Goal: Task Accomplishment & Management: Use online tool/utility

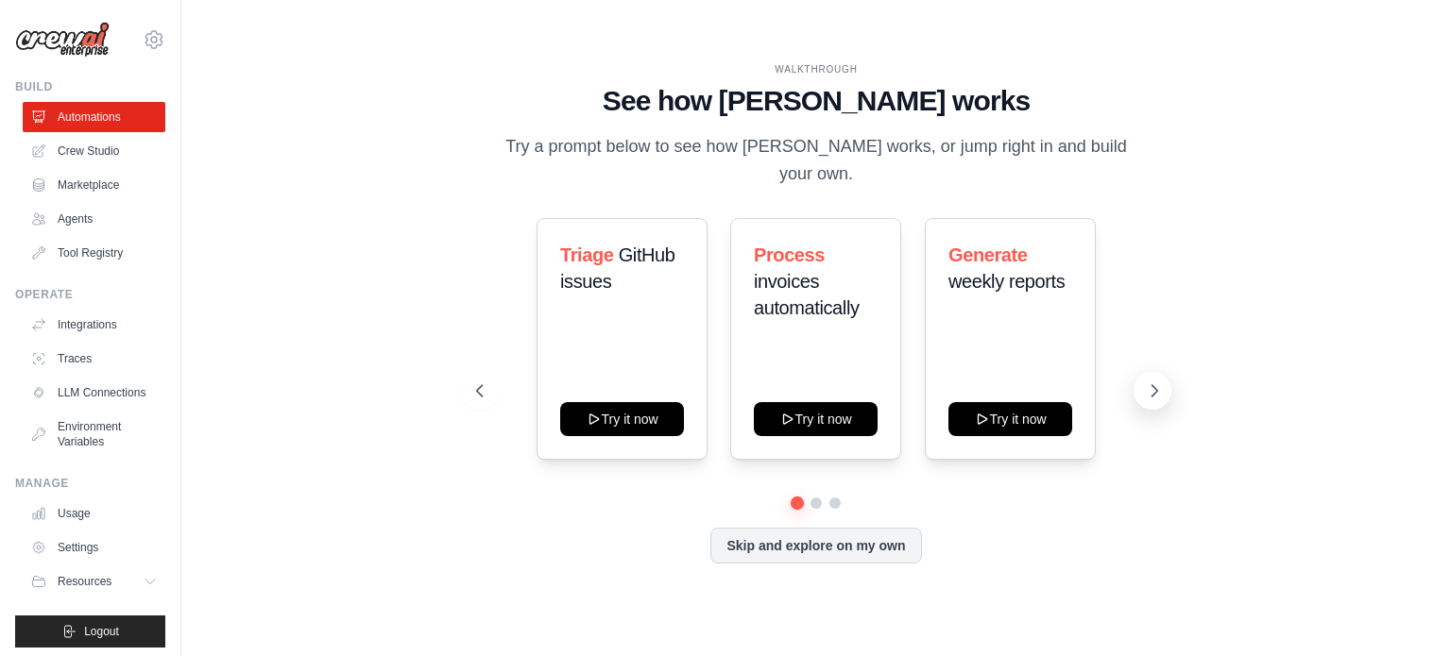
click at [1159, 396] on icon at bounding box center [1154, 391] width 19 height 19
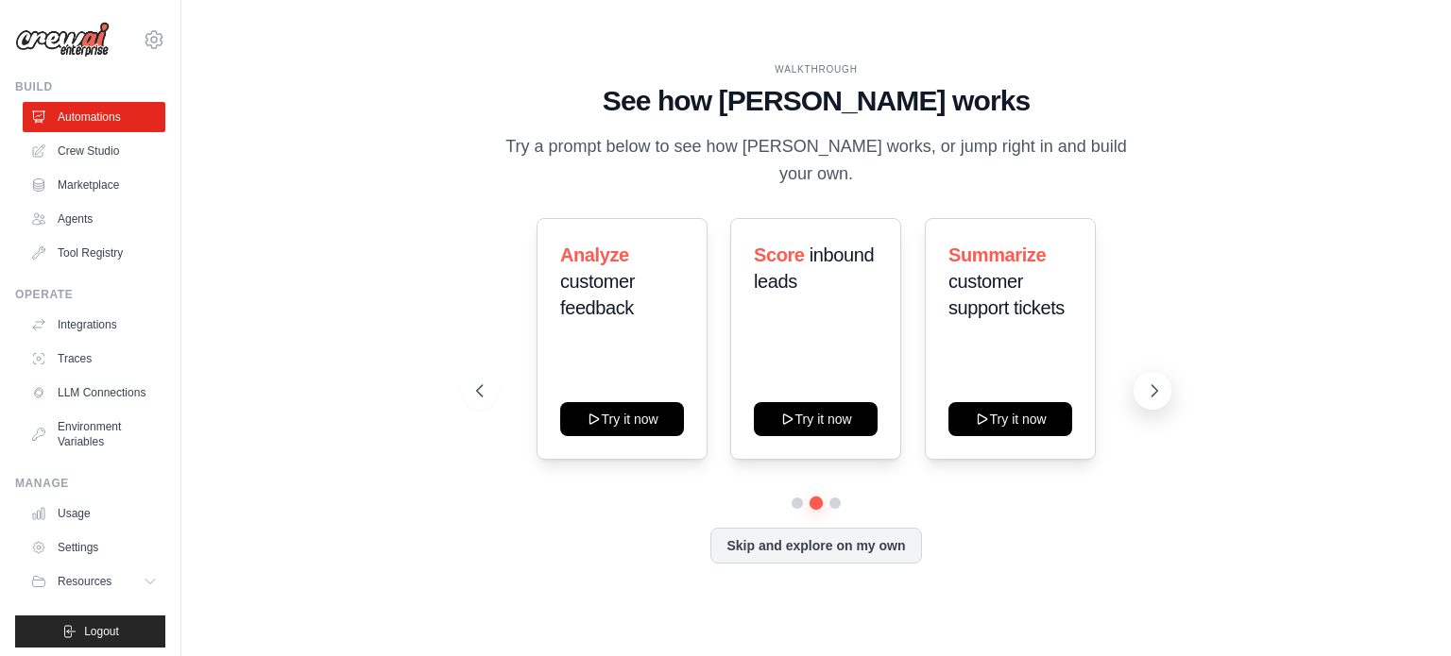
click at [1159, 396] on icon at bounding box center [1154, 391] width 19 height 19
click at [1137, 382] on button at bounding box center [1152, 391] width 38 height 38
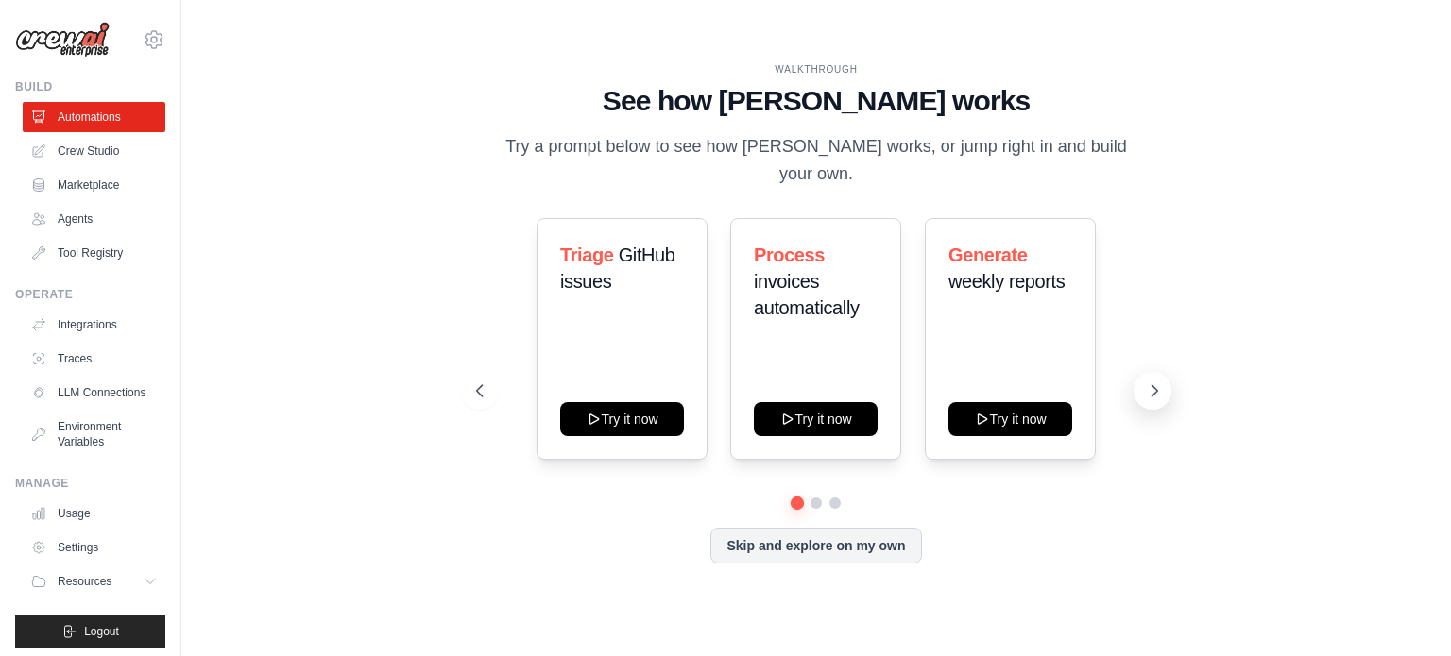
click at [1141, 378] on button at bounding box center [1152, 391] width 38 height 38
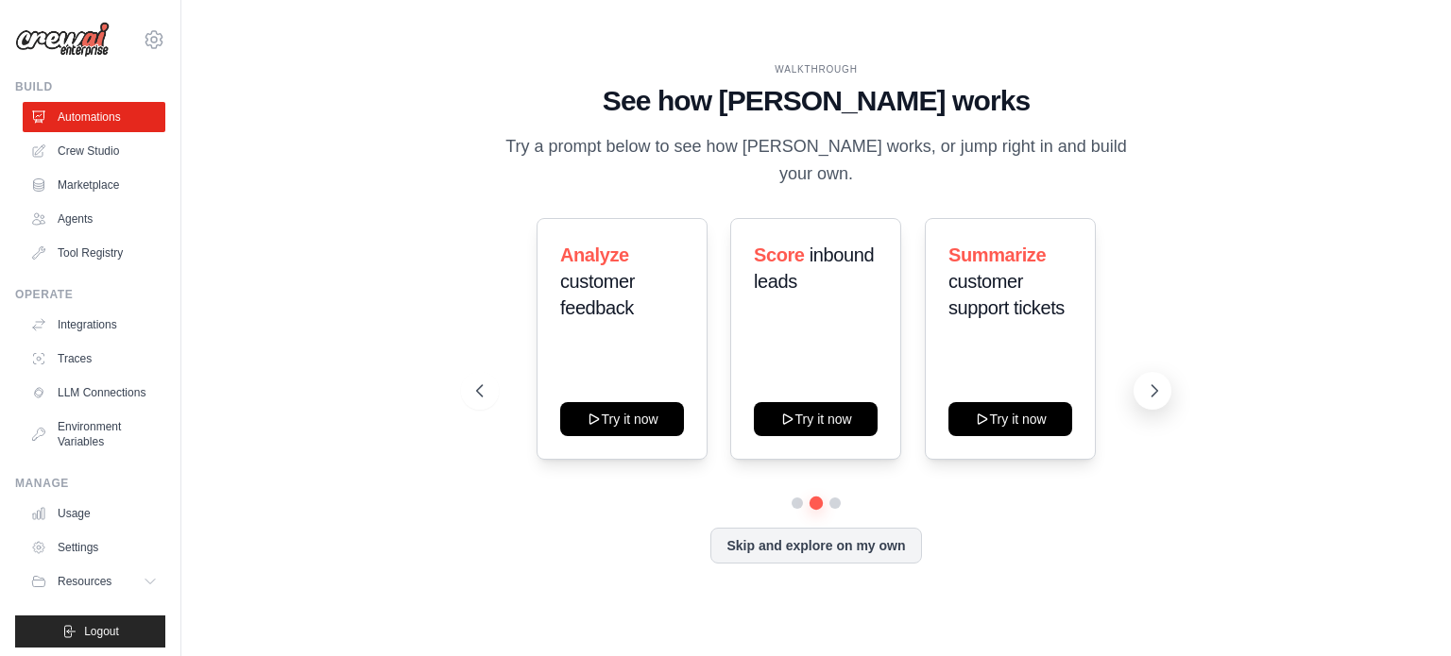
click at [1141, 378] on button at bounding box center [1152, 391] width 38 height 38
click at [482, 388] on icon at bounding box center [477, 391] width 19 height 19
click at [1148, 382] on icon at bounding box center [1154, 391] width 19 height 19
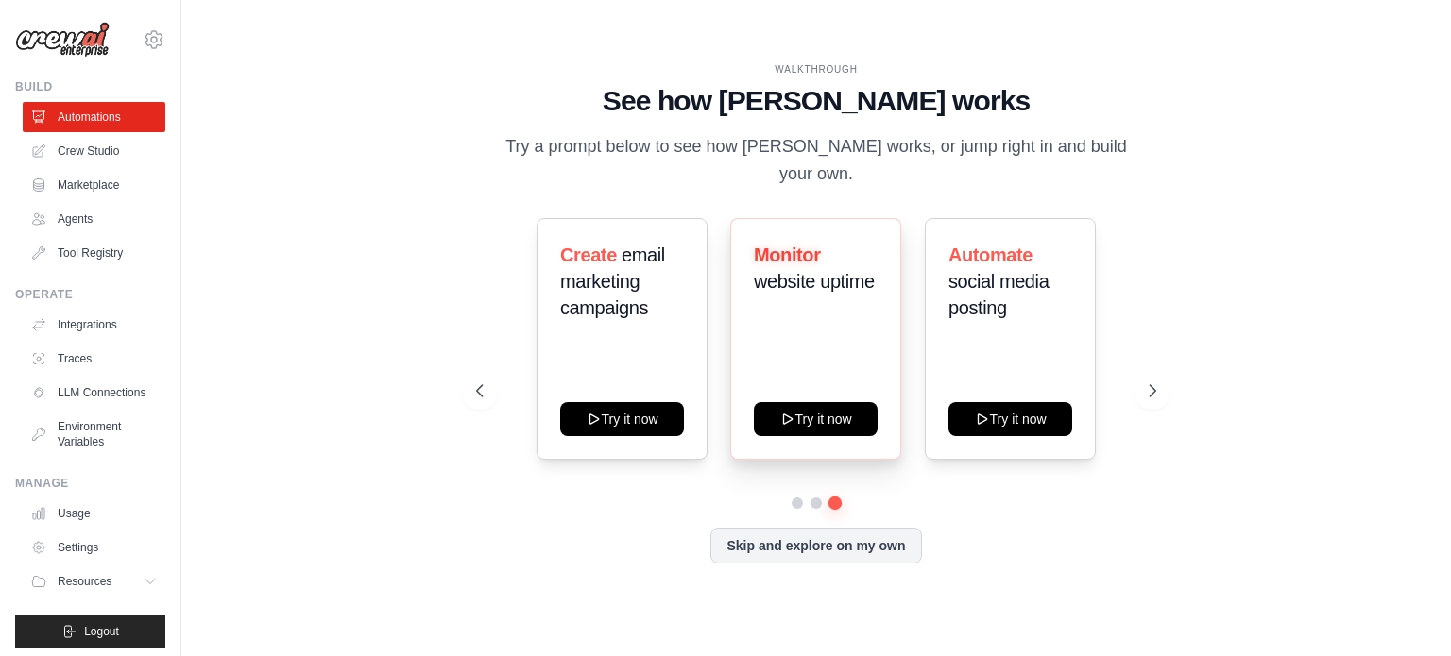
click at [835, 373] on div "Monitor website uptime Try it now" at bounding box center [815, 339] width 171 height 242
drag, startPoint x: 825, startPoint y: 411, endPoint x: 1030, endPoint y: 408, distance: 205.0
click at [1031, 493] on div "Triage GitHub issues Try it now Process invoices automatically Try it now Gener…" at bounding box center [816, 358] width 680 height 280
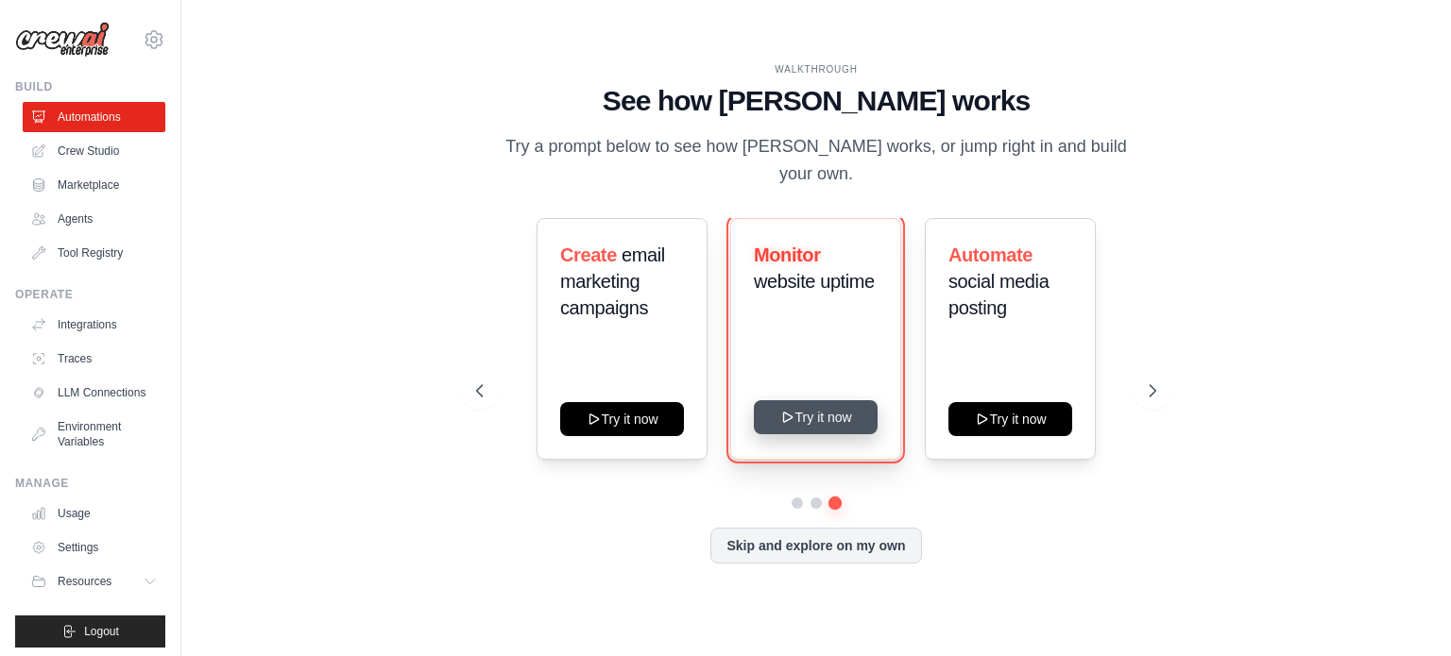
click at [823, 423] on button "Try it now" at bounding box center [816, 417] width 124 height 34
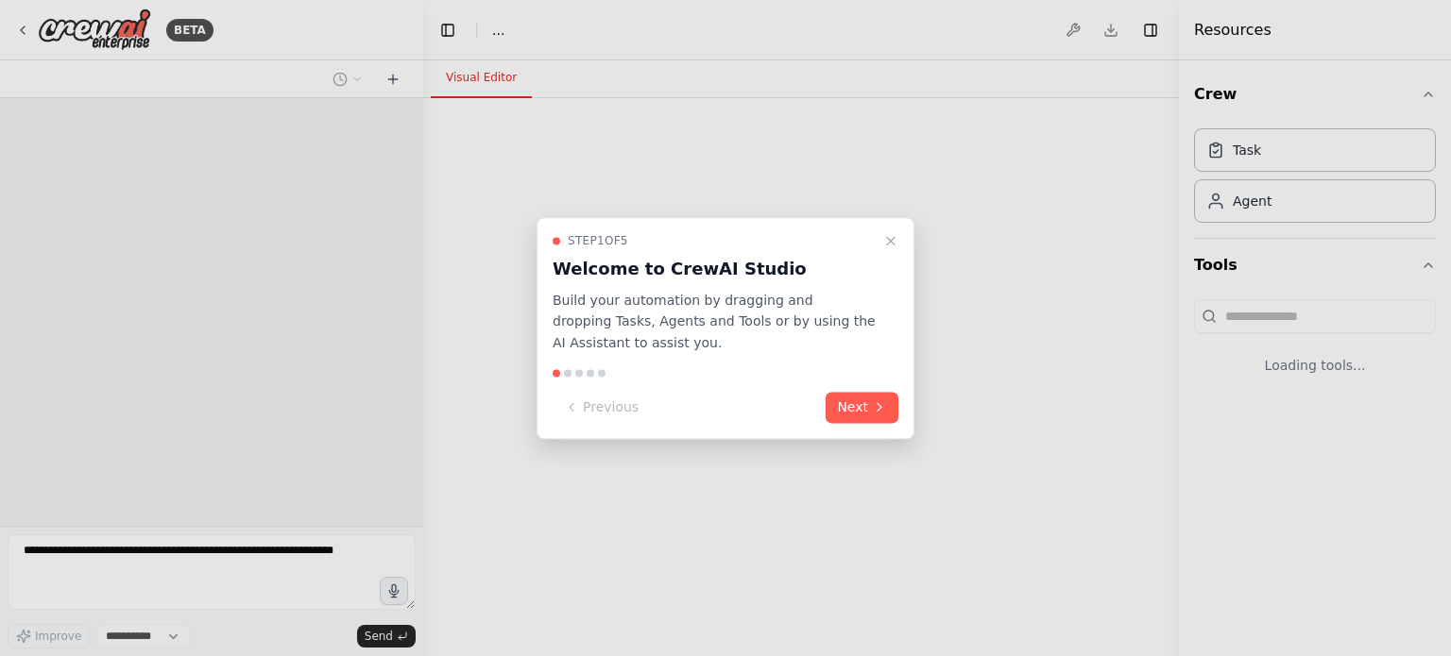
select select "****"
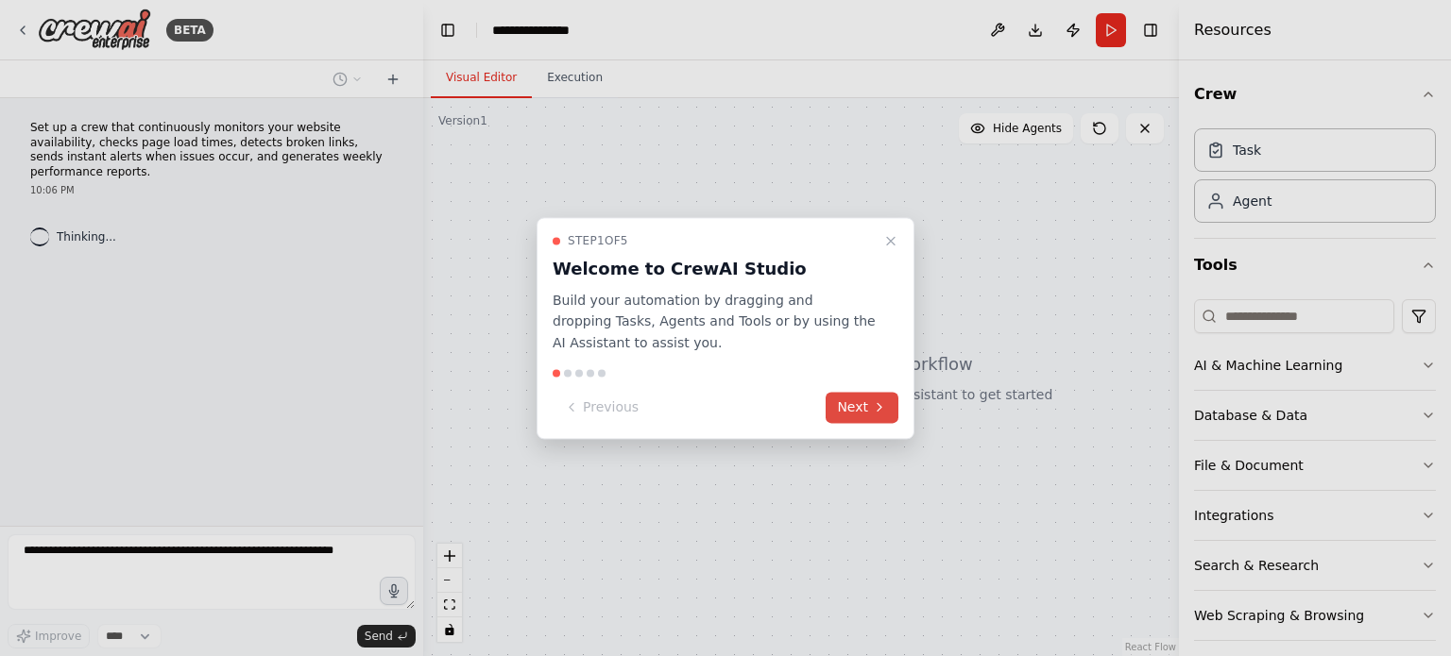
click at [845, 401] on button "Next" at bounding box center [861, 407] width 73 height 31
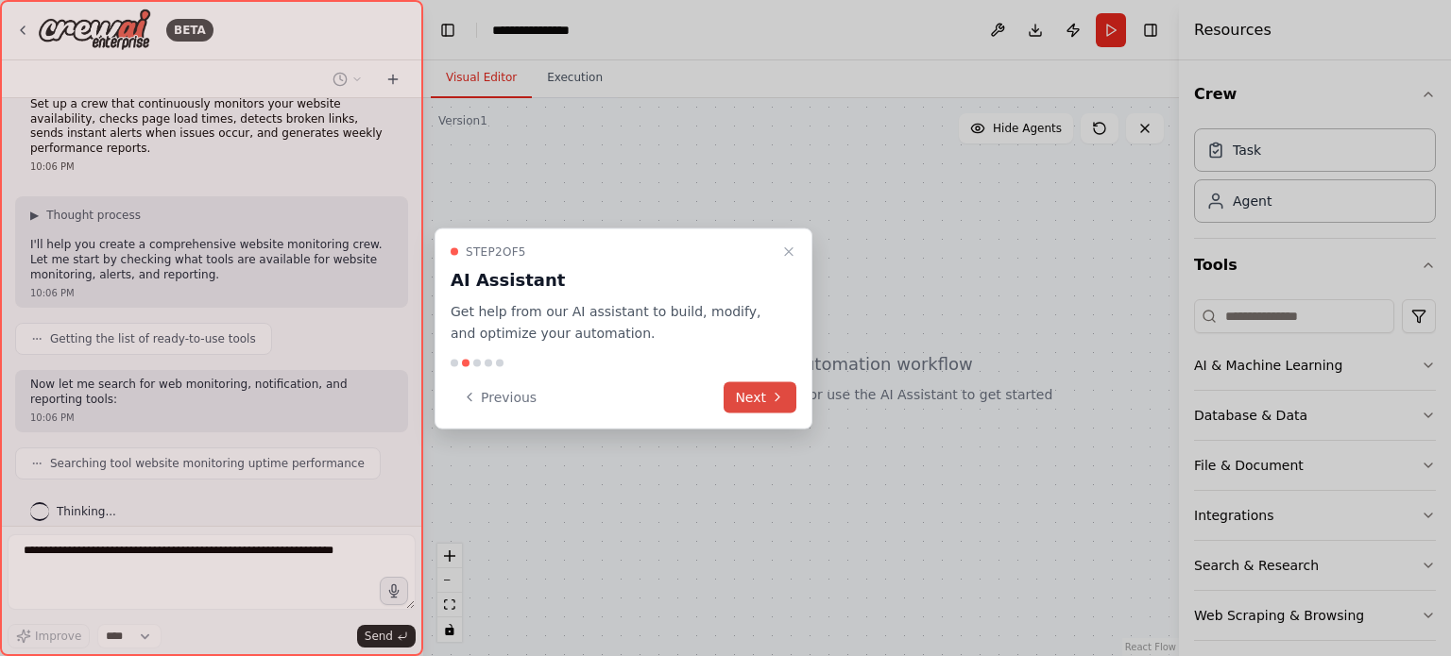
scroll to position [71, 0]
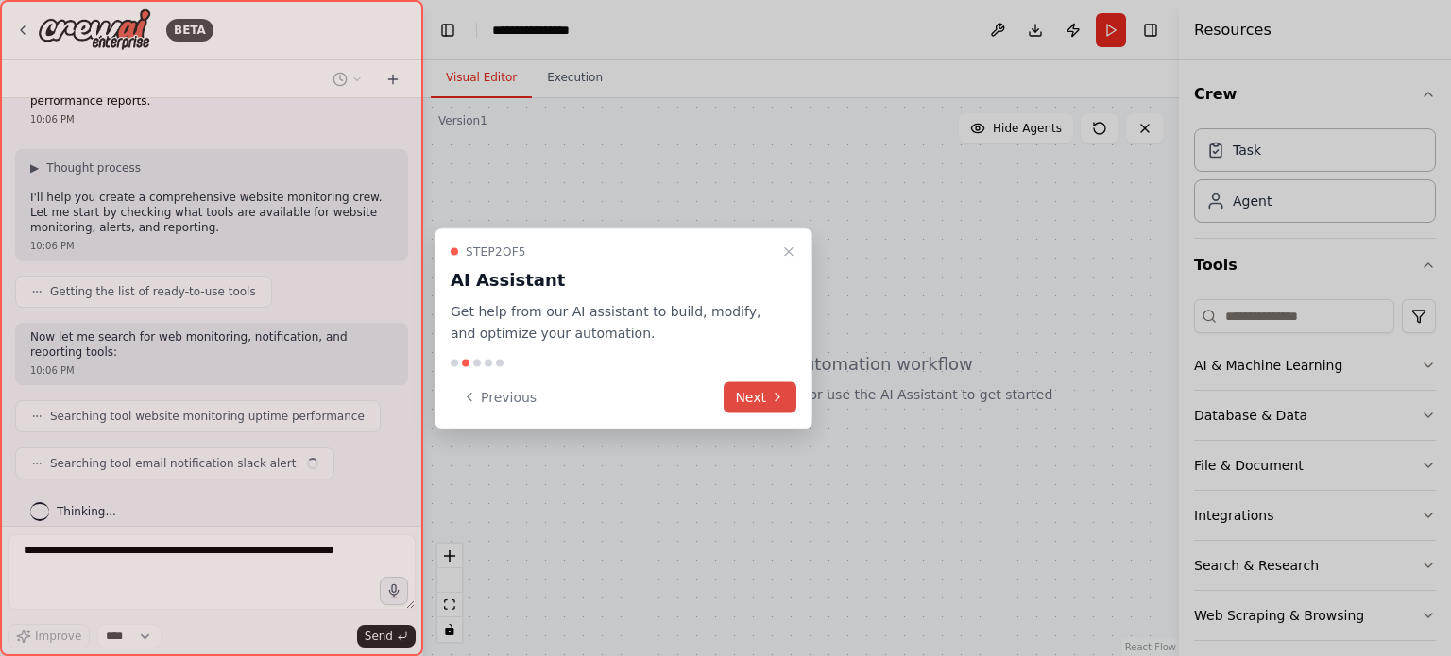
click at [752, 392] on button "Next" at bounding box center [759, 397] width 73 height 31
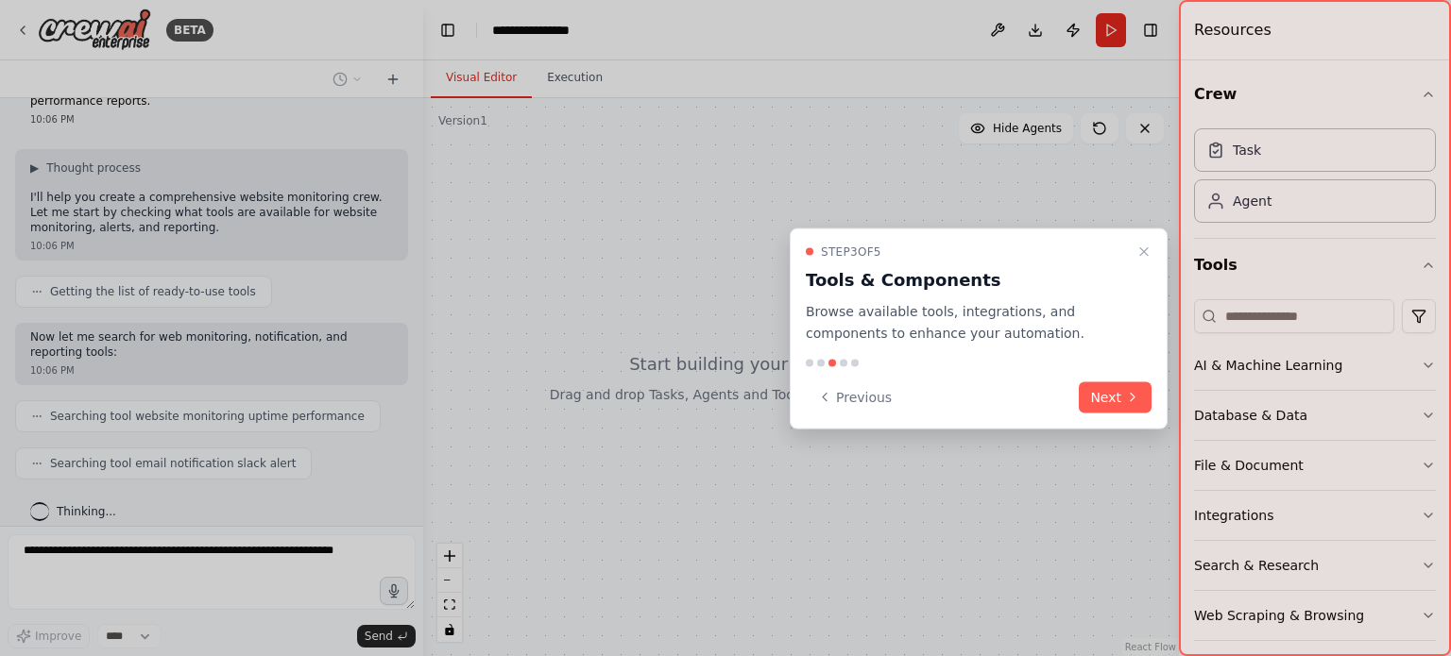
scroll to position [117, 0]
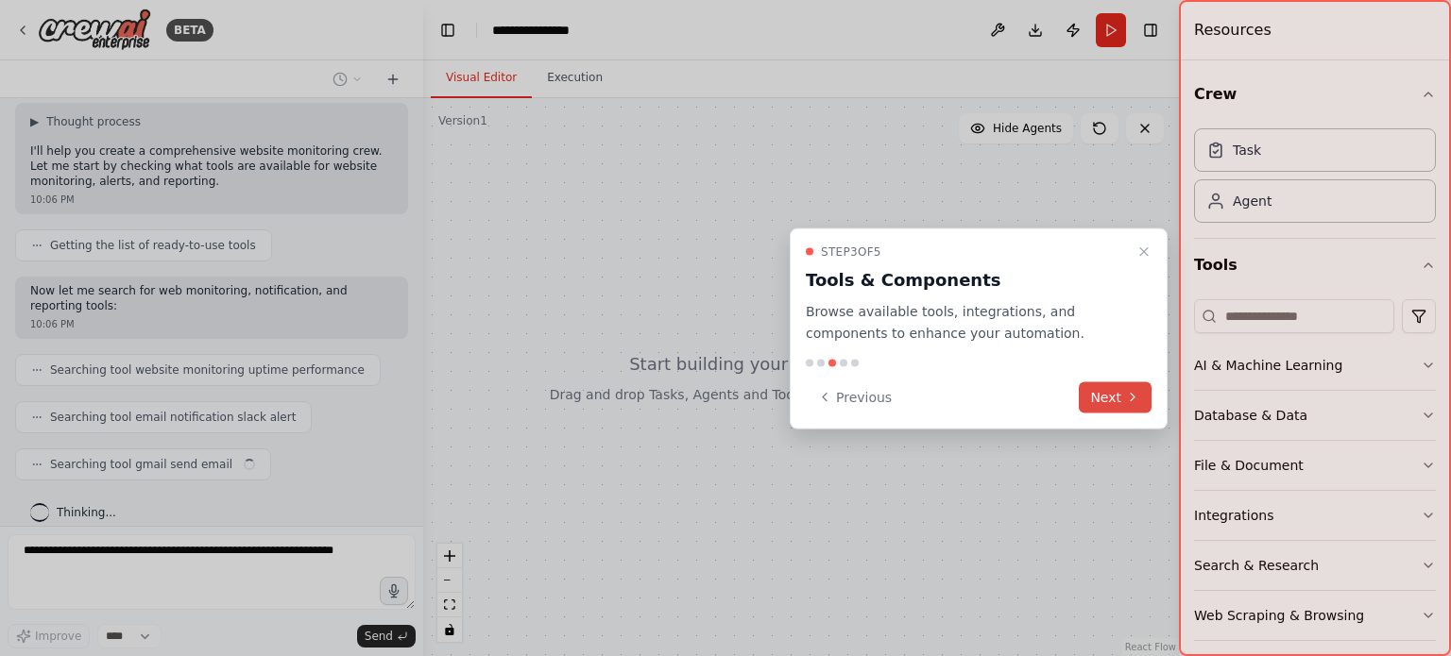
click at [1130, 390] on icon at bounding box center [1132, 397] width 15 height 15
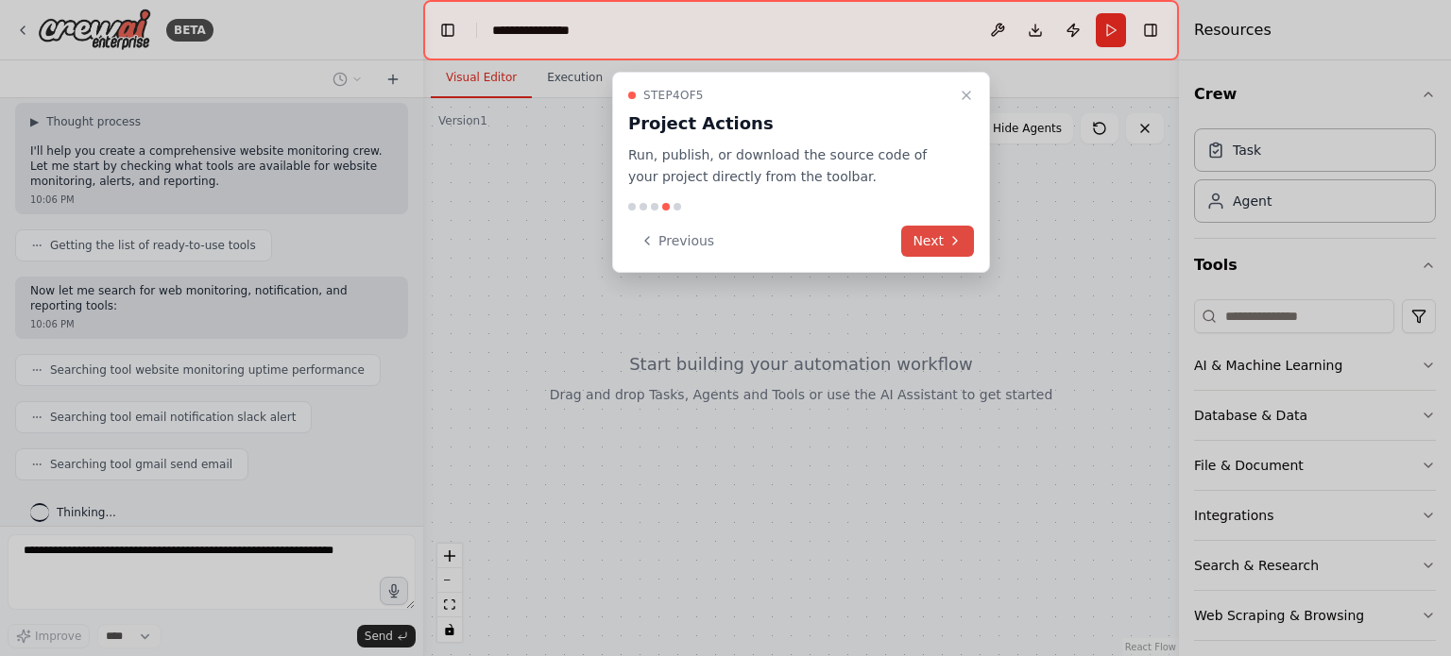
click at [937, 232] on button "Next" at bounding box center [937, 241] width 73 height 31
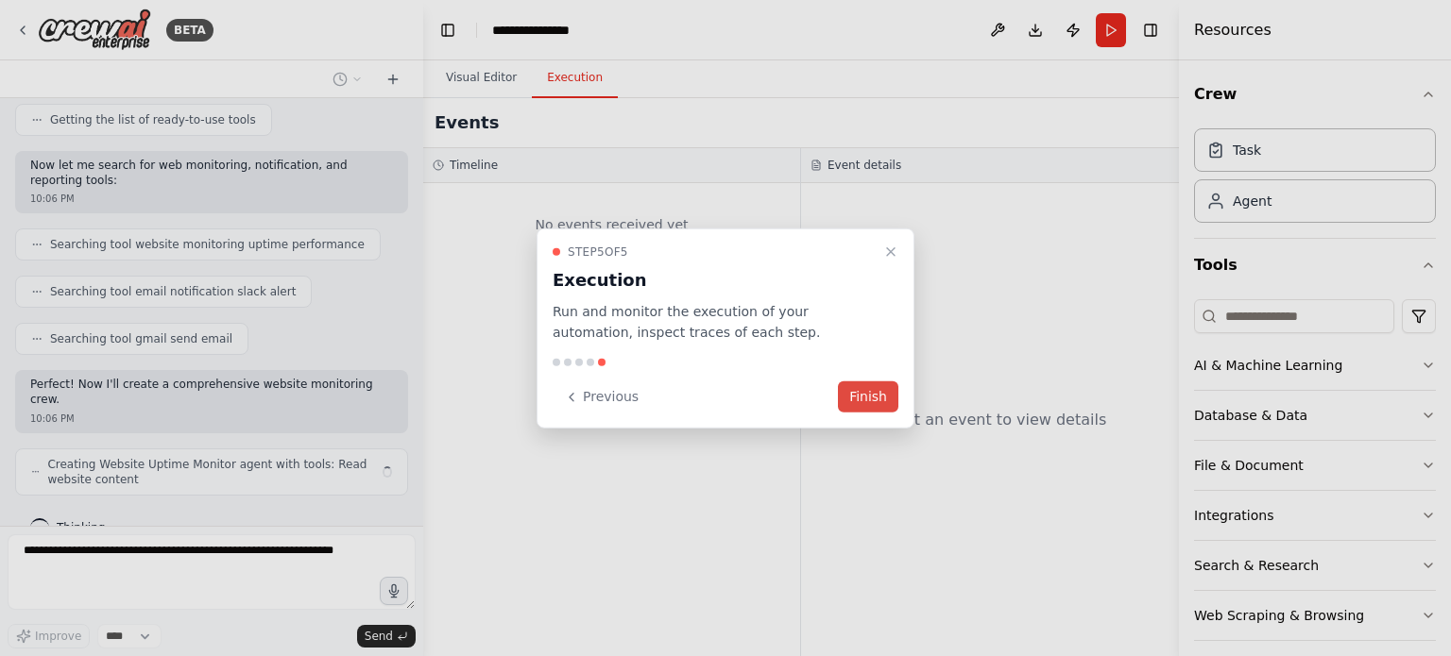
scroll to position [257, 0]
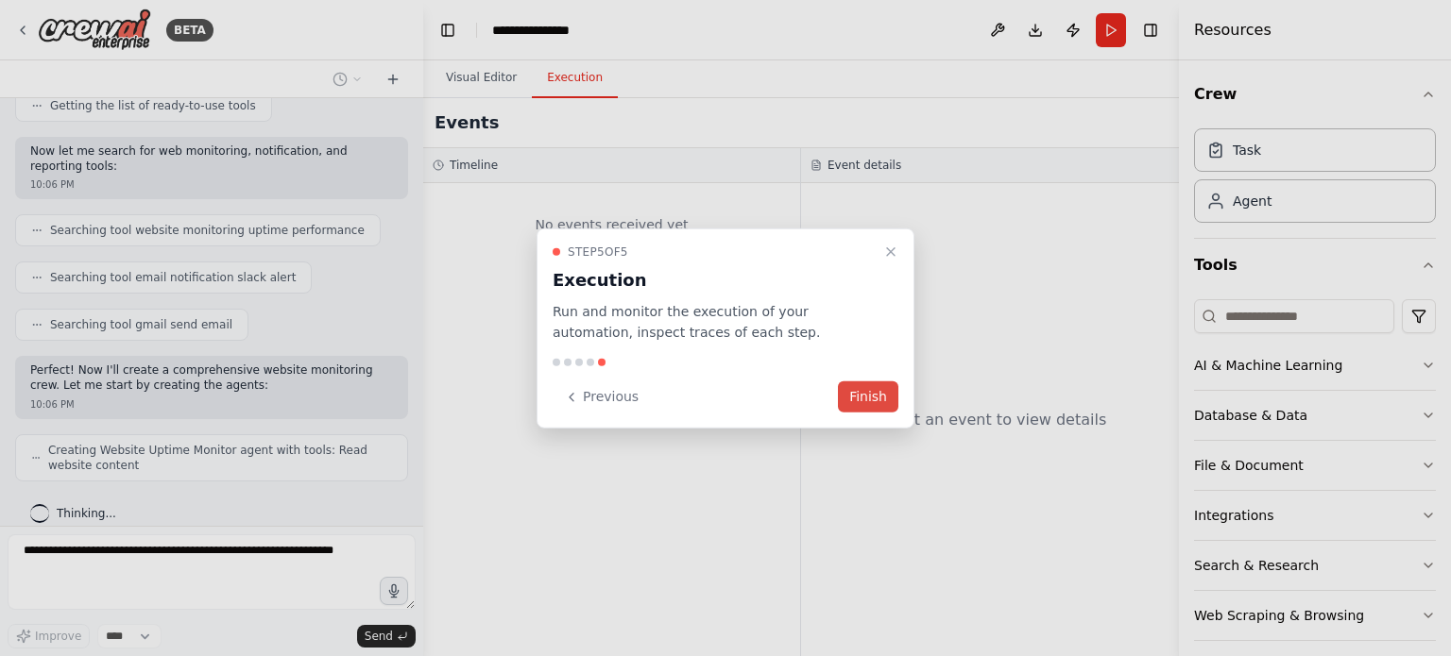
click at [877, 399] on button "Finish" at bounding box center [868, 397] width 60 height 31
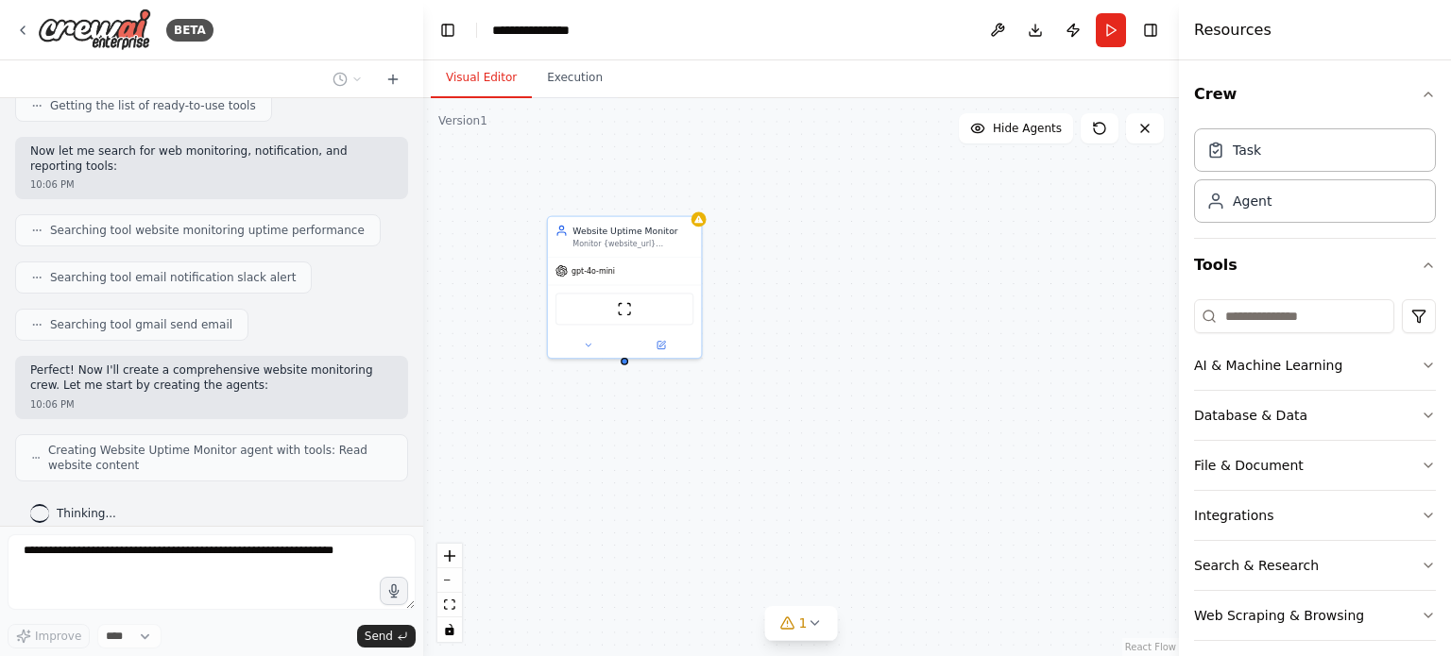
scroll to position [319, 0]
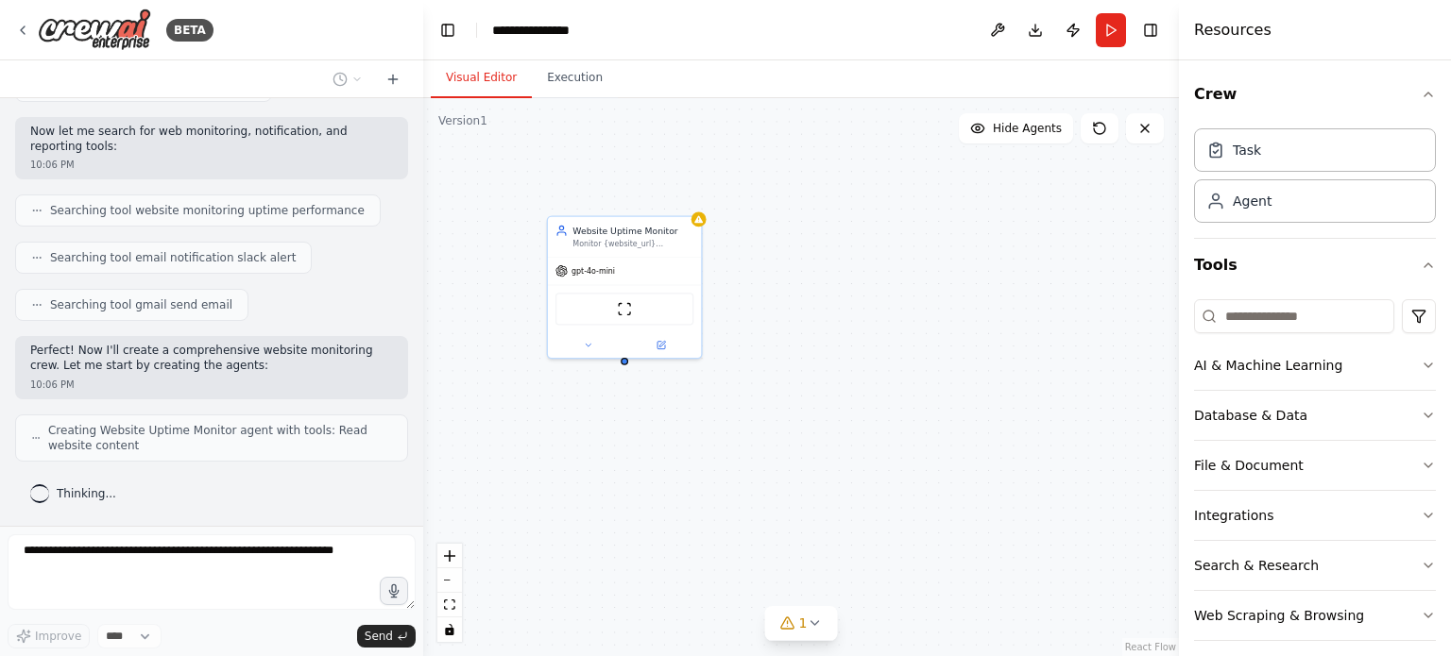
drag, startPoint x: 802, startPoint y: 399, endPoint x: 731, endPoint y: 354, distance: 83.6
click at [731, 354] on div "Website Uptime Monitor Monitor {website_url} continuously for availability, res…" at bounding box center [801, 377] width 756 height 558
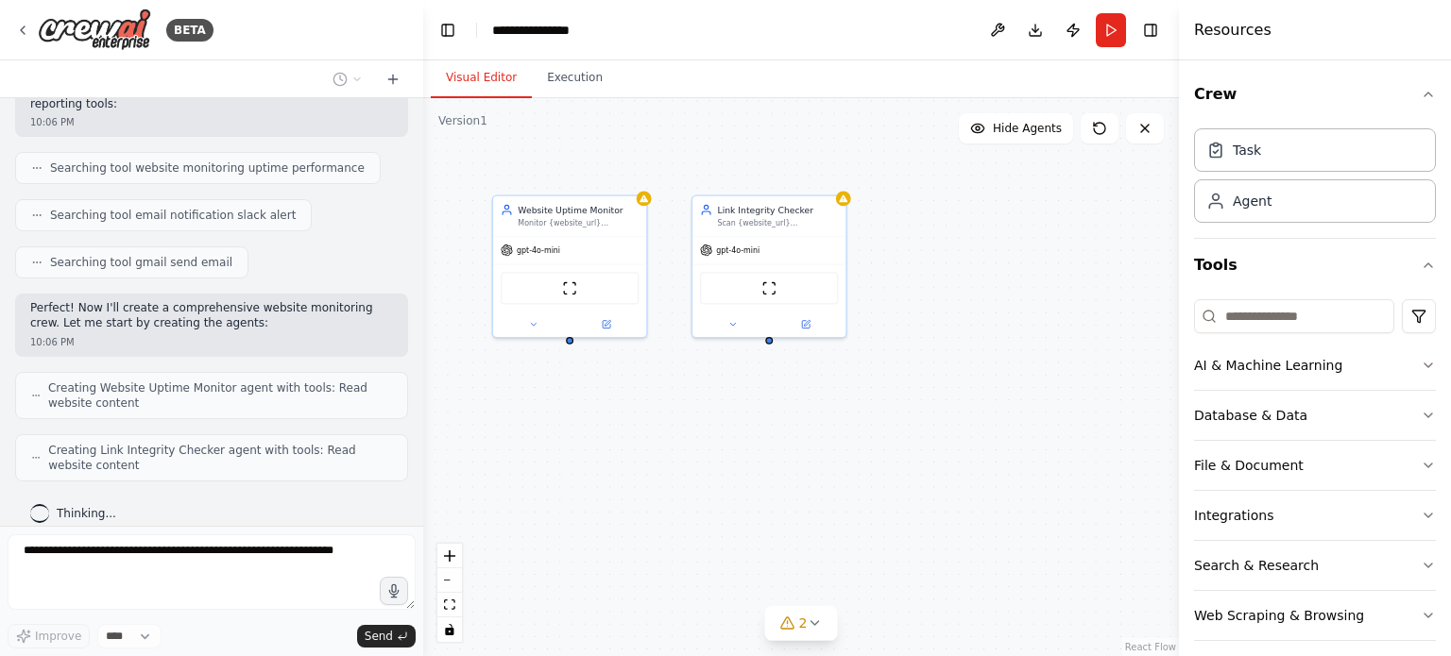
drag, startPoint x: 772, startPoint y: 399, endPoint x: 724, endPoint y: 378, distance: 51.6
click at [724, 378] on div "Website Uptime Monitor Monitor {website_url} continuously for availability, res…" at bounding box center [801, 377] width 756 height 558
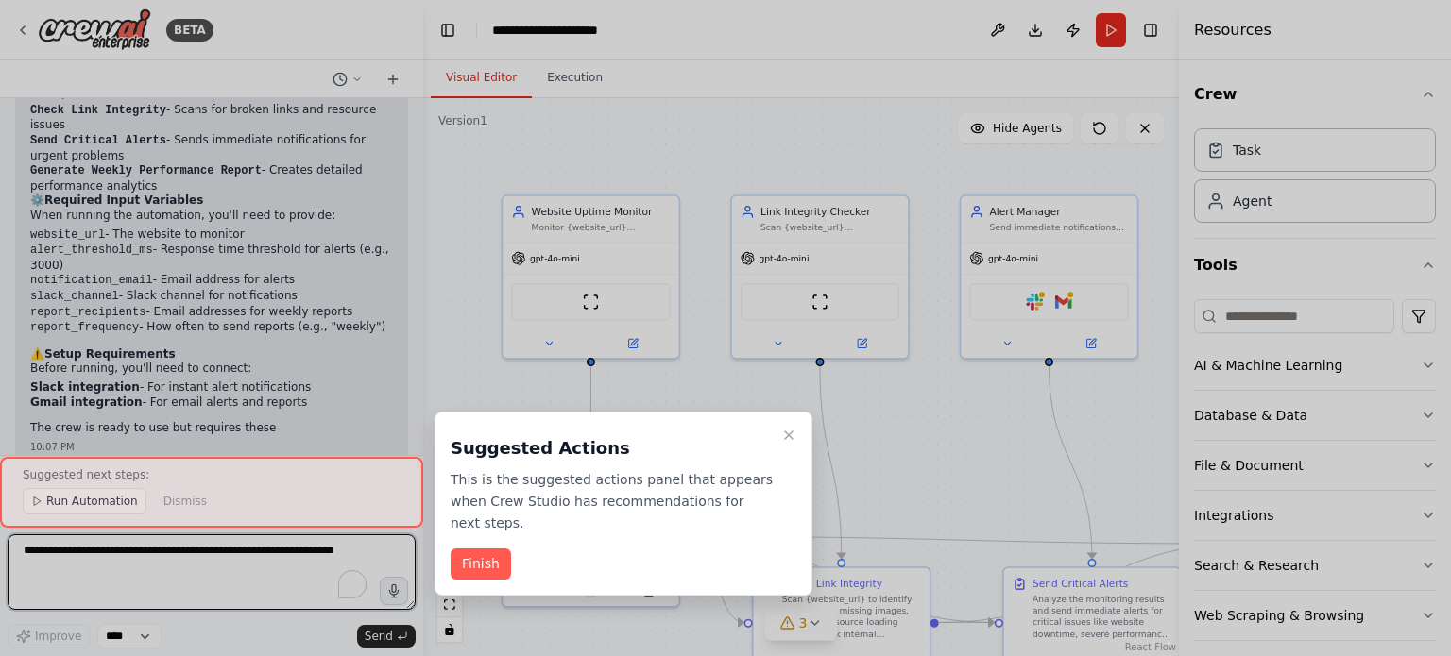
scroll to position [1542, 0]
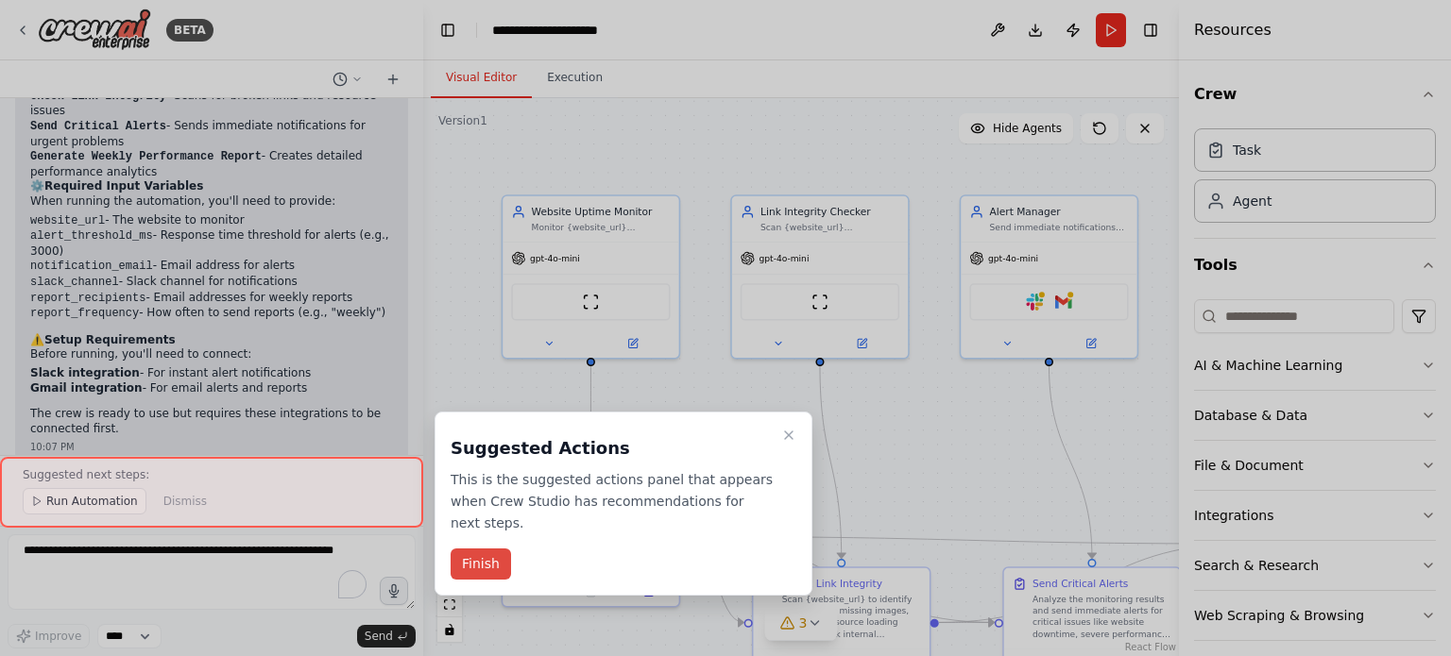
click at [477, 549] on button "Finish" at bounding box center [480, 564] width 60 height 31
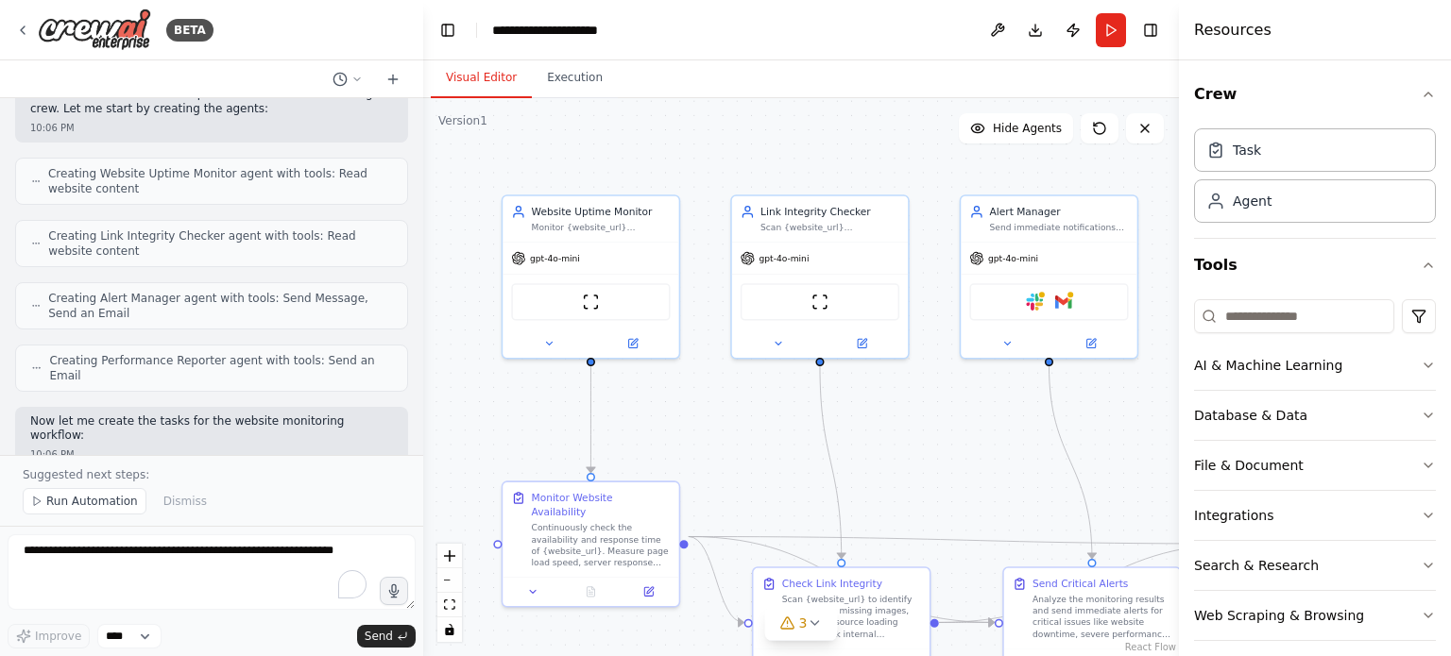
scroll to position [567, 0]
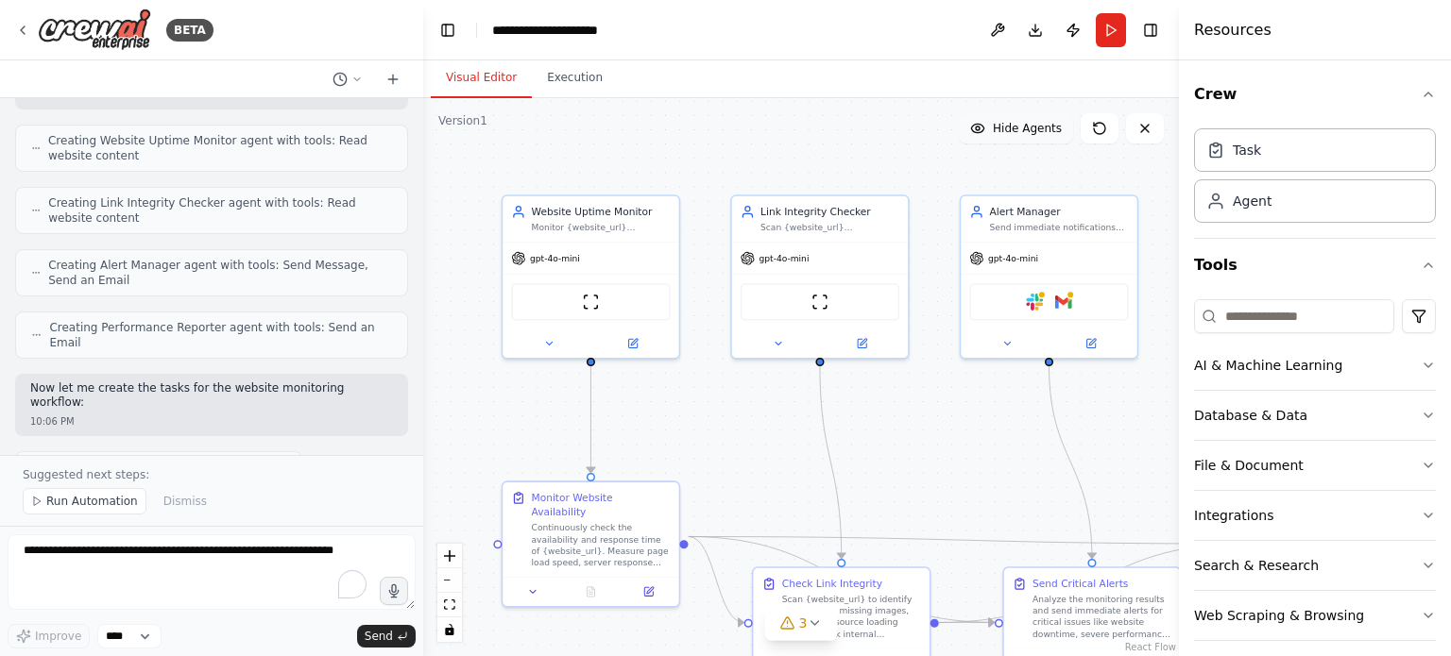
click at [1002, 135] on span "Hide Agents" at bounding box center [1027, 128] width 69 height 15
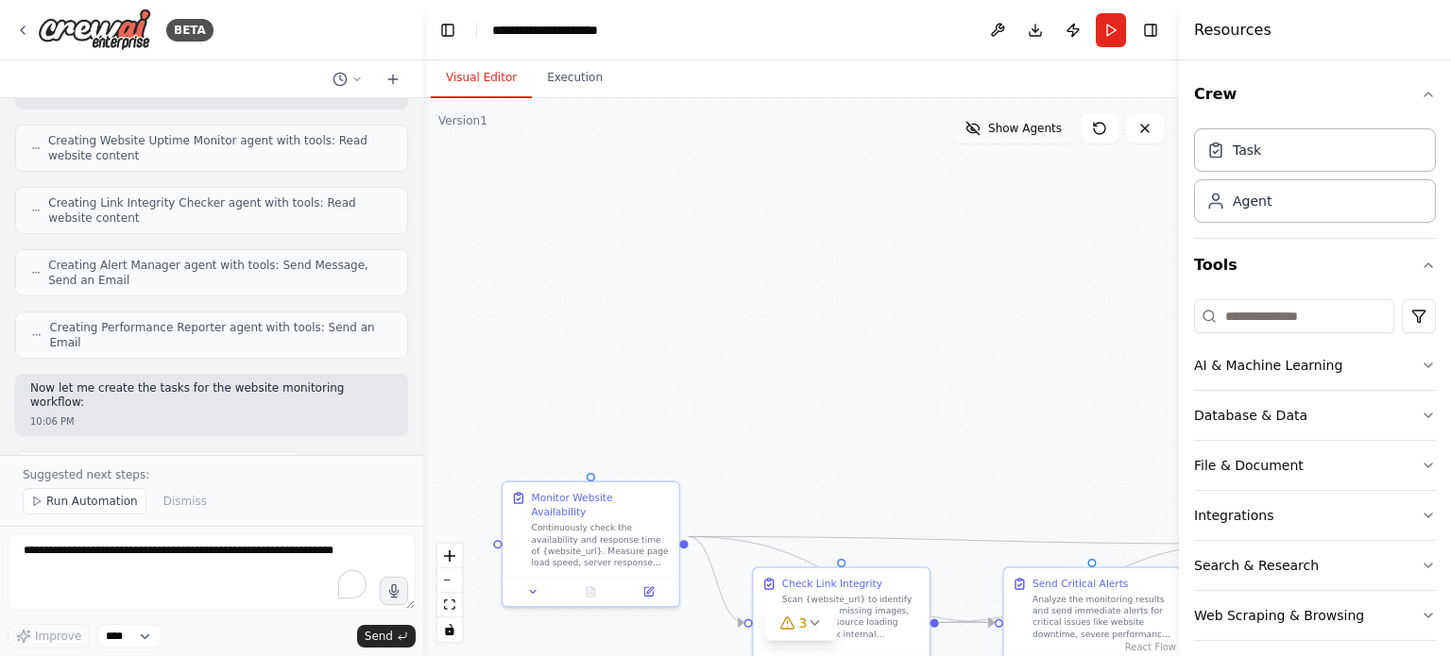
click at [1002, 130] on span "Show Agents" at bounding box center [1025, 128] width 74 height 15
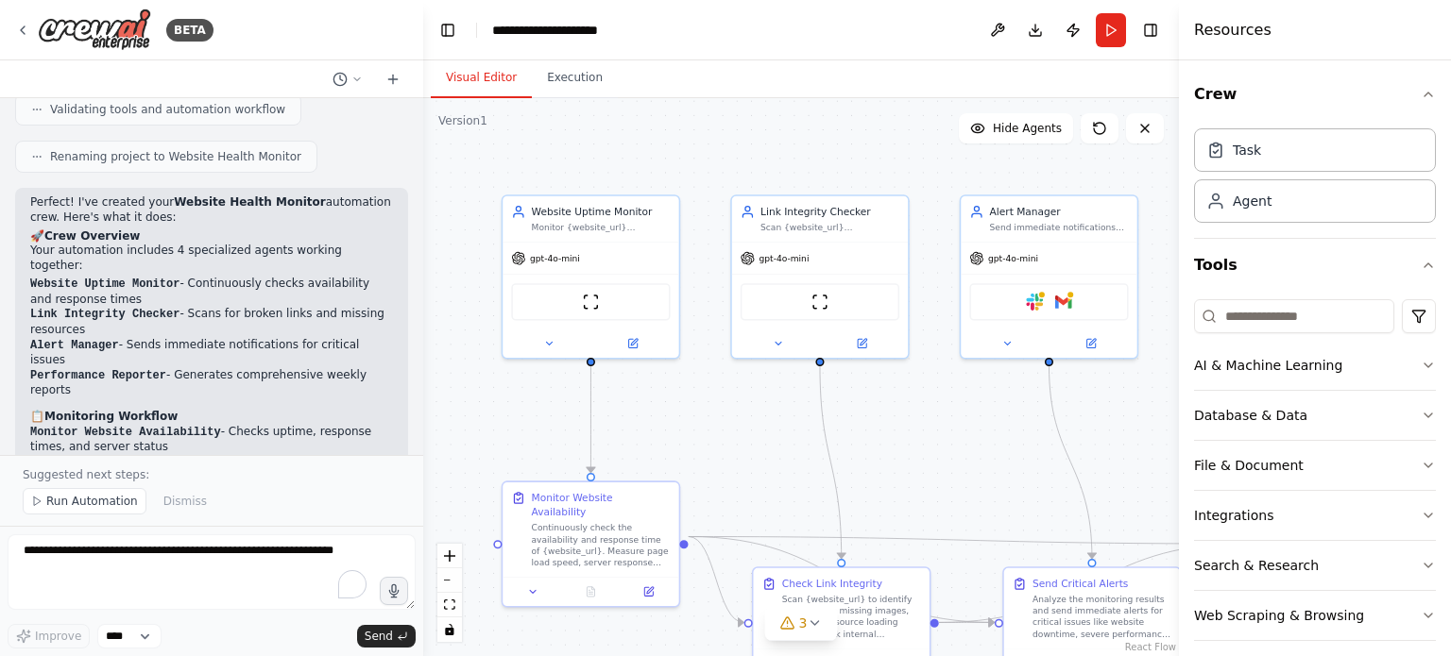
scroll to position [1164, 0]
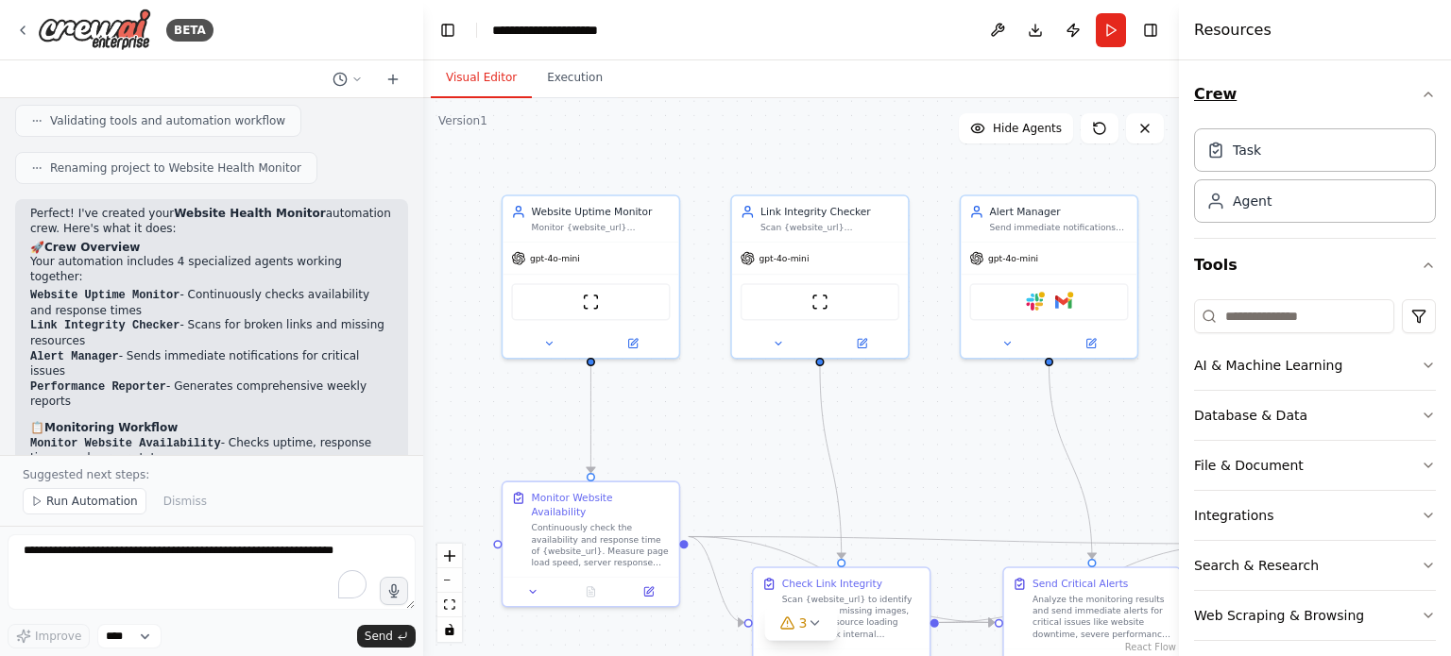
click at [1404, 94] on button "Crew" at bounding box center [1315, 94] width 242 height 53
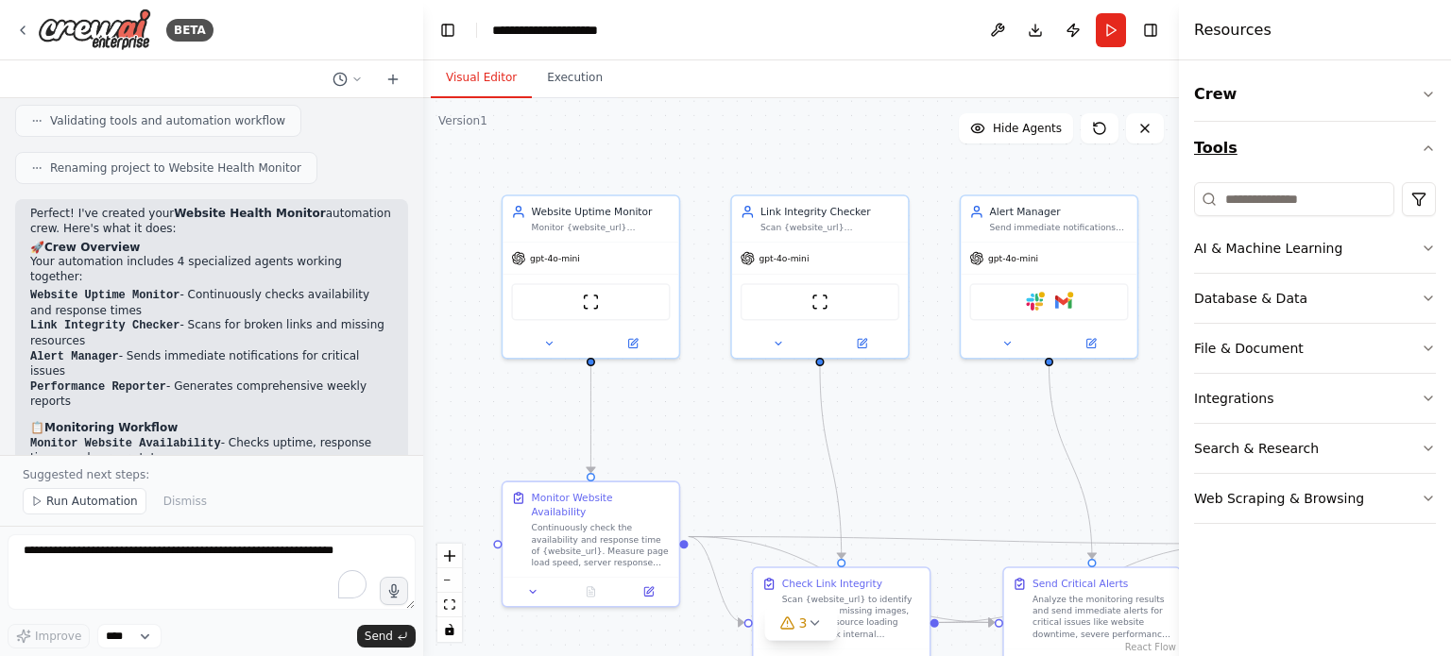
click at [1422, 146] on icon "button" at bounding box center [1427, 148] width 15 height 15
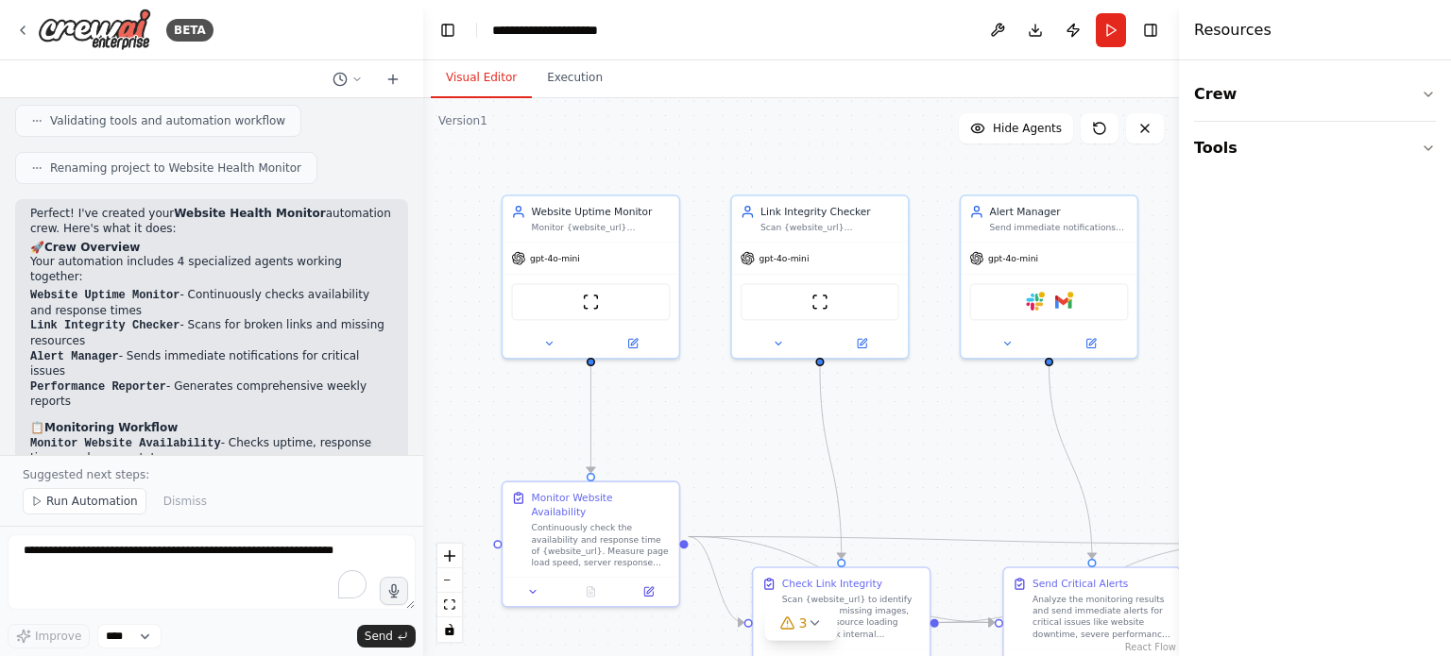
click at [1141, 420] on div ".deletable-edge-delete-btn { width: 20px; height: 20px; border: 0px solid #ffff…" at bounding box center [801, 377] width 756 height 558
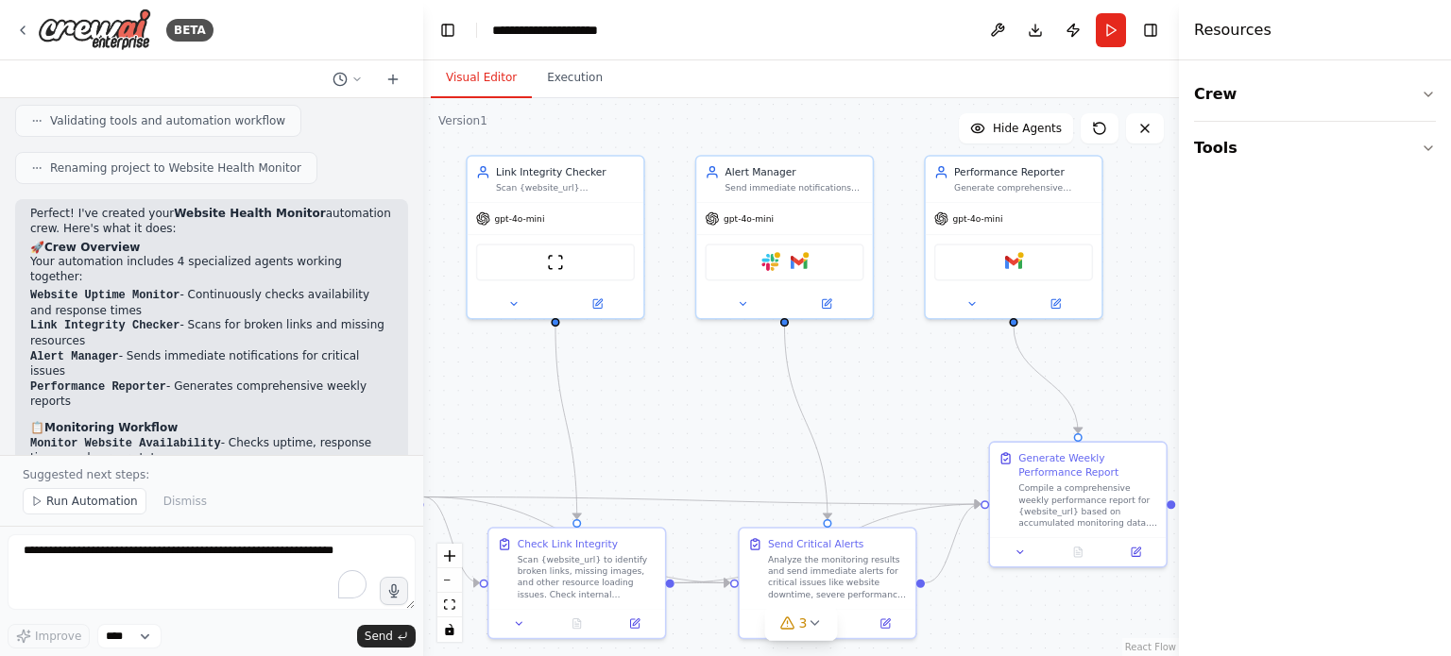
drag, startPoint x: 1141, startPoint y: 420, endPoint x: 876, endPoint y: 381, distance: 267.4
click at [876, 381] on div ".deletable-edge-delete-btn { width: 20px; height: 20px; border: 0px solid #ffff…" at bounding box center [801, 377] width 756 height 558
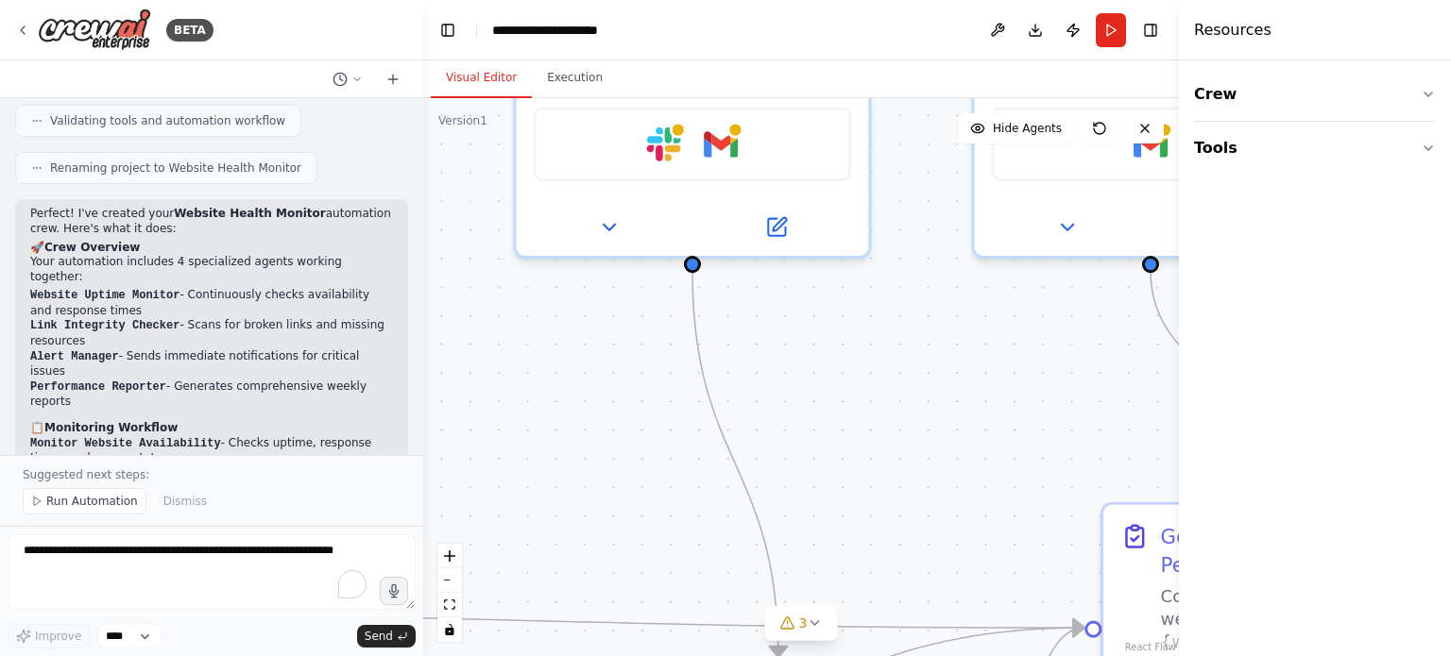
click at [903, 379] on div ".deletable-edge-delete-btn { width: 20px; height: 20px; border: 0px solid #ffff…" at bounding box center [801, 377] width 756 height 558
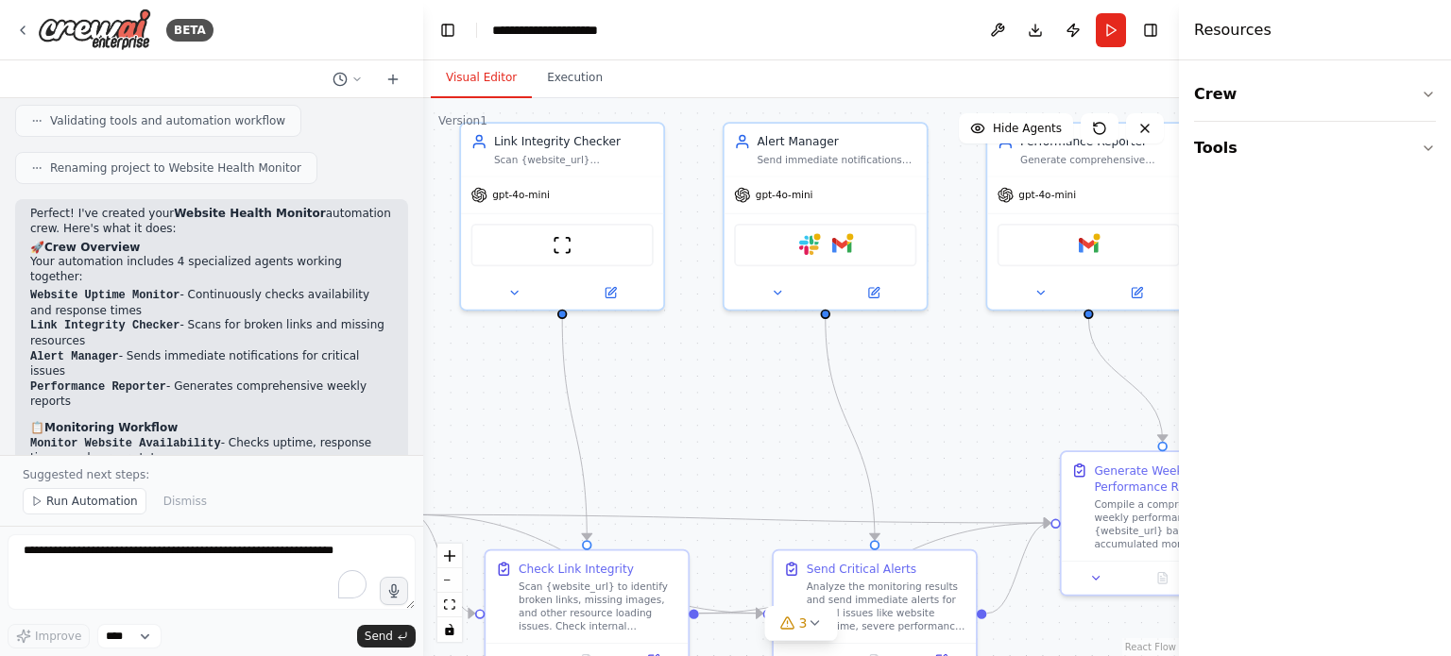
drag, startPoint x: 933, startPoint y: 388, endPoint x: 994, endPoint y: 396, distance: 60.9
click at [994, 396] on div ".deletable-edge-delete-btn { width: 20px; height: 20px; border: 0px solid #ffff…" at bounding box center [801, 377] width 756 height 558
click at [1331, 95] on button "Crew" at bounding box center [1315, 94] width 242 height 53
click at [1254, 206] on div "Agent" at bounding box center [1251, 200] width 39 height 19
click at [1257, 206] on div "Agent" at bounding box center [1251, 200] width 39 height 19
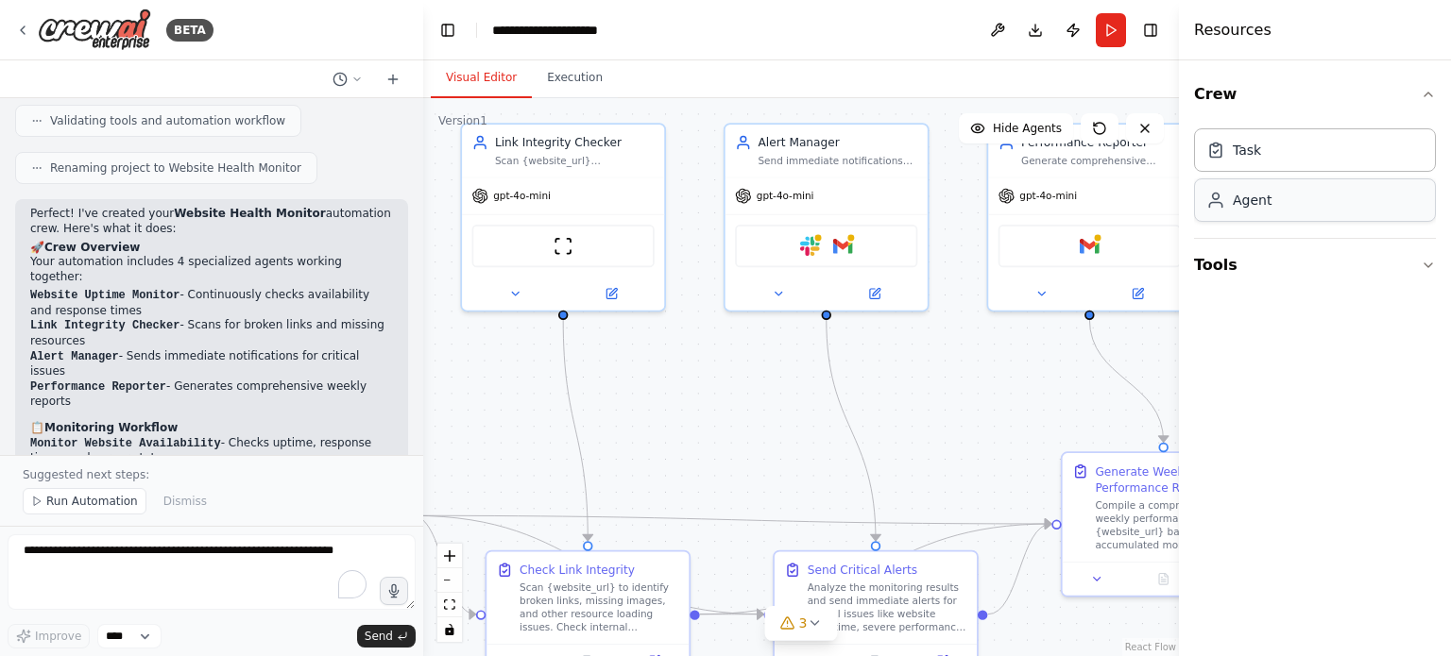
click at [1257, 205] on div "Agent" at bounding box center [1251, 200] width 39 height 19
click at [1300, 144] on div "Task" at bounding box center [1315, 148] width 242 height 43
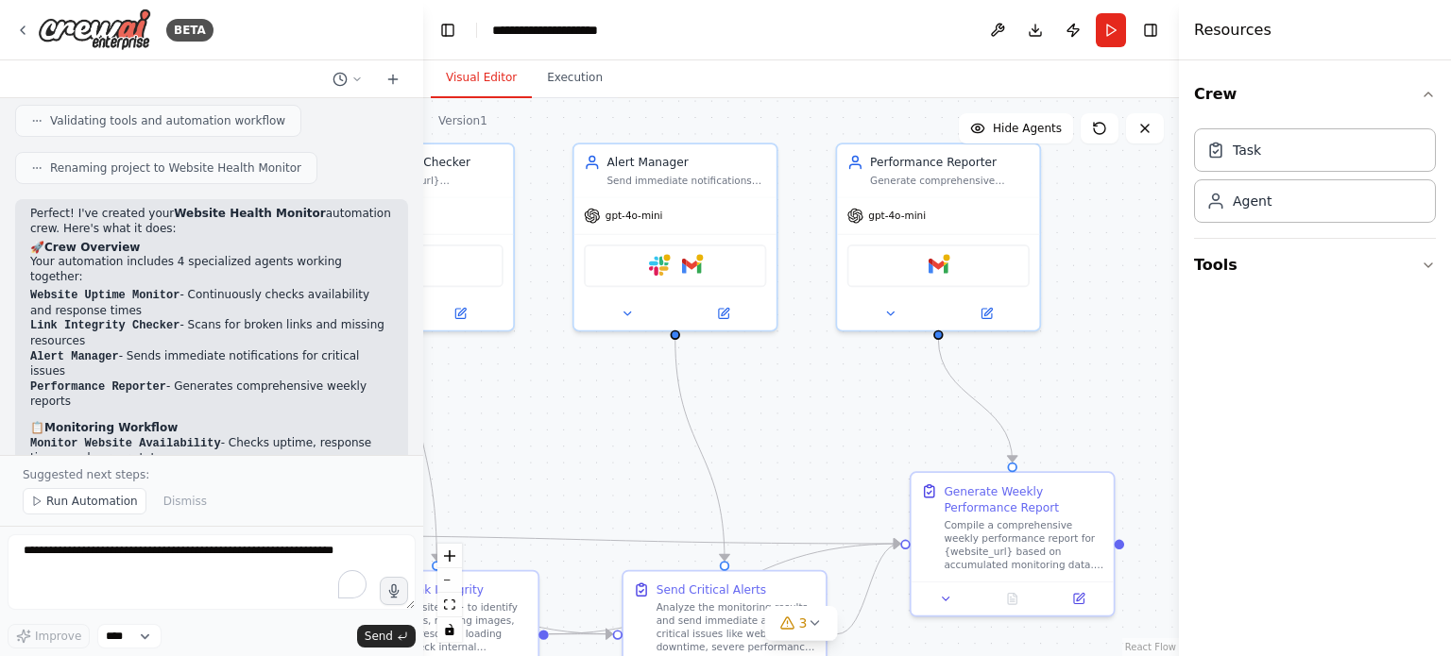
drag, startPoint x: 1020, startPoint y: 349, endPoint x: 875, endPoint y: 371, distance: 147.1
click at [875, 371] on div ".deletable-edge-delete-btn { width: 20px; height: 20px; border: 0px solid #ffff…" at bounding box center [801, 377] width 756 height 558
click at [634, 222] on div "gpt-4o-mini" at bounding box center [675, 213] width 202 height 36
click at [1292, 212] on div "Agent" at bounding box center [1315, 199] width 242 height 43
click at [1275, 268] on button "Tools" at bounding box center [1315, 265] width 242 height 53
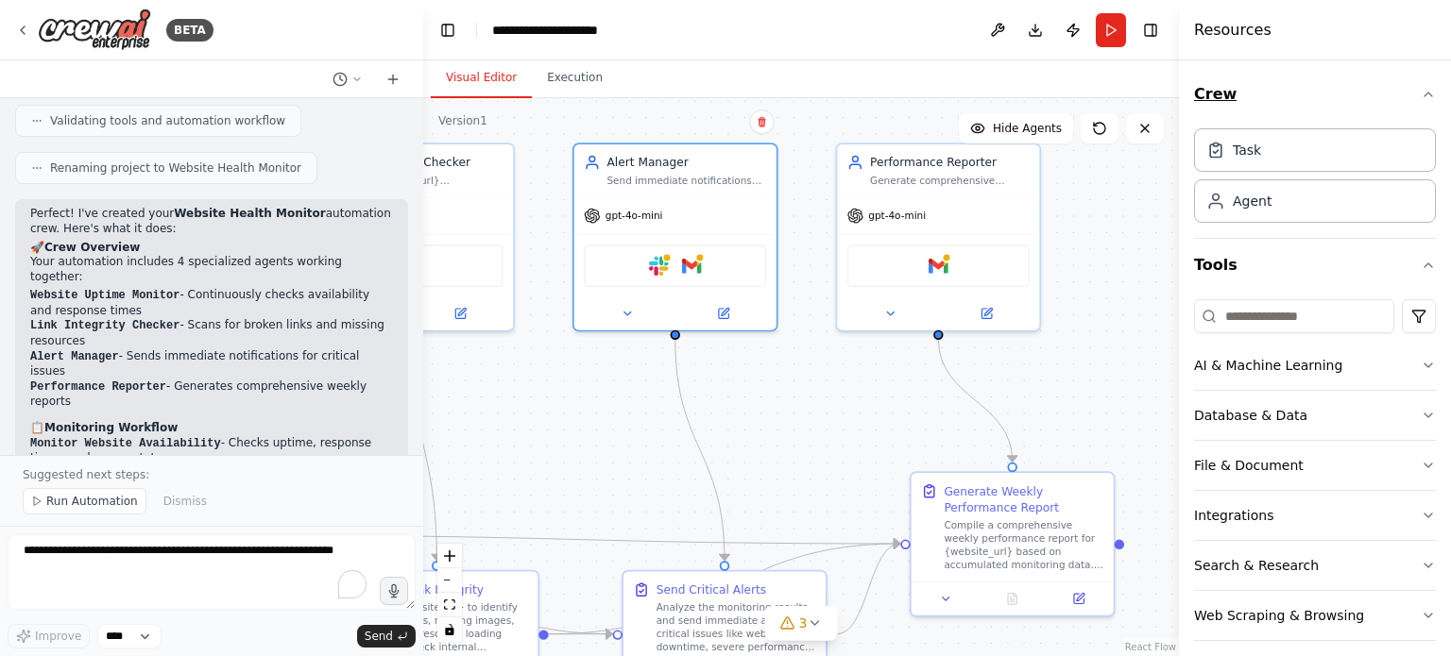
click at [1405, 106] on button "Crew" at bounding box center [1315, 94] width 242 height 53
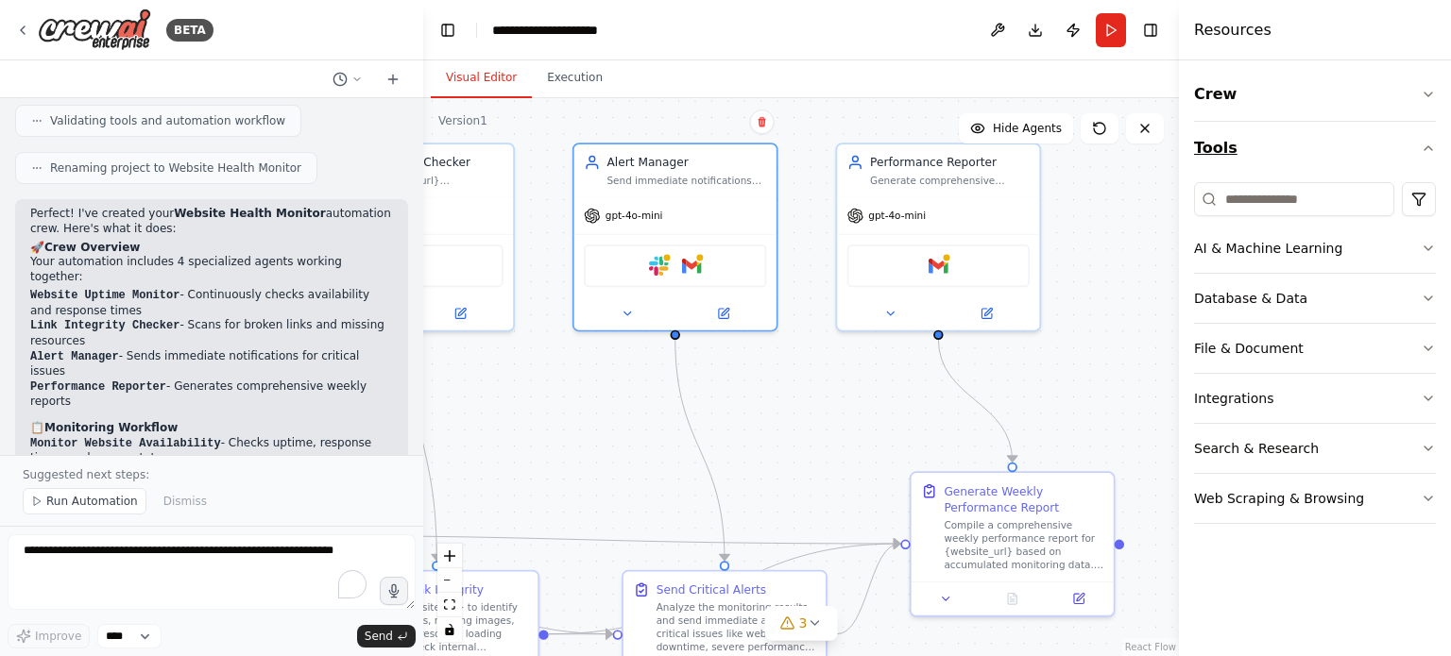
click at [1401, 156] on button "Tools" at bounding box center [1315, 148] width 242 height 53
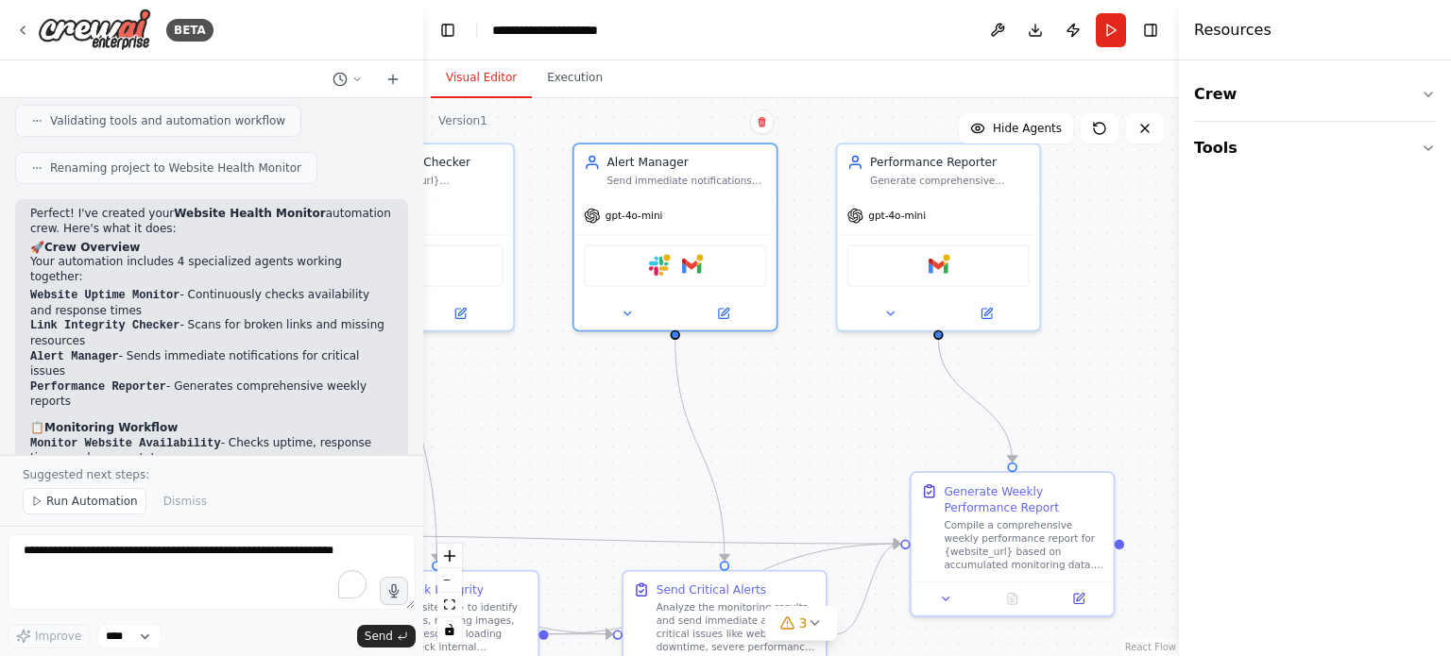
click at [1136, 348] on div ".deletable-edge-delete-btn { width: 20px; height: 20px; border: 0px solid #ffff…" at bounding box center [801, 377] width 756 height 558
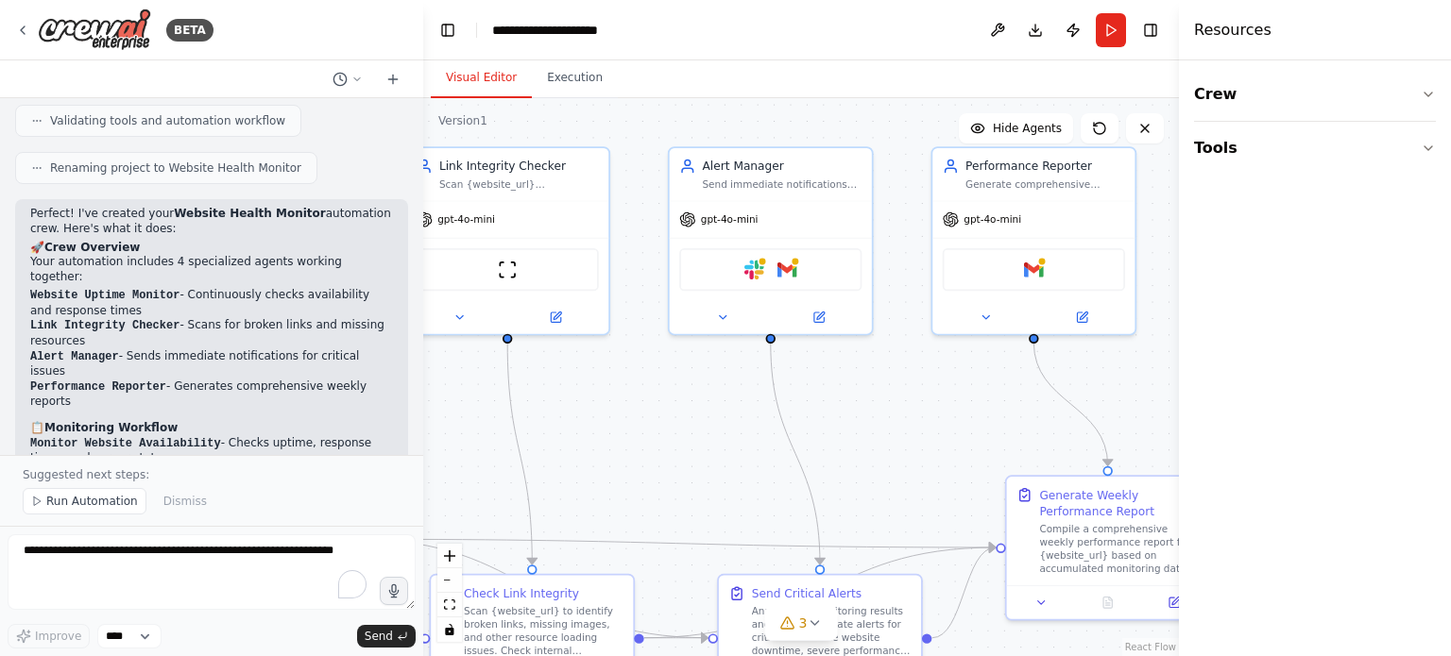
drag, startPoint x: 1103, startPoint y: 352, endPoint x: 1291, endPoint y: 354, distance: 187.9
click at [1296, 358] on div "BETA Set up a crew that continuously monitors your website availability, checks…" at bounding box center [725, 328] width 1451 height 656
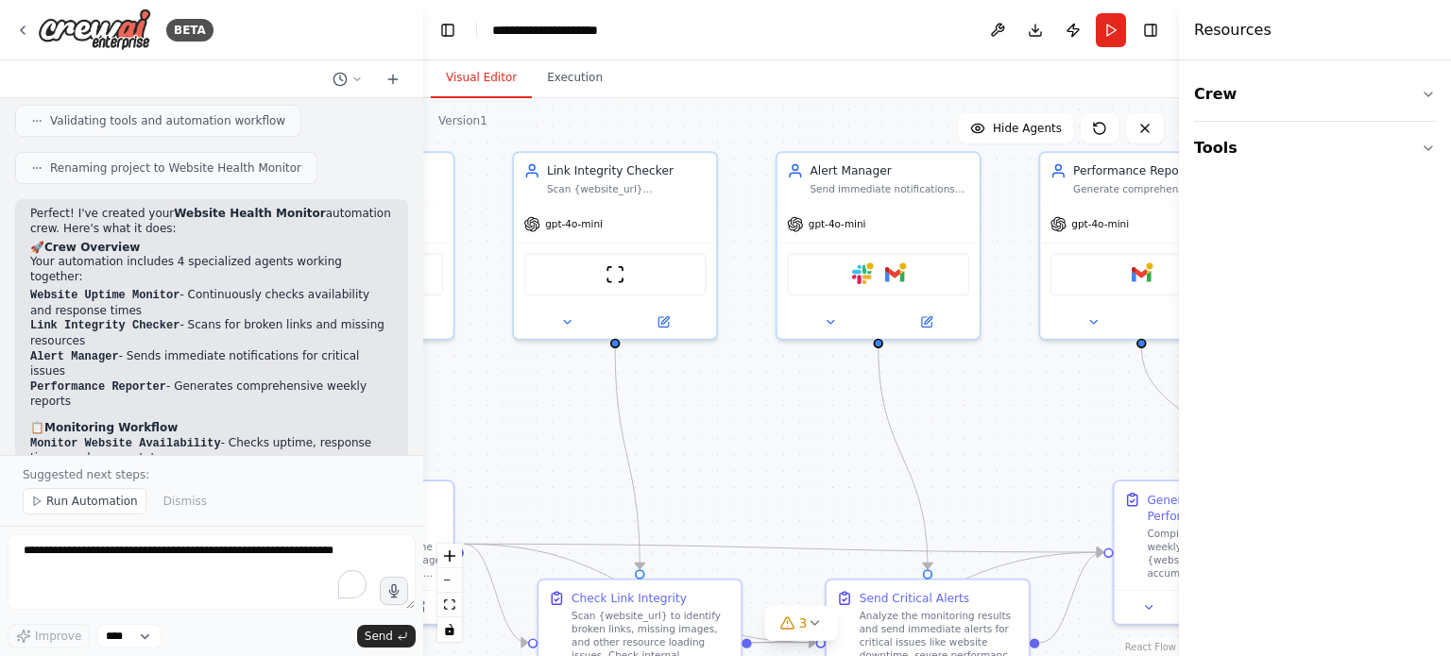
drag, startPoint x: 960, startPoint y: 415, endPoint x: 1126, endPoint y: 405, distance: 166.5
click at [1126, 405] on div ".deletable-edge-delete-btn { width: 20px; height: 20px; border: 0px solid #ffff…" at bounding box center [801, 377] width 756 height 558
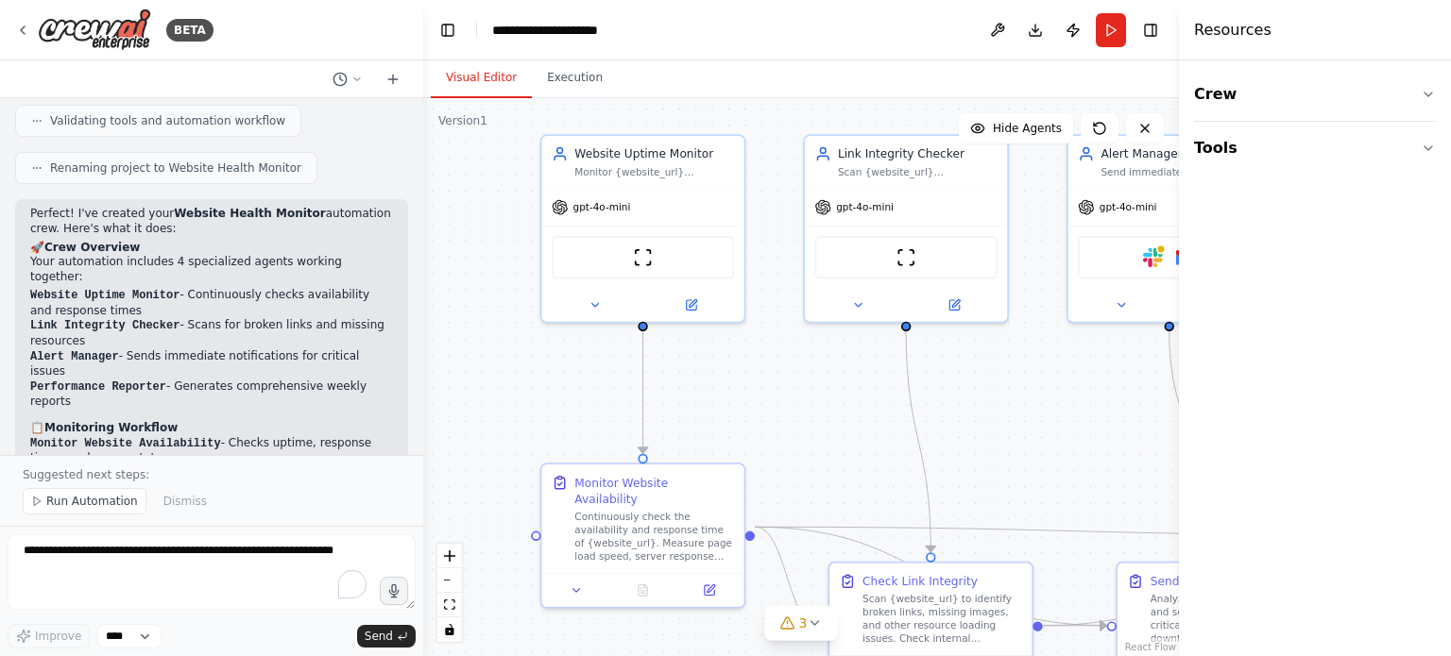
drag, startPoint x: 1045, startPoint y: 416, endPoint x: 1011, endPoint y: 414, distance: 34.1
click at [1045, 412] on div ".deletable-edge-delete-btn { width: 20px; height: 20px; border: 0px solid #ffff…" at bounding box center [801, 377] width 756 height 558
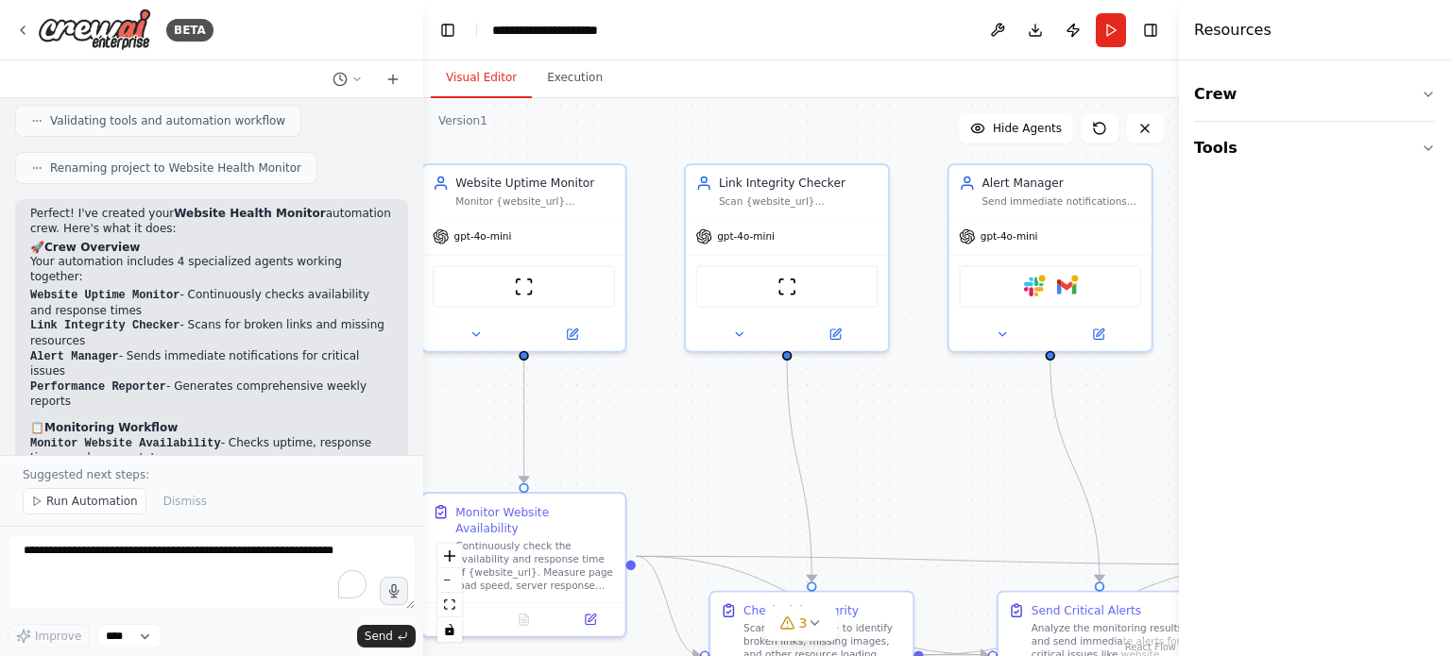
drag, startPoint x: 961, startPoint y: 407, endPoint x: 781, endPoint y: 448, distance: 184.9
click at [781, 448] on div ".deletable-edge-delete-btn { width: 20px; height: 20px; border: 0px solid #ffff…" at bounding box center [801, 377] width 756 height 558
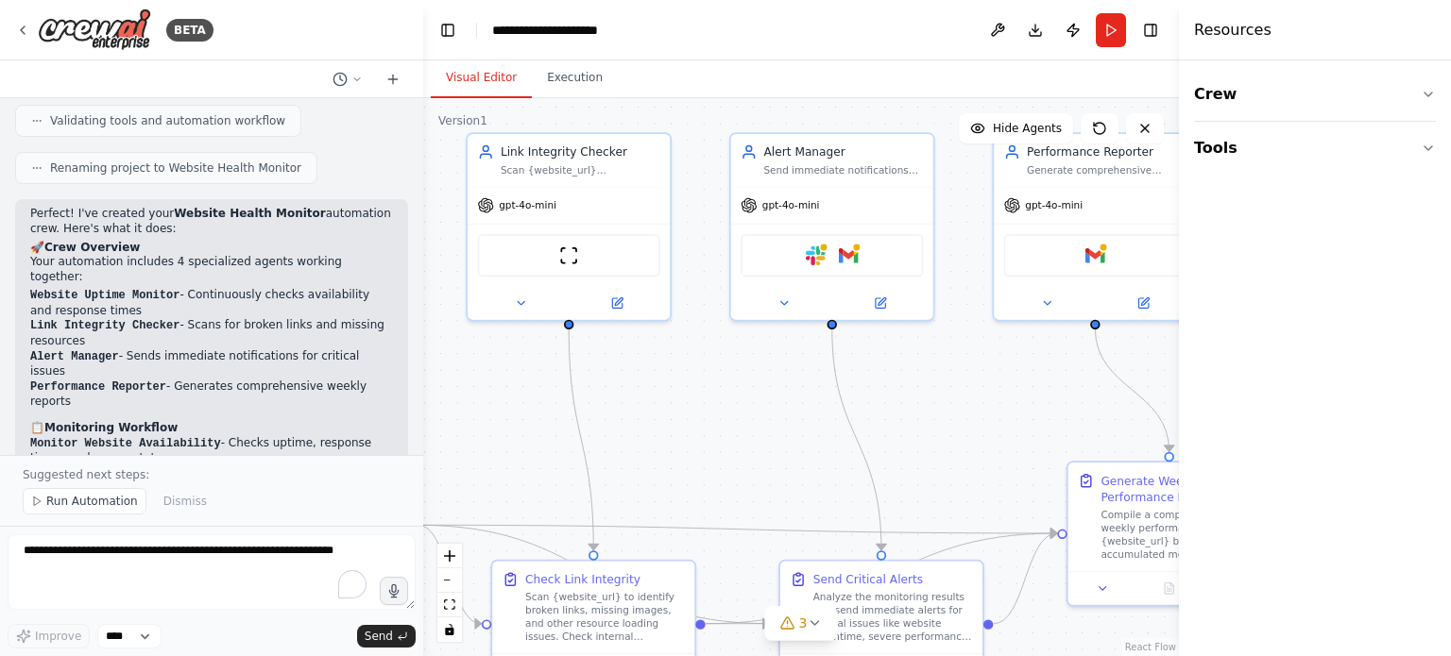
drag, startPoint x: 914, startPoint y: 460, endPoint x: 698, endPoint y: 428, distance: 218.6
click at [698, 428] on div ".deletable-edge-delete-btn { width: 20px; height: 20px; border: 0px solid #ffff…" at bounding box center [801, 377] width 756 height 558
click at [880, 310] on div at bounding box center [832, 299] width 202 height 33
click at [880, 305] on icon at bounding box center [880, 300] width 13 height 13
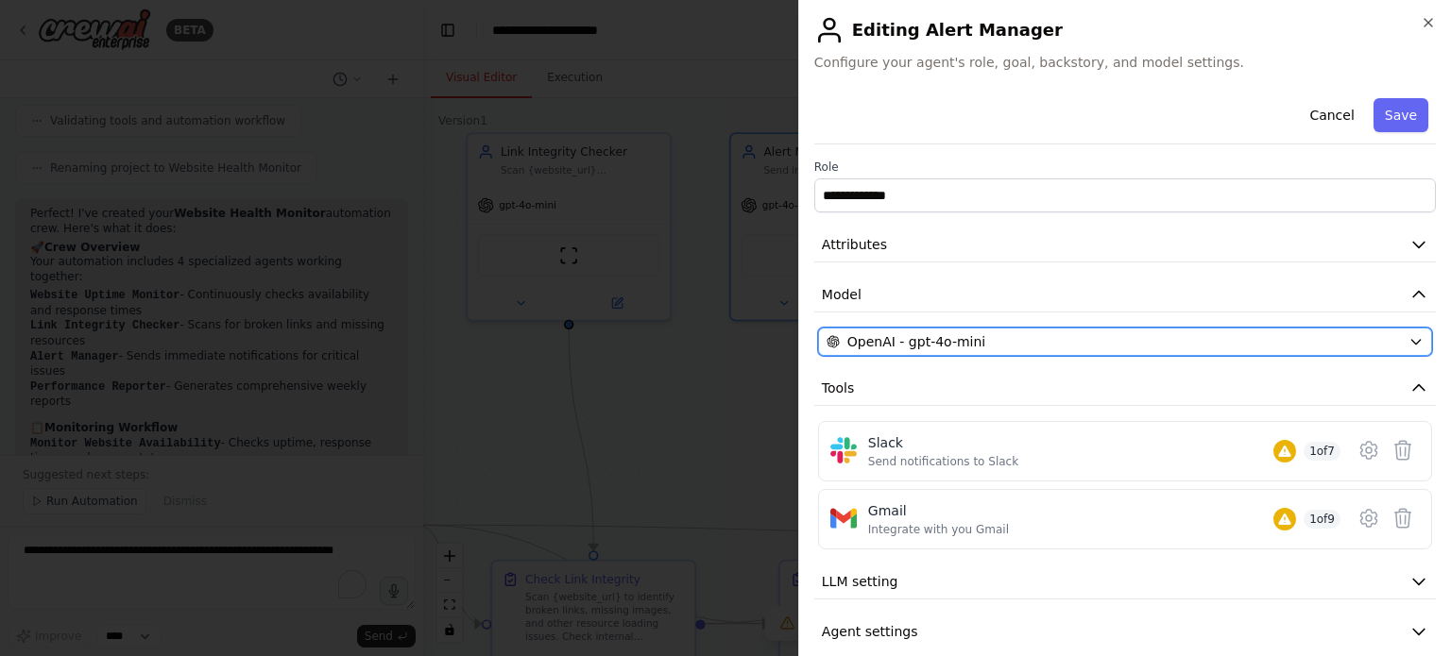
click at [1148, 353] on button "OpenAI - gpt-4o-mini" at bounding box center [1125, 342] width 614 height 28
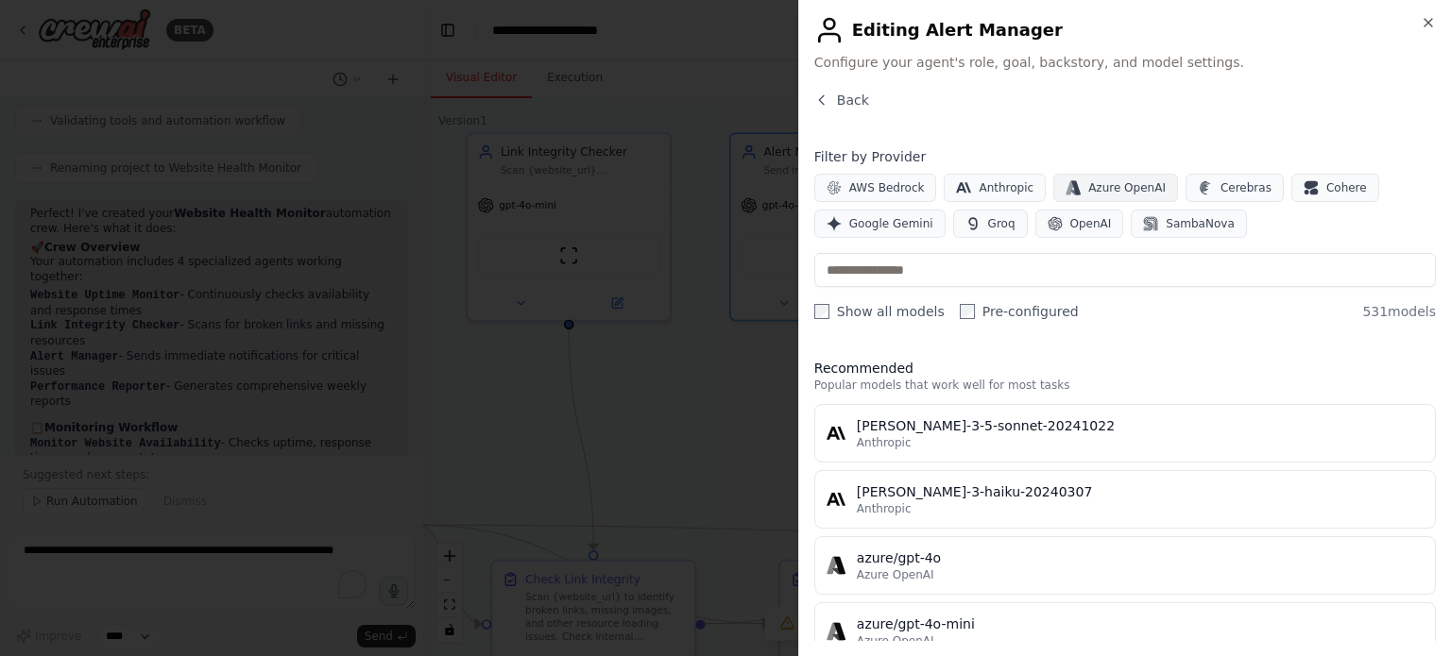
click at [1088, 184] on span "Azure OpenAI" at bounding box center [1126, 187] width 77 height 15
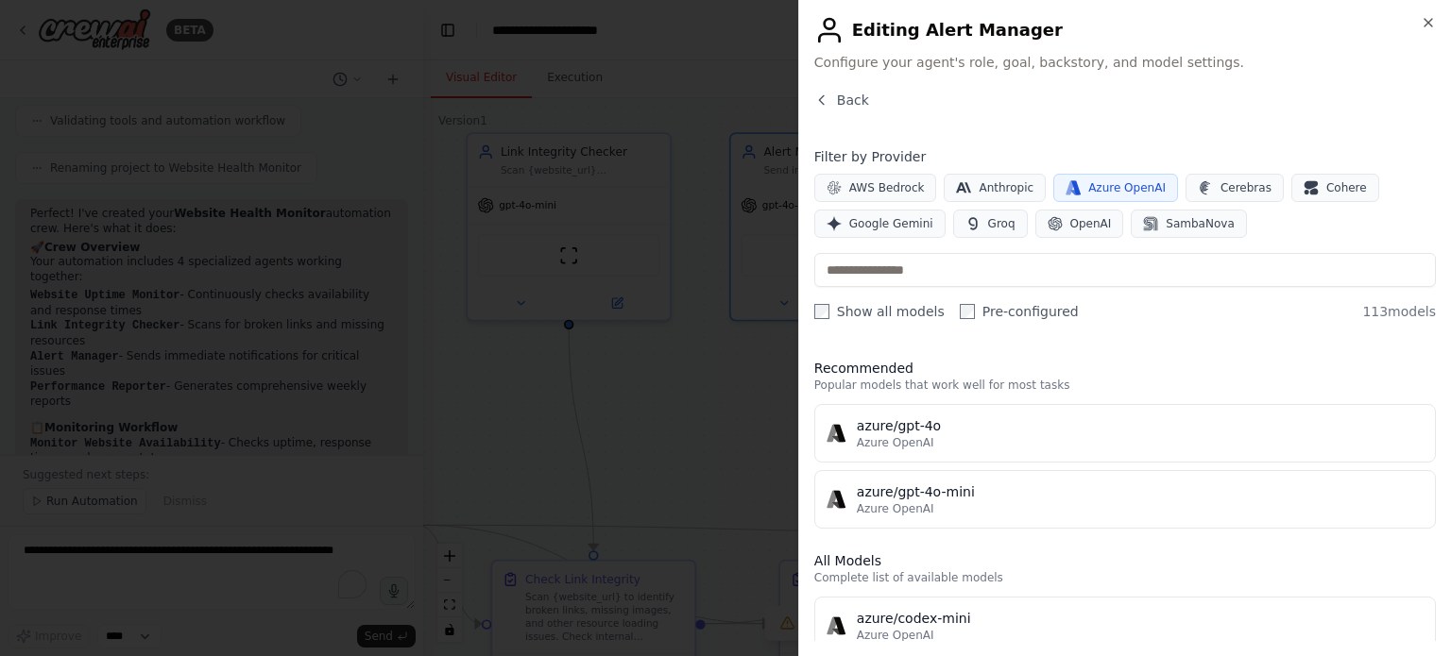
scroll to position [0, 0]
click at [881, 185] on span "AWS Bedrock" at bounding box center [887, 187] width 76 height 15
click at [1003, 186] on span "Anthropic" at bounding box center [1005, 187] width 55 height 15
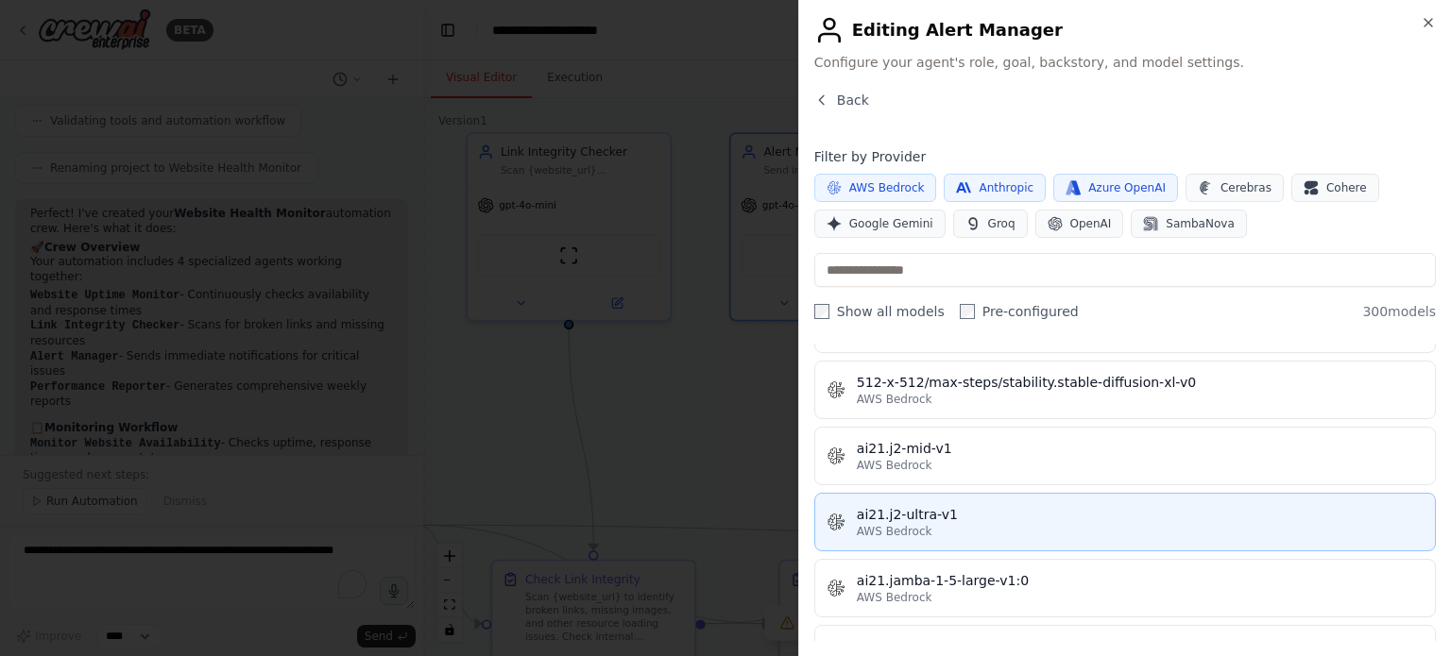
scroll to position [661, 0]
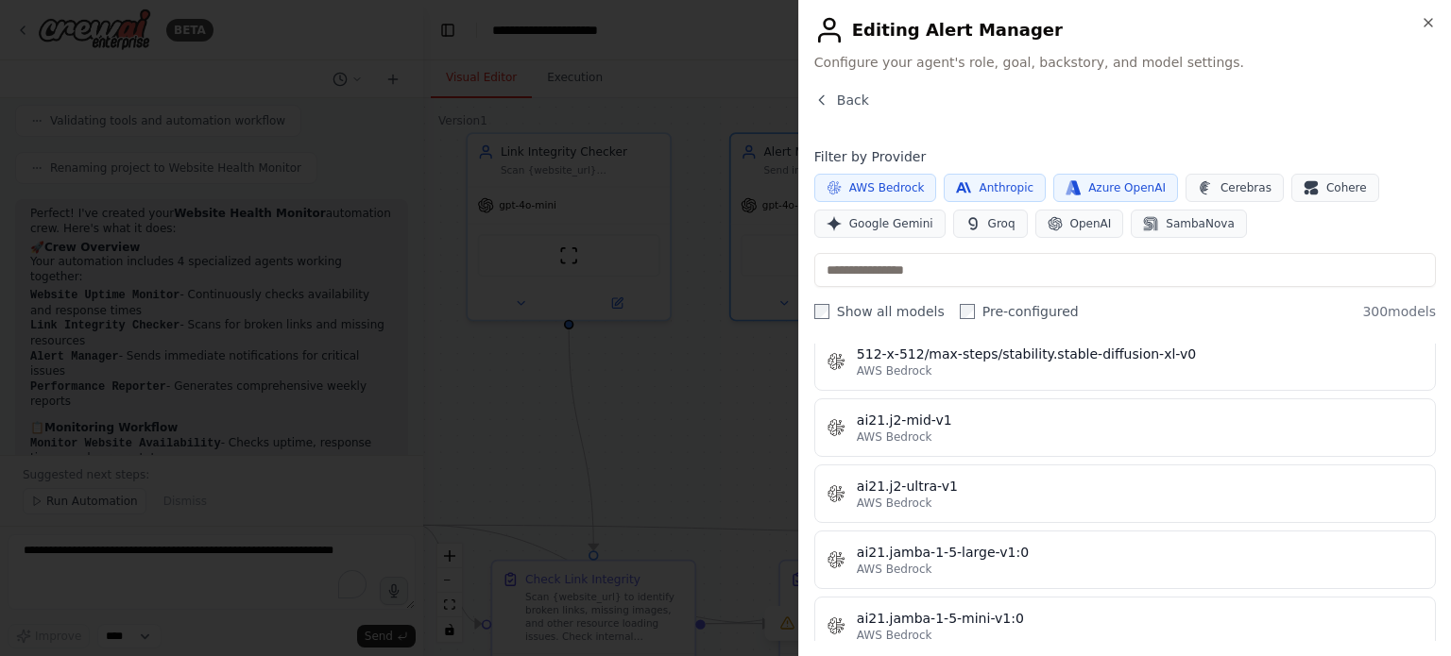
click at [908, 192] on span "AWS Bedrock" at bounding box center [887, 187] width 76 height 15
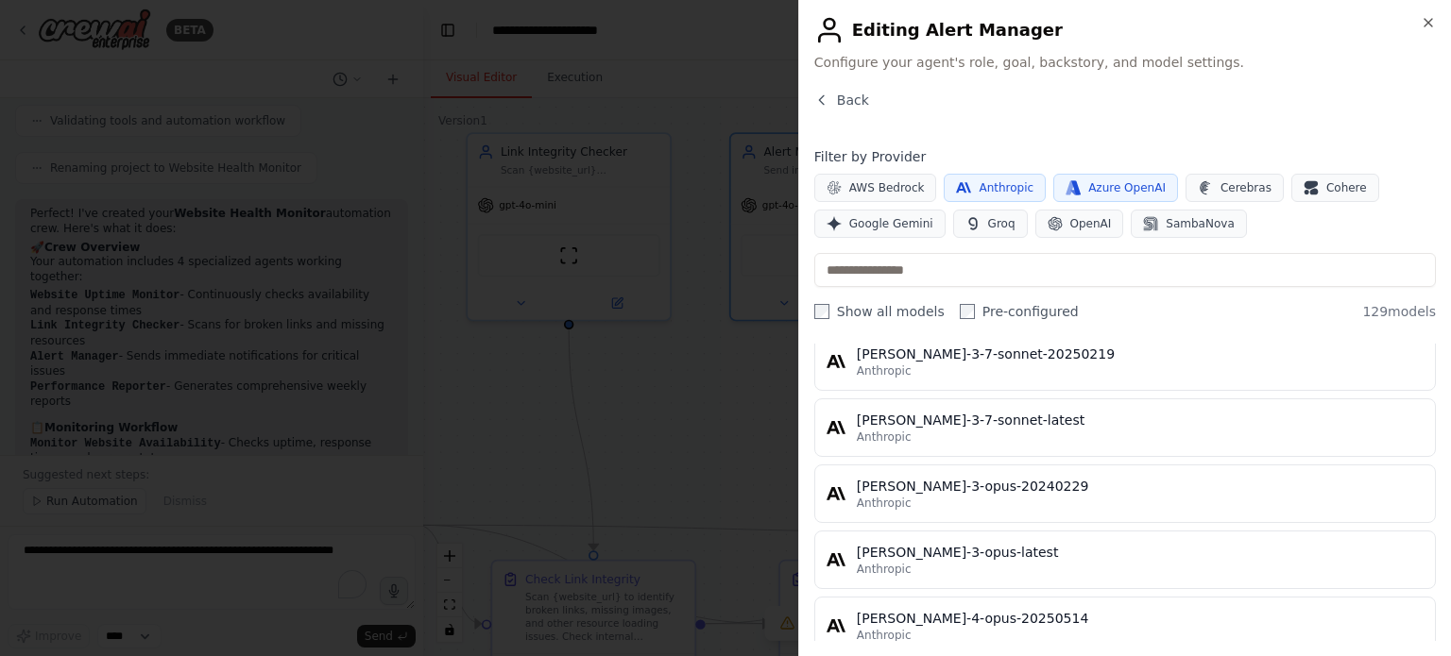
click at [978, 188] on span "Anthropic" at bounding box center [1005, 187] width 55 height 15
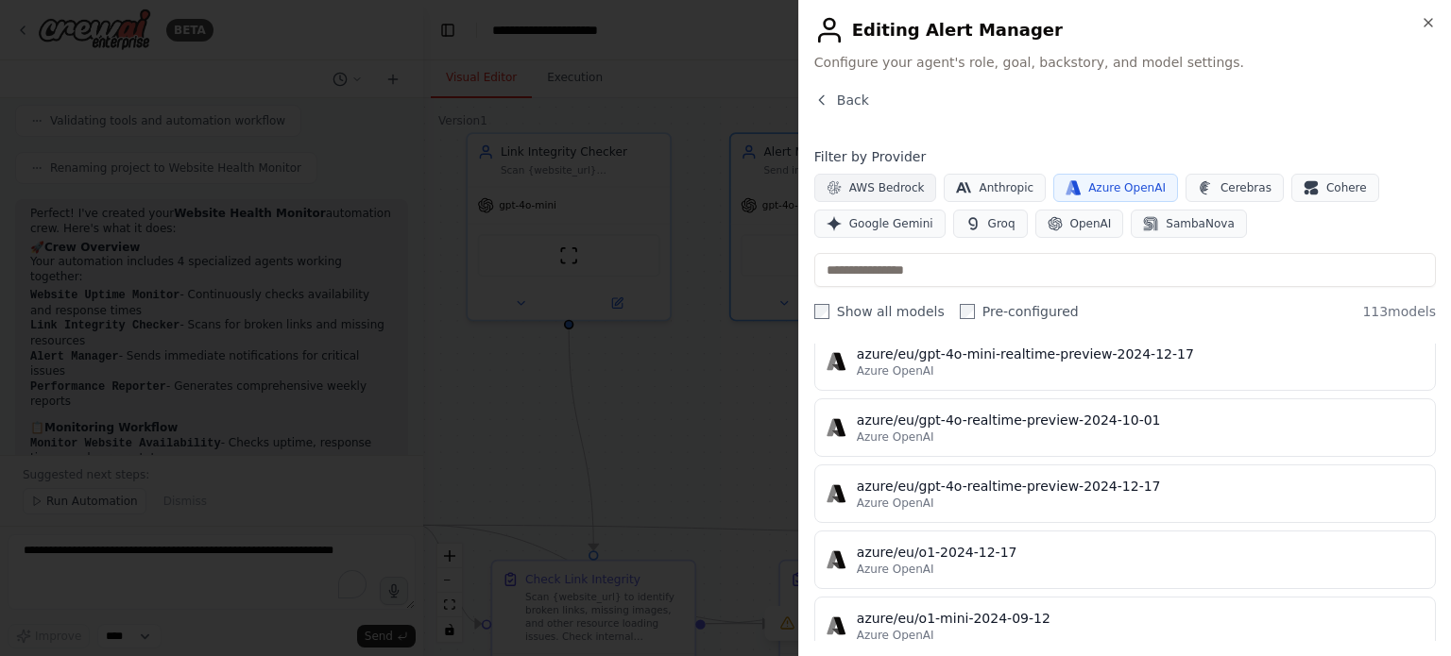
click at [908, 180] on span "AWS Bedrock" at bounding box center [887, 187] width 76 height 15
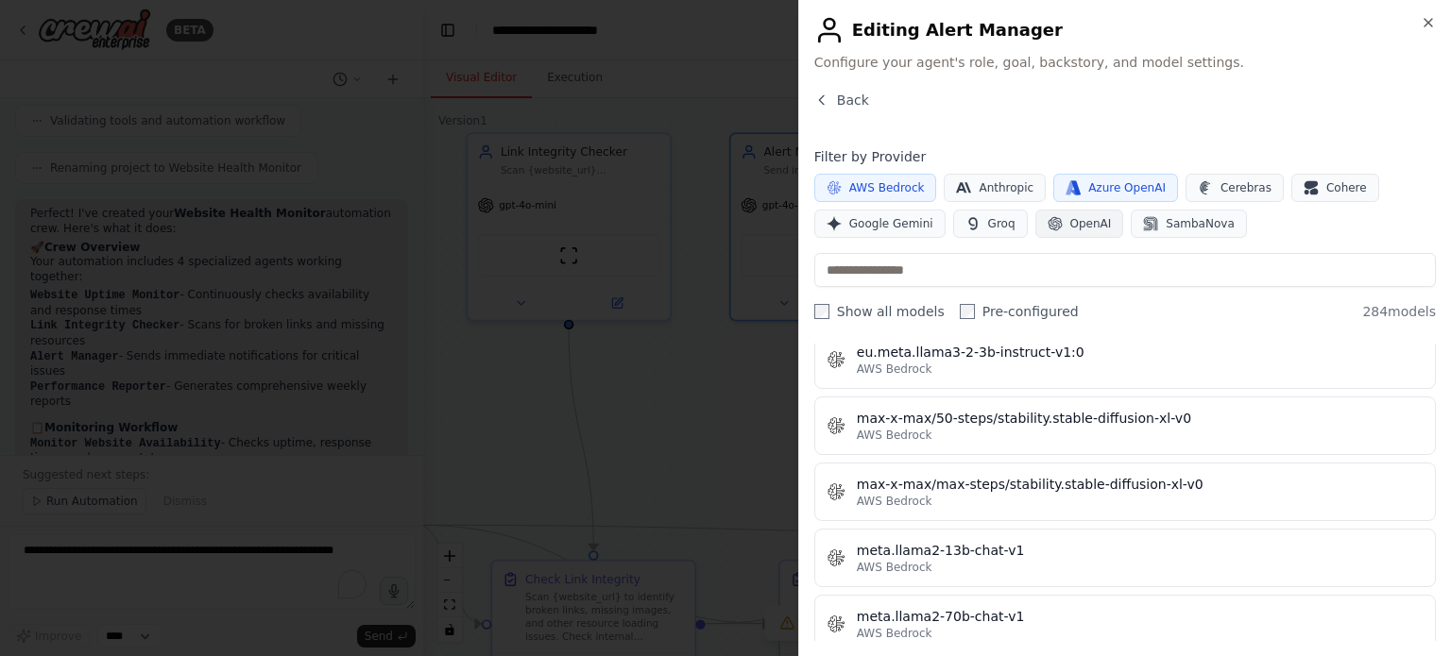
scroll to position [9066, 0]
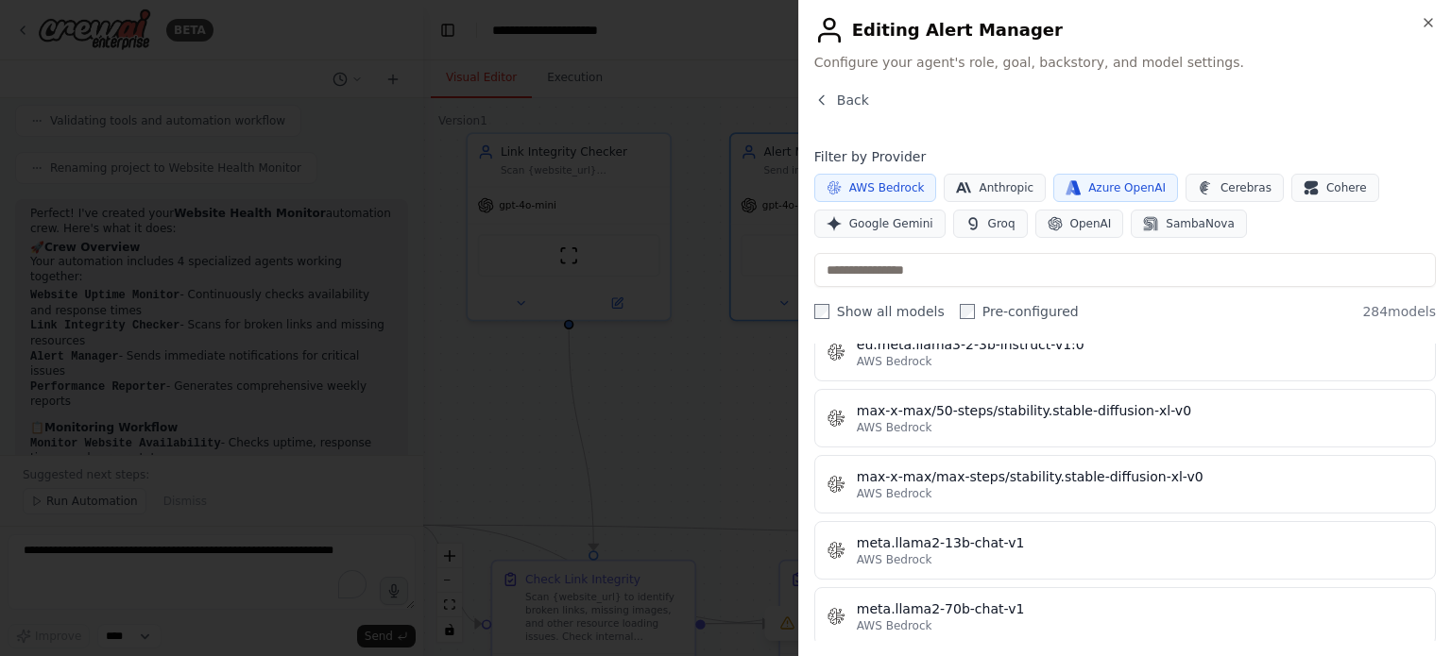
click at [1065, 184] on button "Azure OpenAI" at bounding box center [1115, 188] width 125 height 28
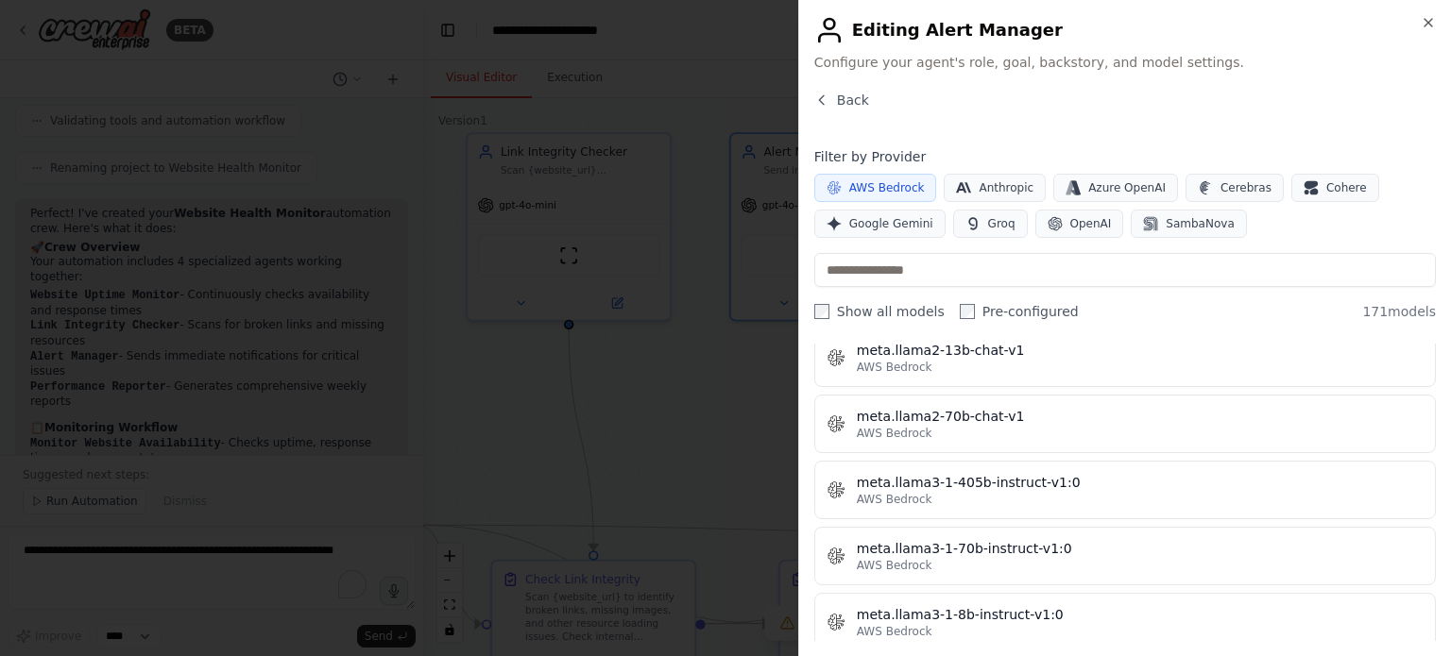
click at [927, 192] on div "AWS Bedrock Anthropic Azure OpenAI Cerebras Cohere Google Gemini Groq OpenAI Sa…" at bounding box center [1124, 206] width 621 height 64
click at [838, 180] on icon "button" at bounding box center [833, 187] width 15 height 15
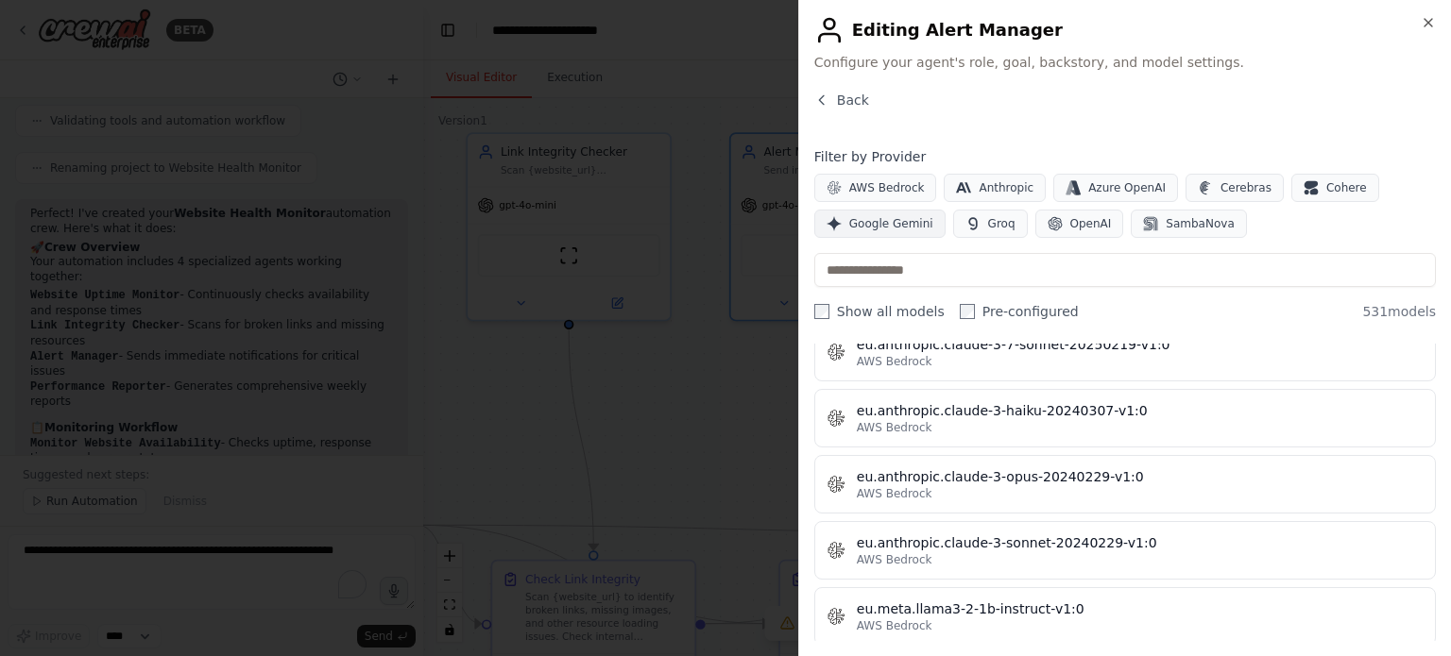
click at [873, 225] on span "Google Gemini" at bounding box center [891, 223] width 84 height 15
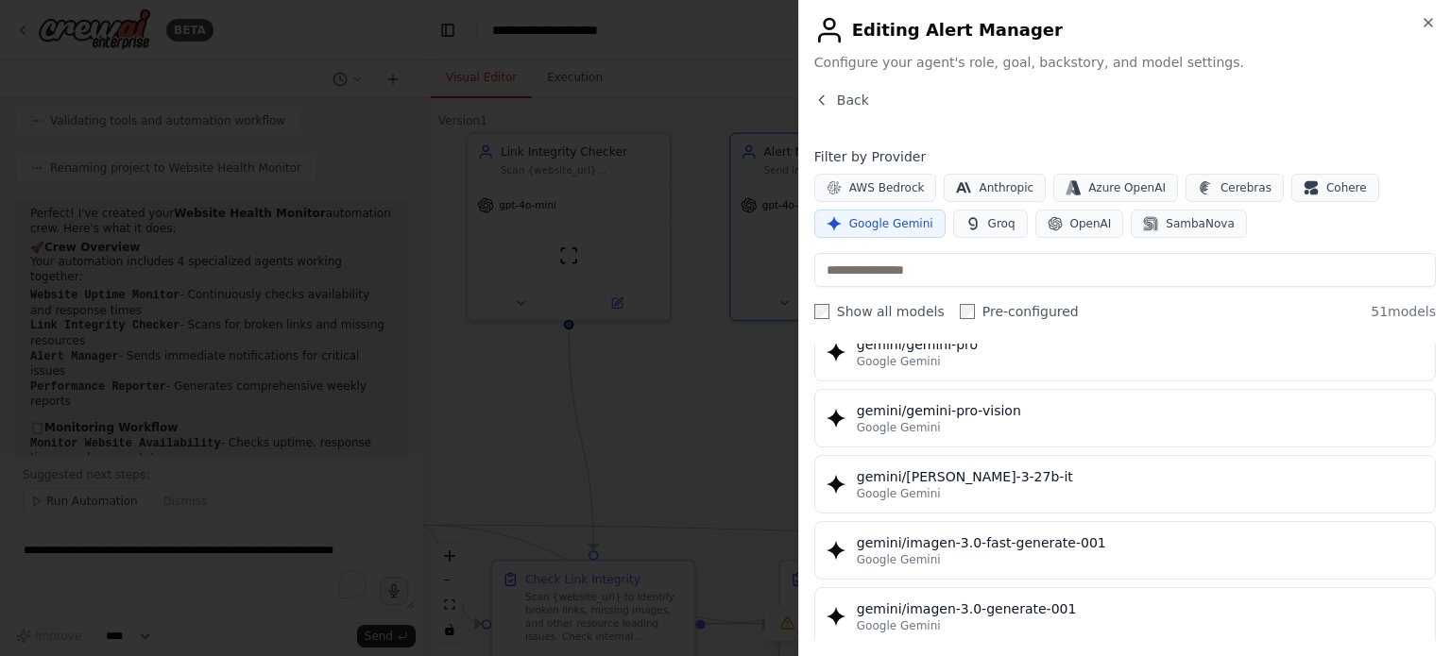
scroll to position [3121, 0]
click at [990, 222] on span "Groq" at bounding box center [1001, 223] width 27 height 15
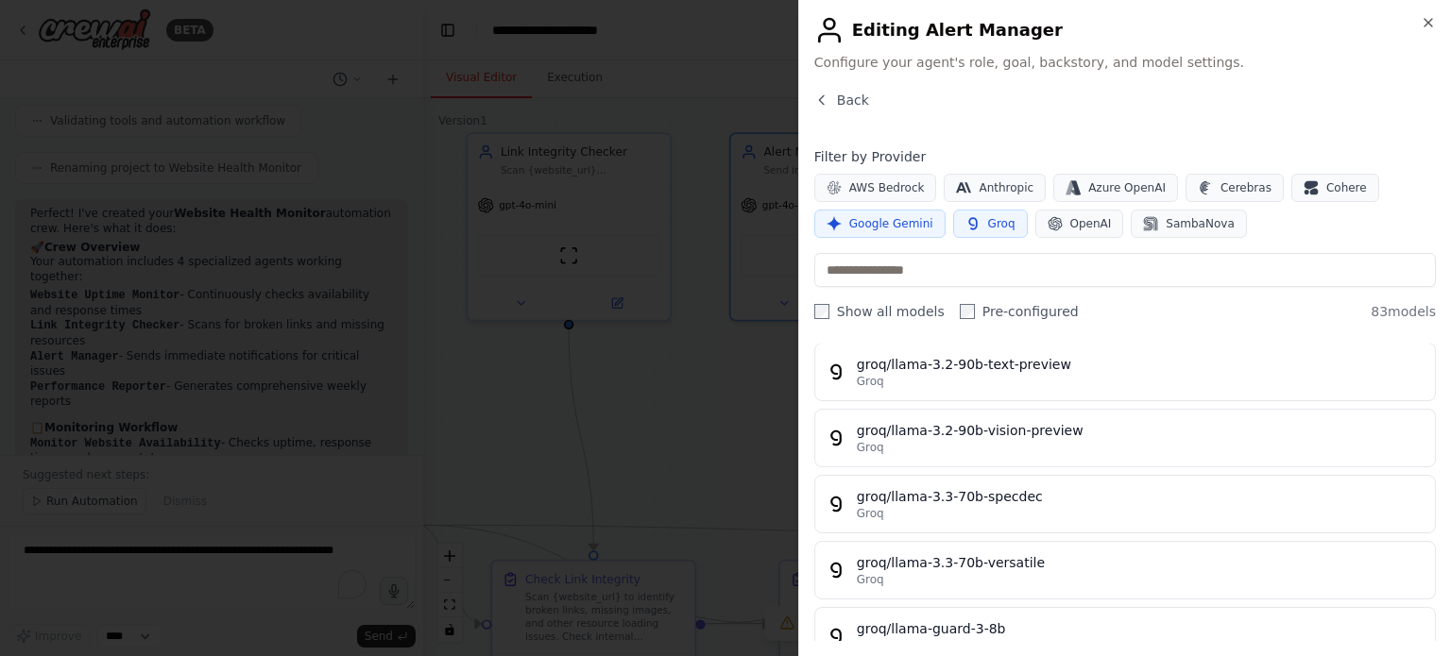
click at [902, 222] on span "Google Gemini" at bounding box center [891, 223] width 84 height 15
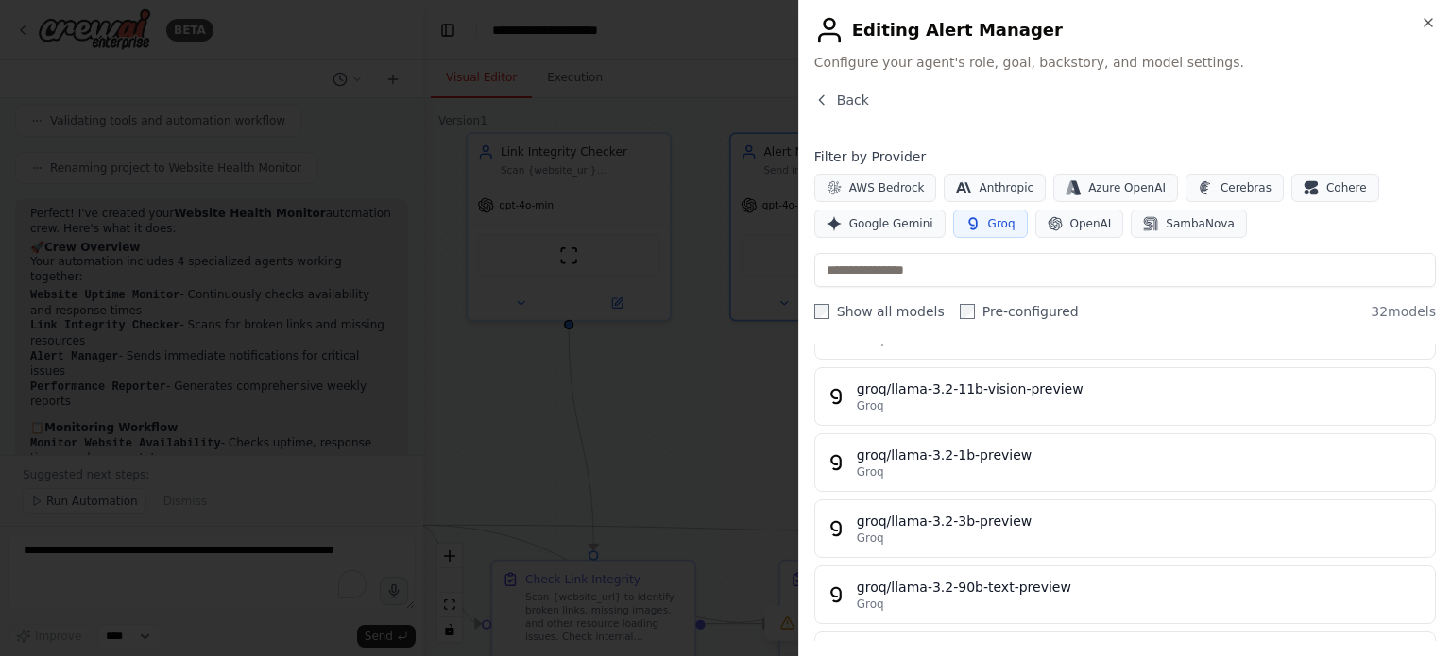
scroll to position [0, 0]
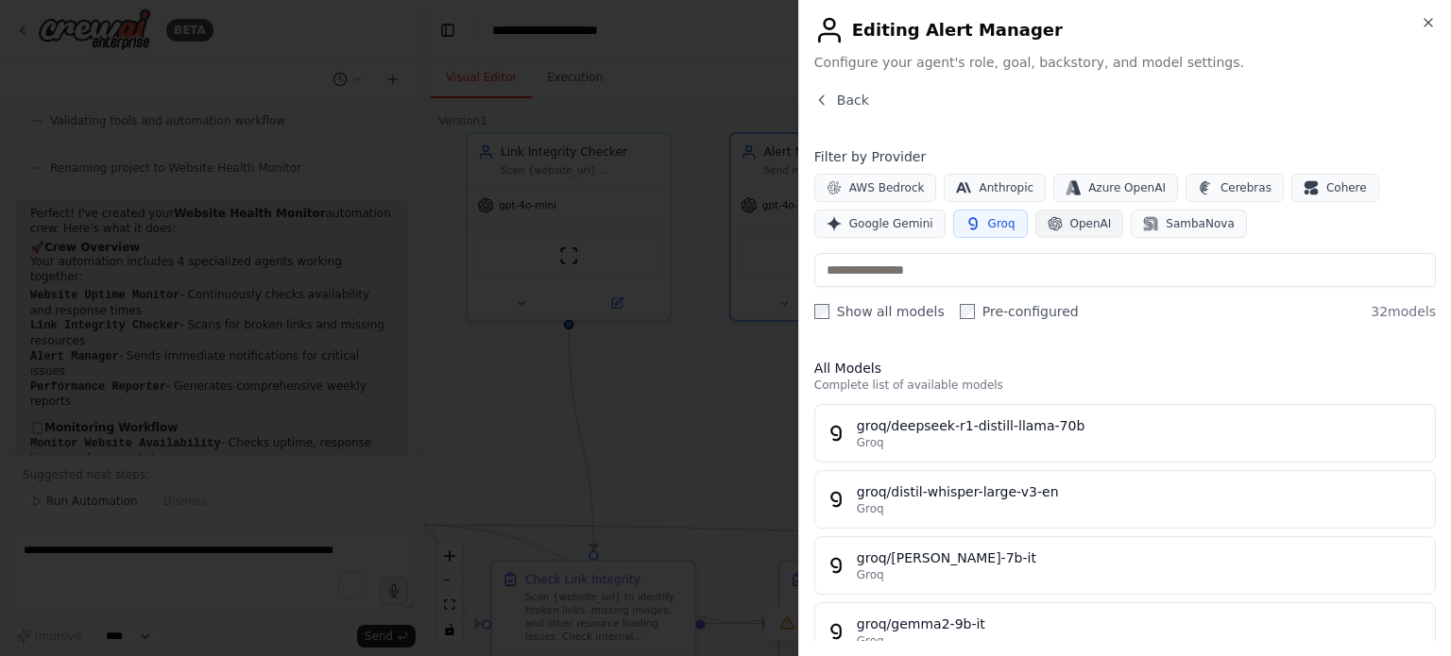
click at [1095, 233] on button "OpenAI" at bounding box center [1079, 224] width 89 height 28
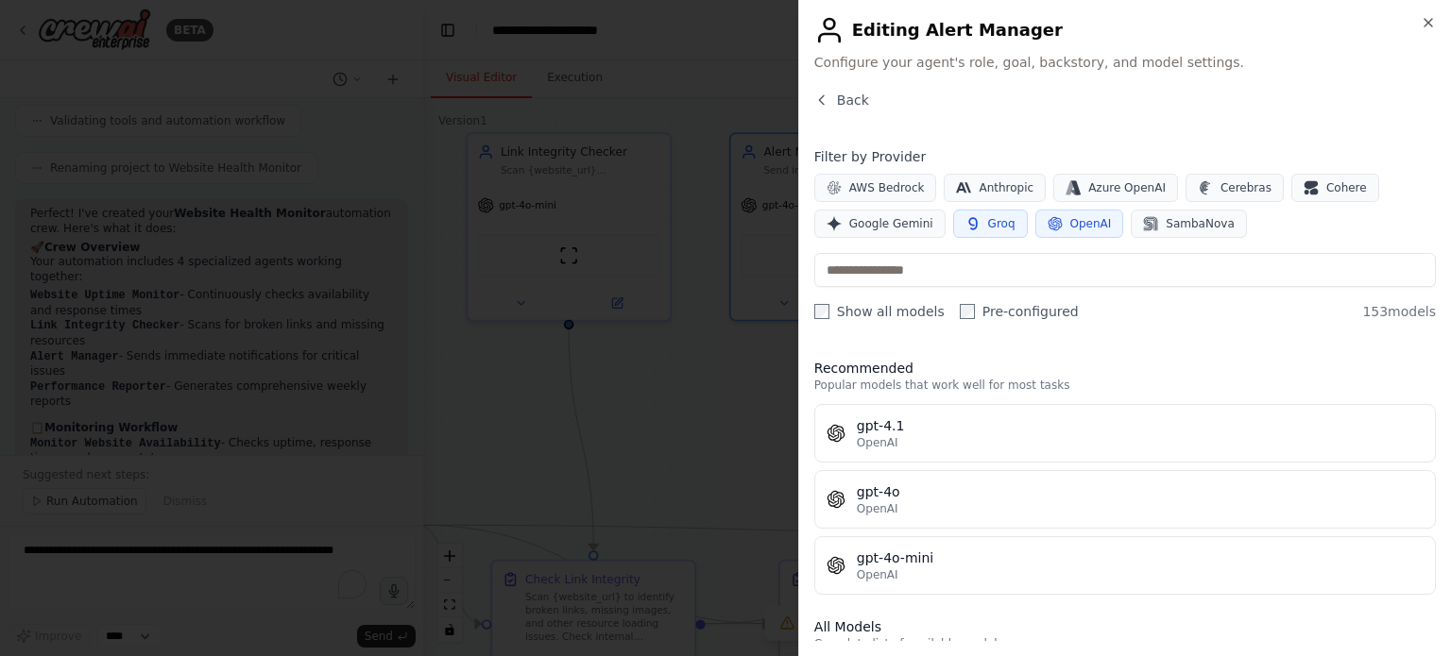
click at [1009, 228] on button "Groq" at bounding box center [990, 224] width 75 height 28
click at [1165, 221] on span "SambaNova" at bounding box center [1199, 223] width 68 height 15
click at [1070, 218] on span "OpenAI" at bounding box center [1091, 223] width 42 height 15
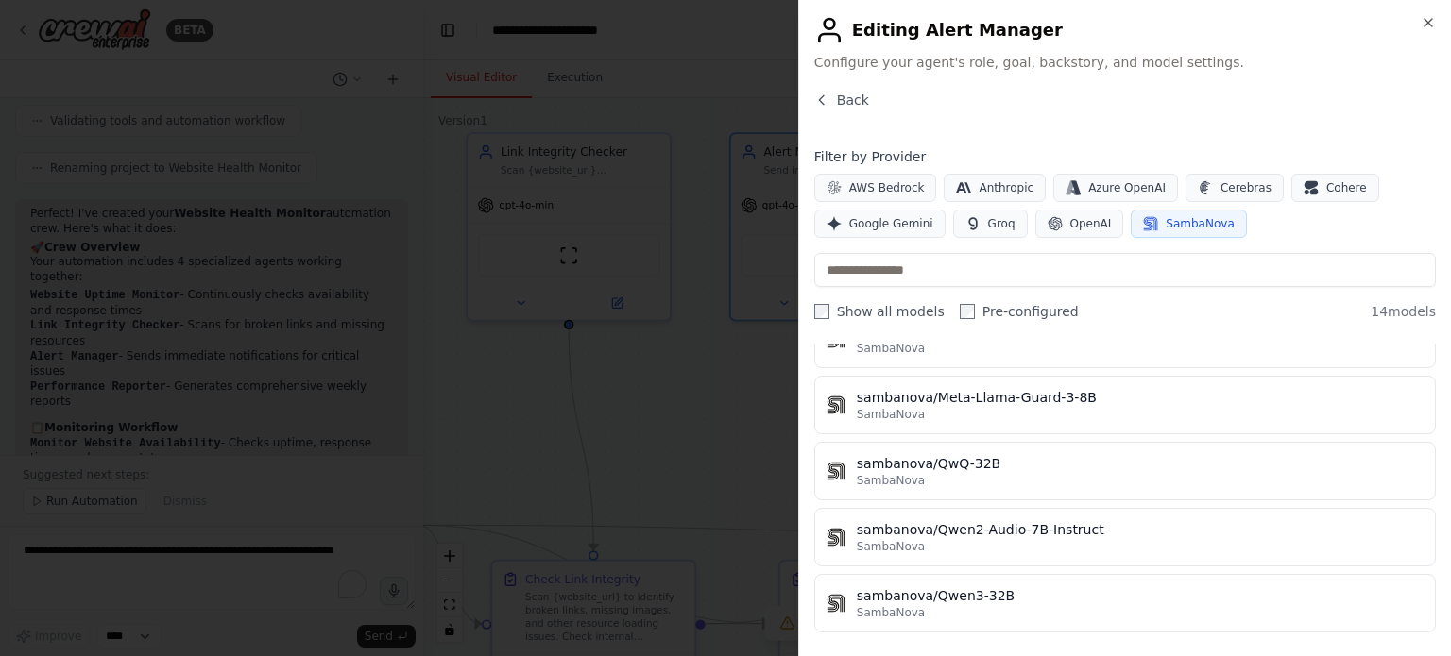
scroll to position [595, 0]
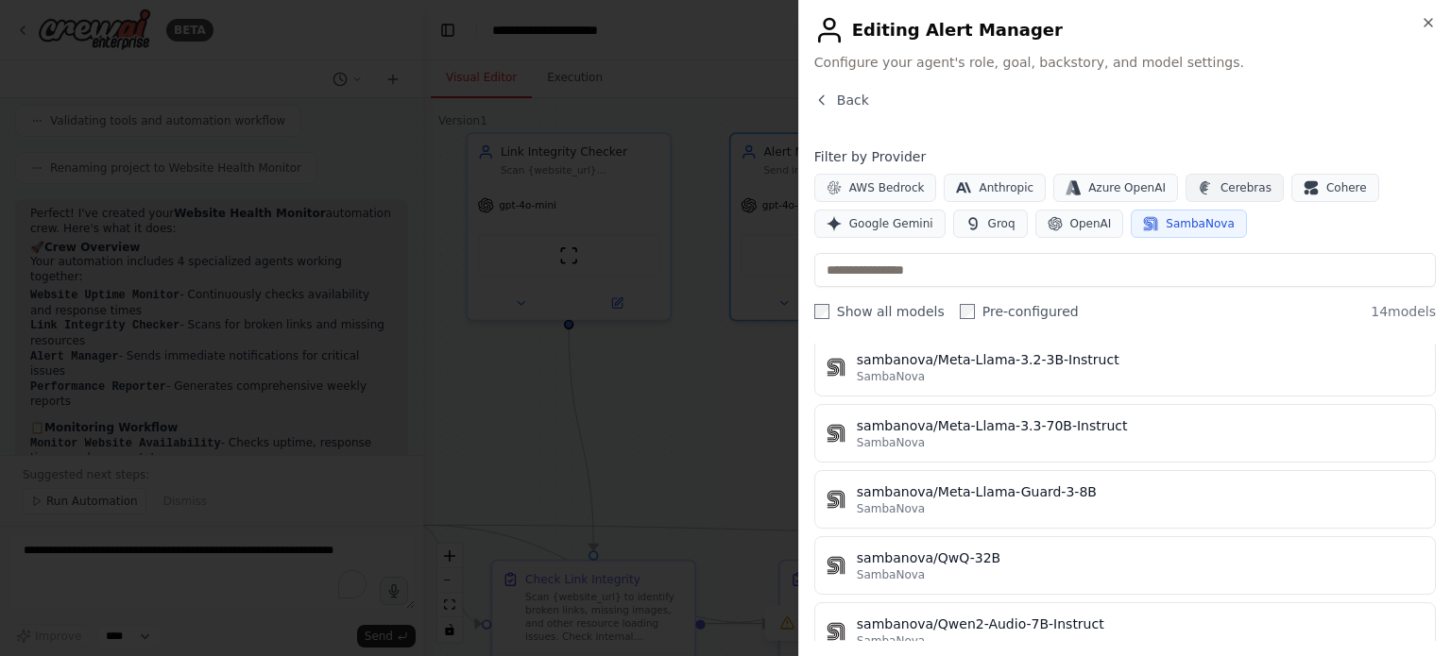
click at [1228, 184] on span "Cerebras" at bounding box center [1245, 187] width 51 height 15
click at [1183, 229] on span "SambaNova" at bounding box center [1199, 223] width 68 height 15
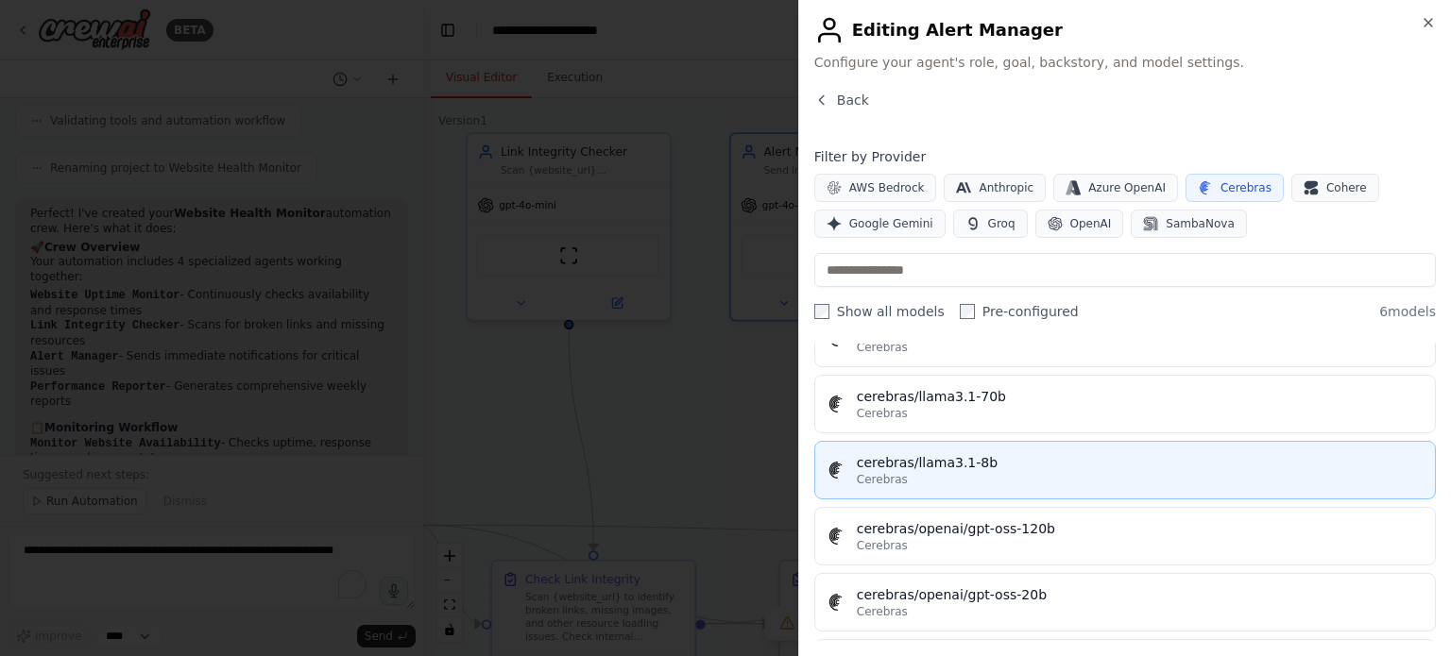
scroll to position [69, 0]
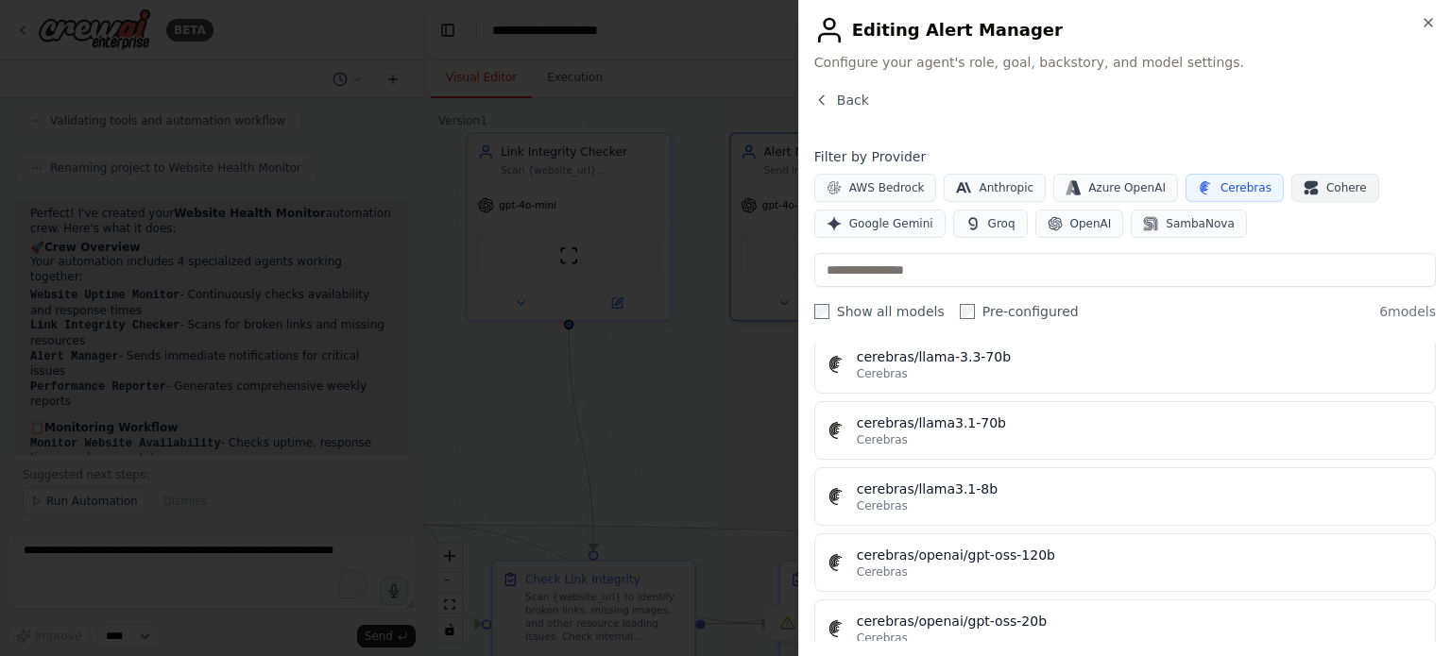
click at [1303, 187] on icon "button" at bounding box center [1310, 187] width 15 height 15
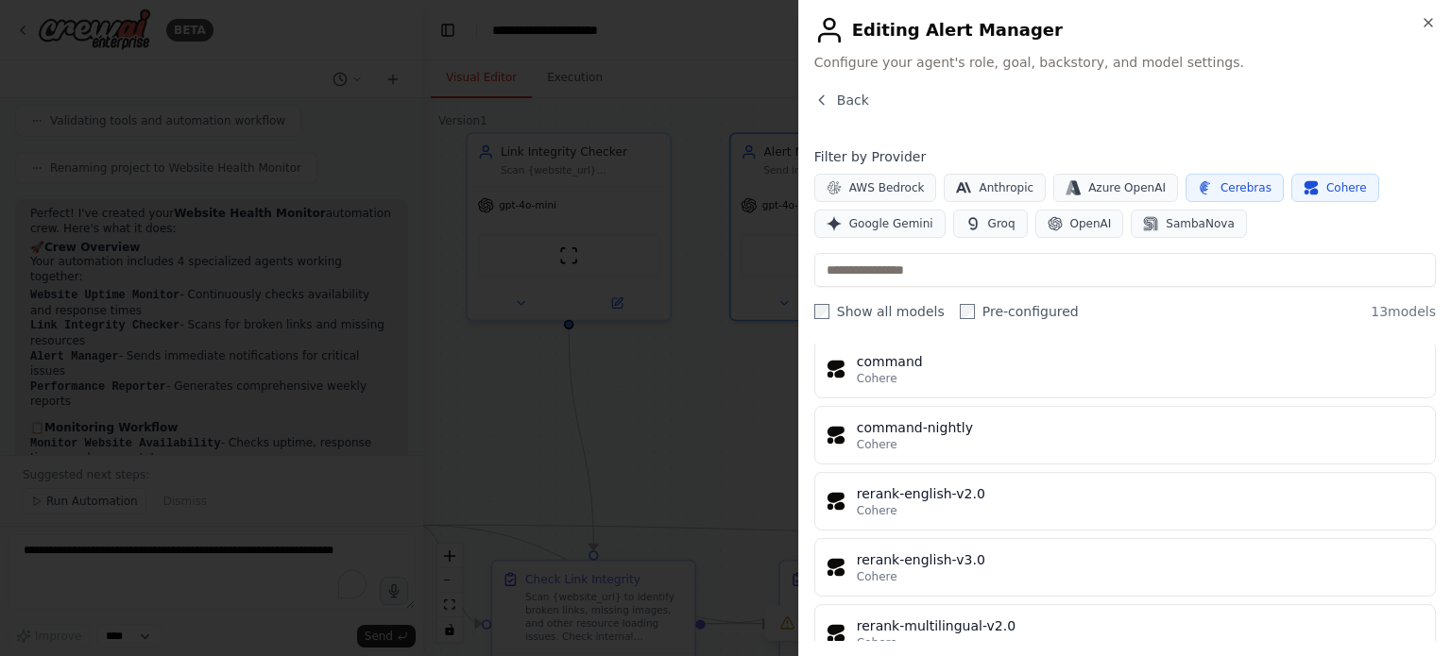
scroll to position [623, 0]
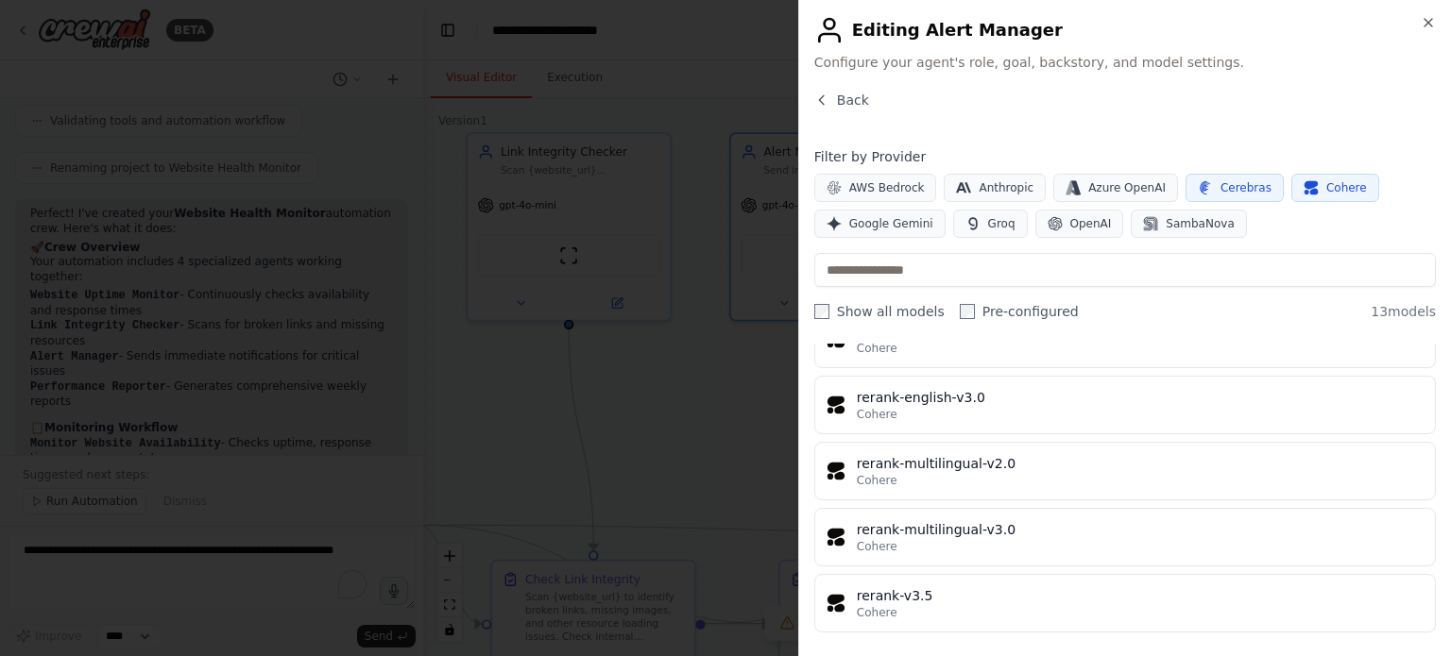
click at [1220, 189] on span "Cerebras" at bounding box center [1245, 187] width 51 height 15
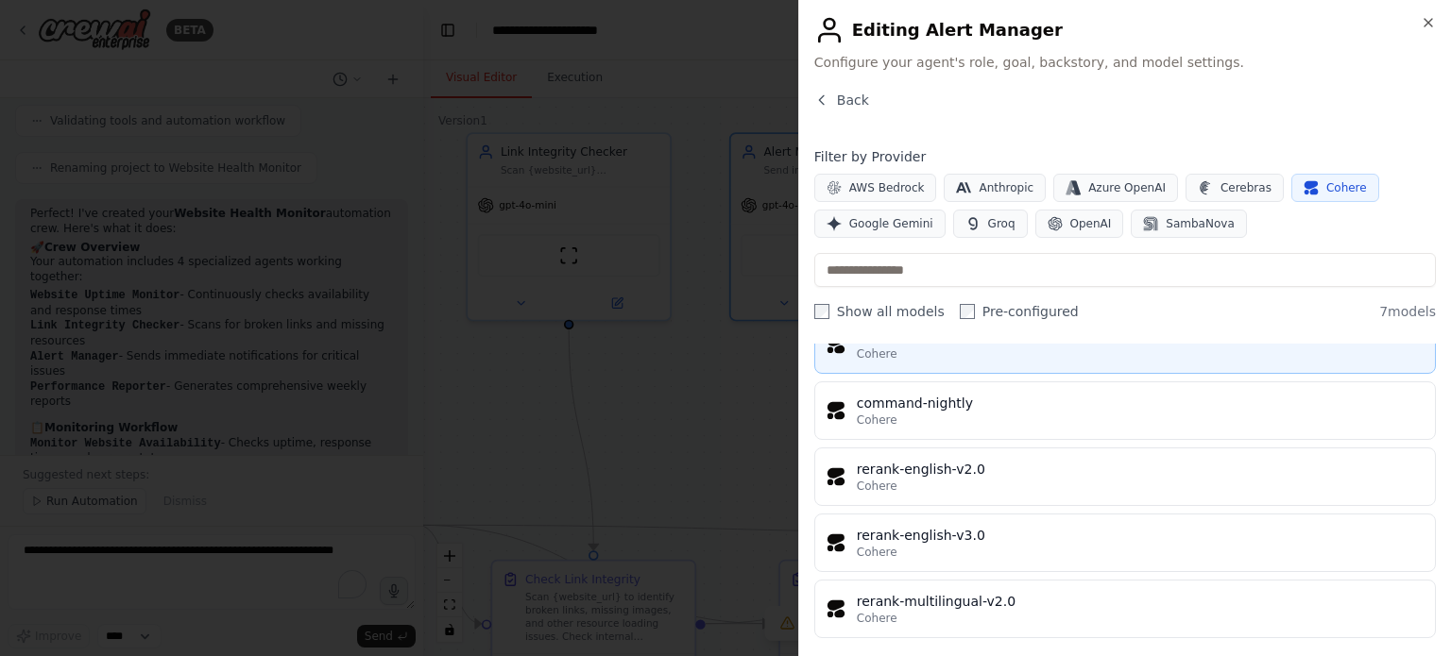
scroll to position [0, 0]
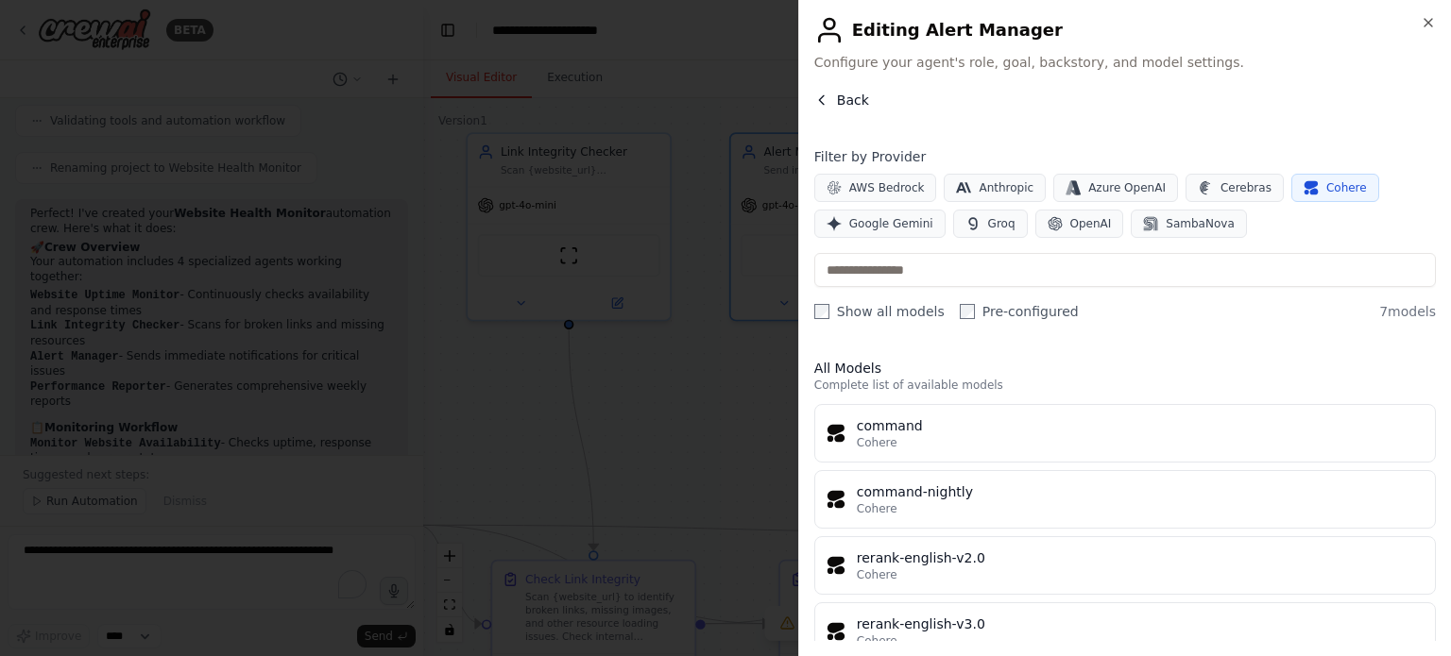
click at [846, 106] on span "Back" at bounding box center [853, 100] width 32 height 19
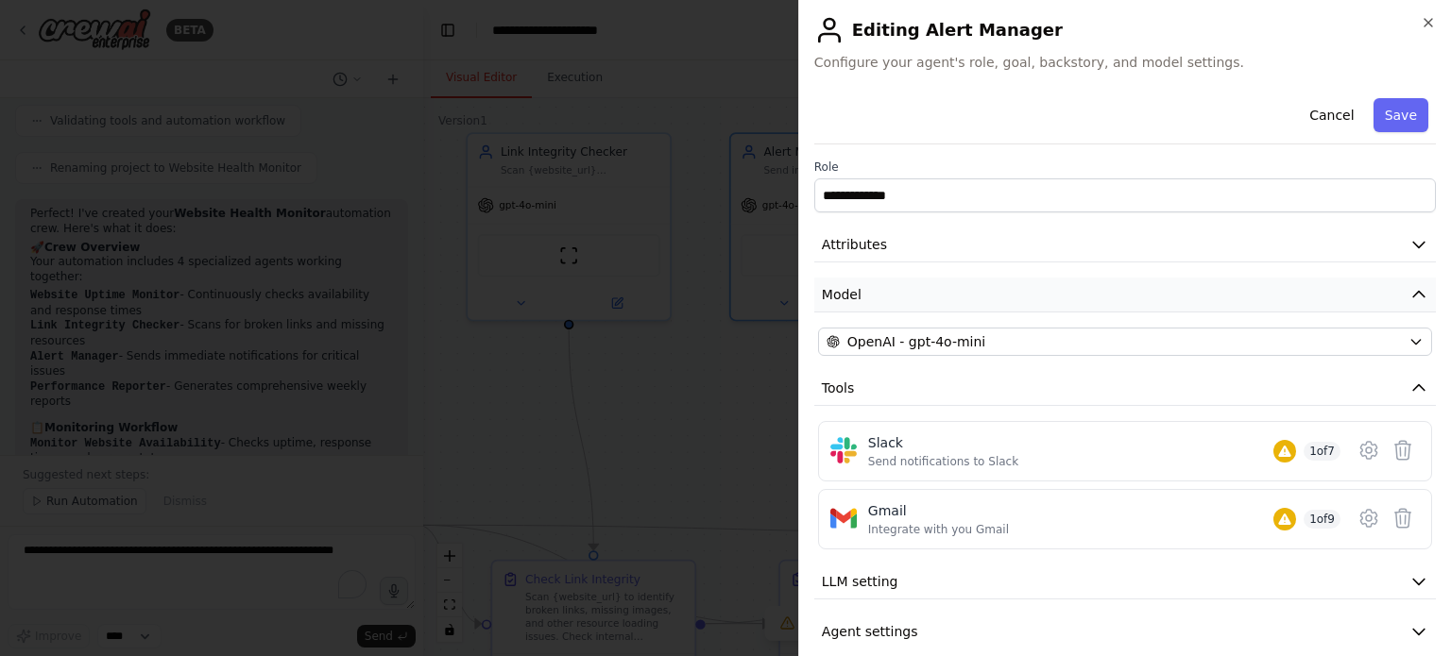
scroll to position [21, 0]
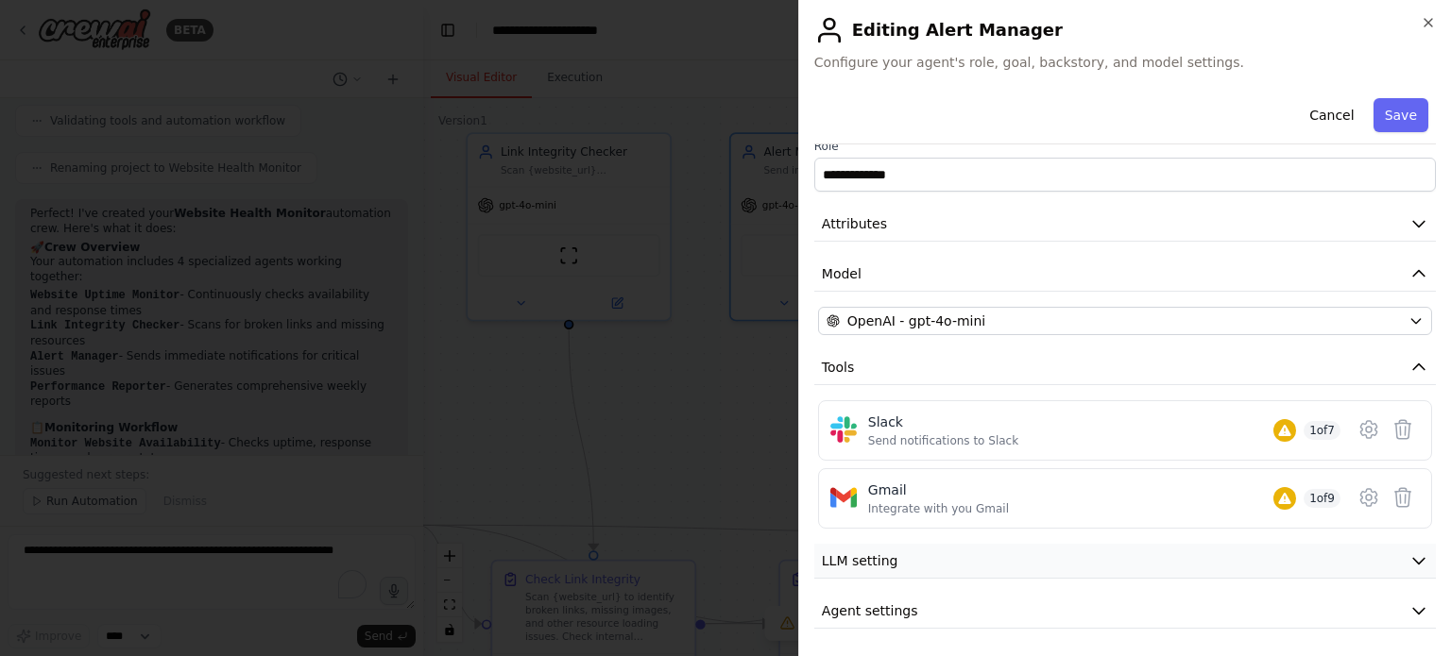
click at [1087, 545] on button "LLM setting" at bounding box center [1124, 561] width 621 height 35
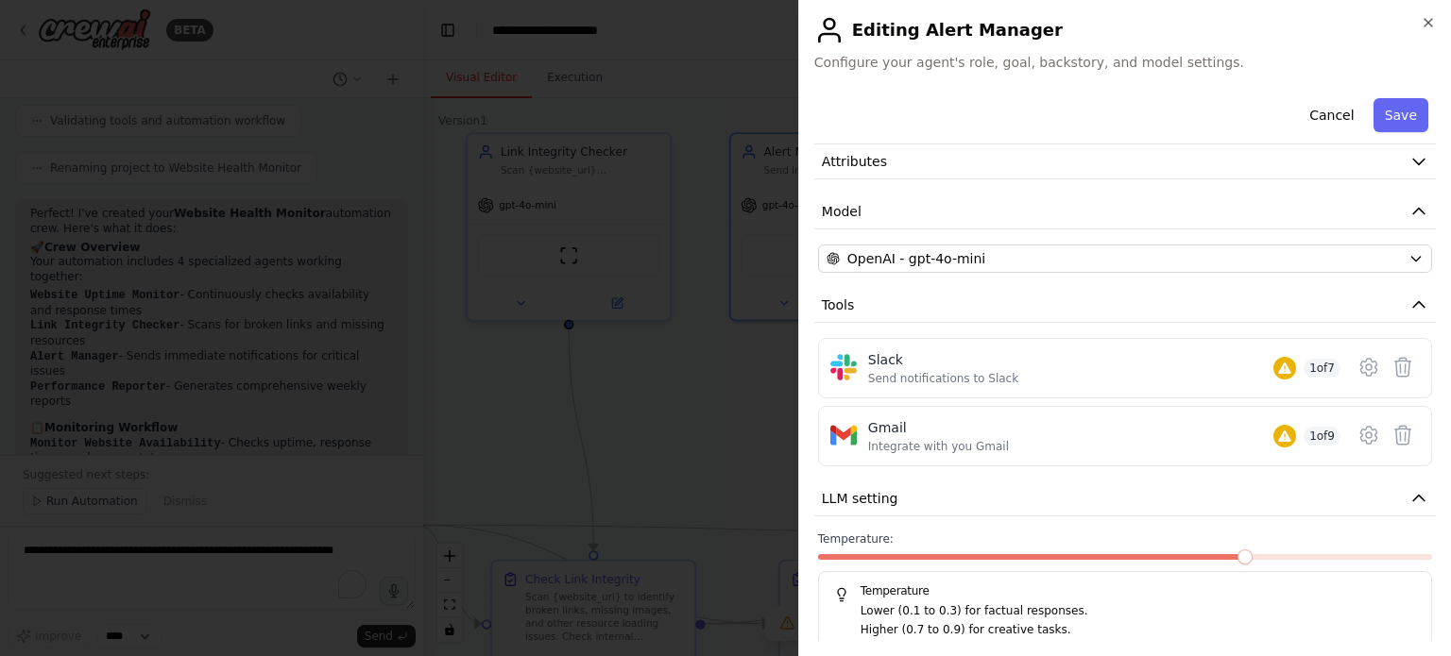
scroll to position [155, 0]
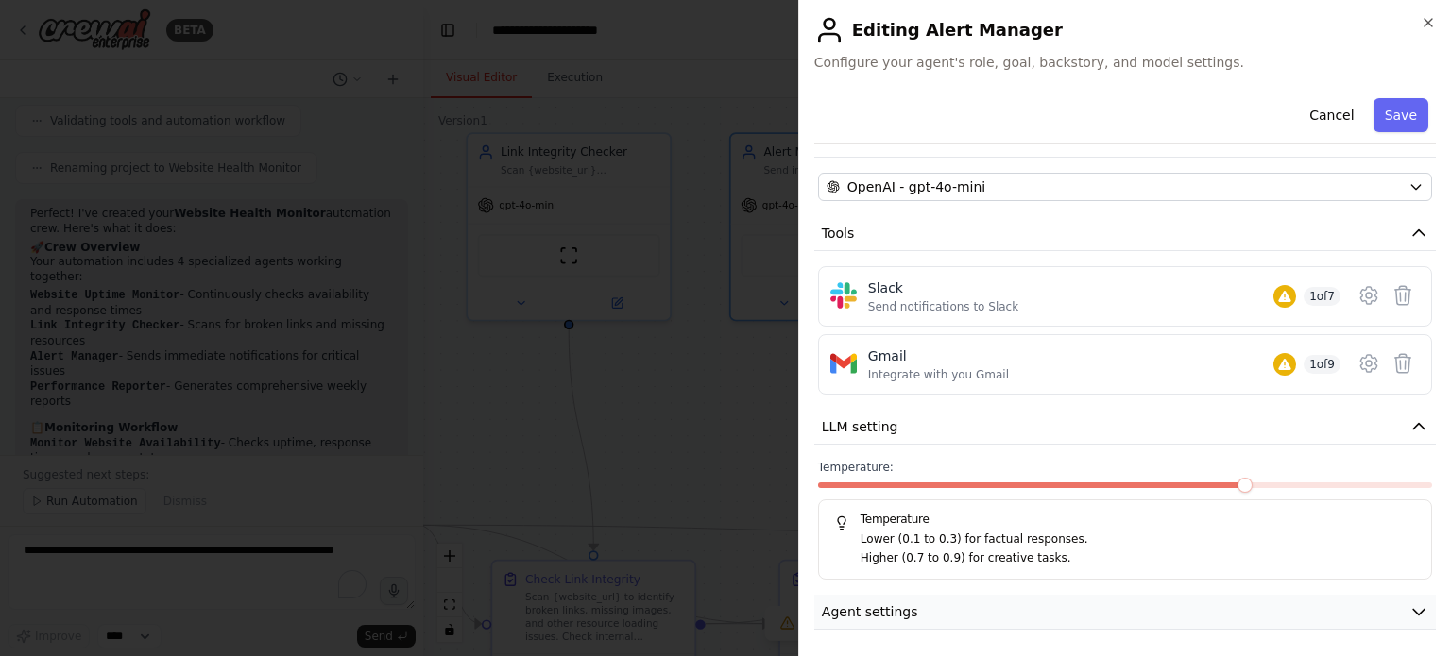
click at [1064, 605] on button "Agent settings" at bounding box center [1124, 612] width 621 height 35
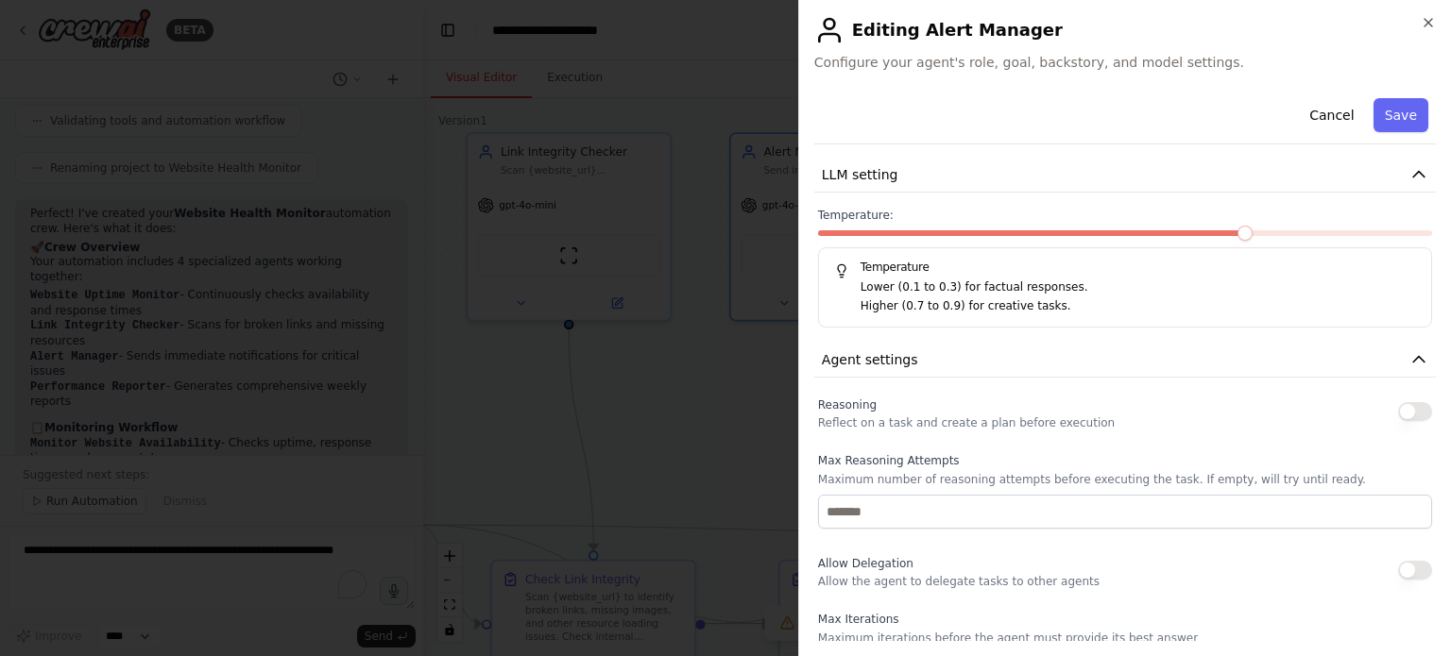
scroll to position [533, 0]
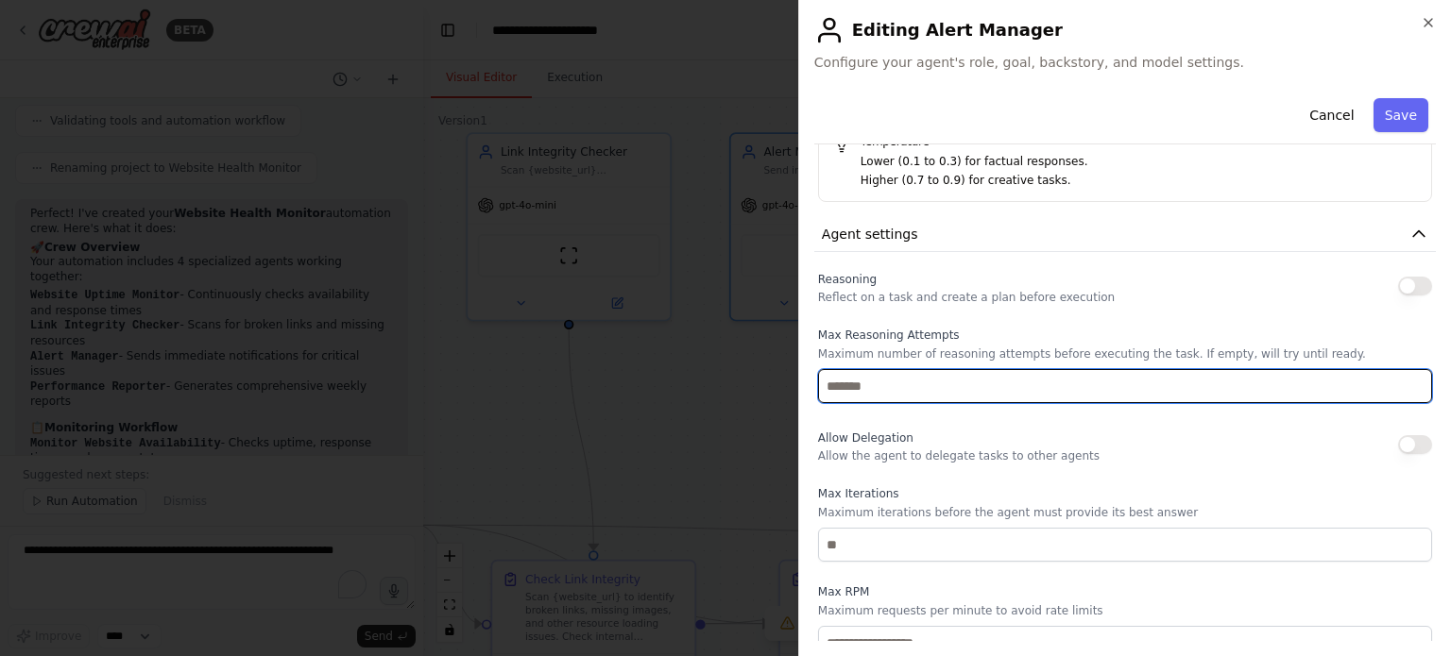
click at [975, 384] on input "number" at bounding box center [1125, 386] width 614 height 34
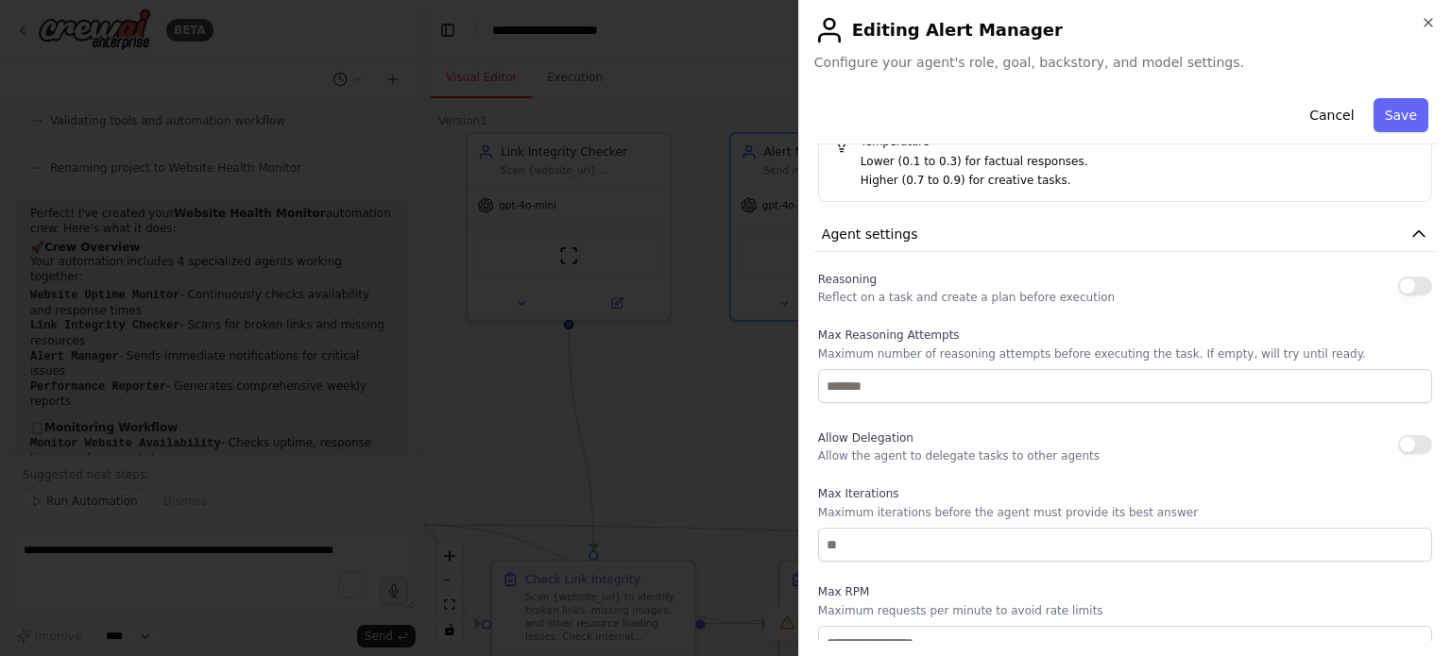
click at [1113, 458] on div "Allow Delegation Allow the agent to delegate tasks to other agents" at bounding box center [1125, 445] width 614 height 38
click at [1405, 284] on button "button" at bounding box center [1415, 286] width 34 height 19
click at [1401, 445] on button "button" at bounding box center [1415, 444] width 34 height 19
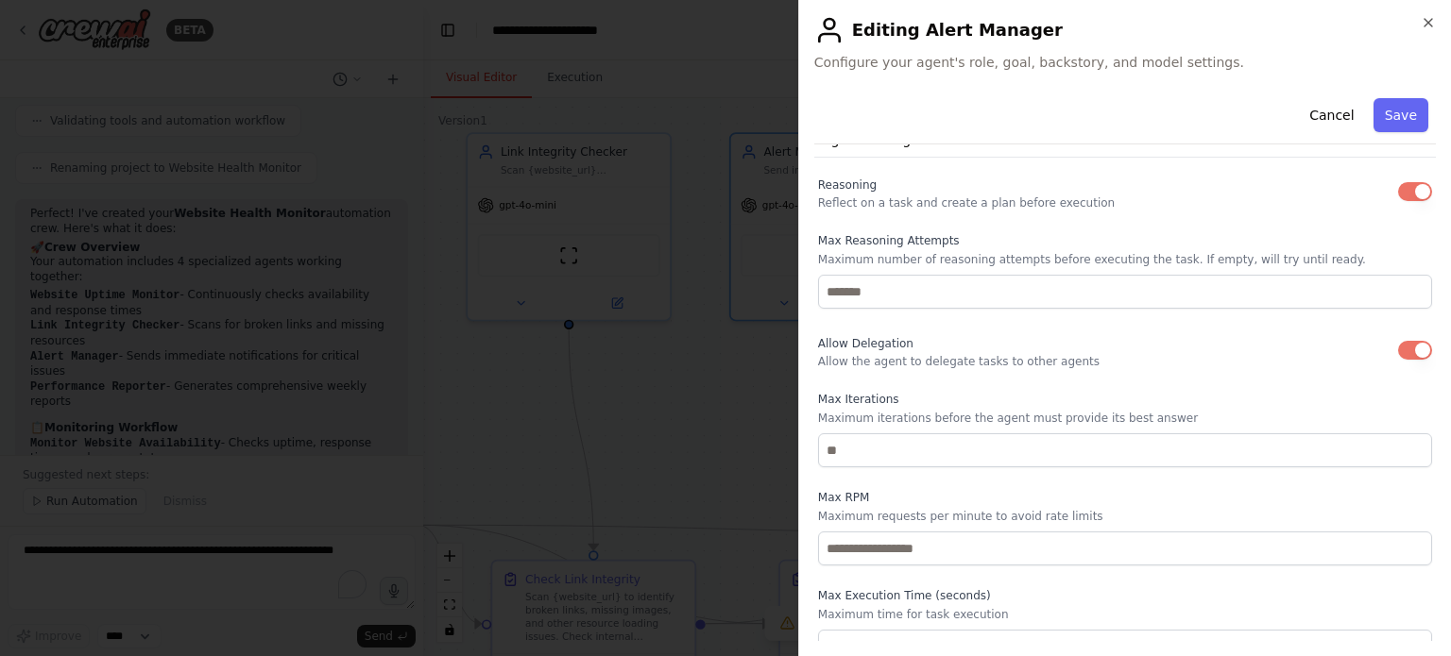
scroll to position [646, 0]
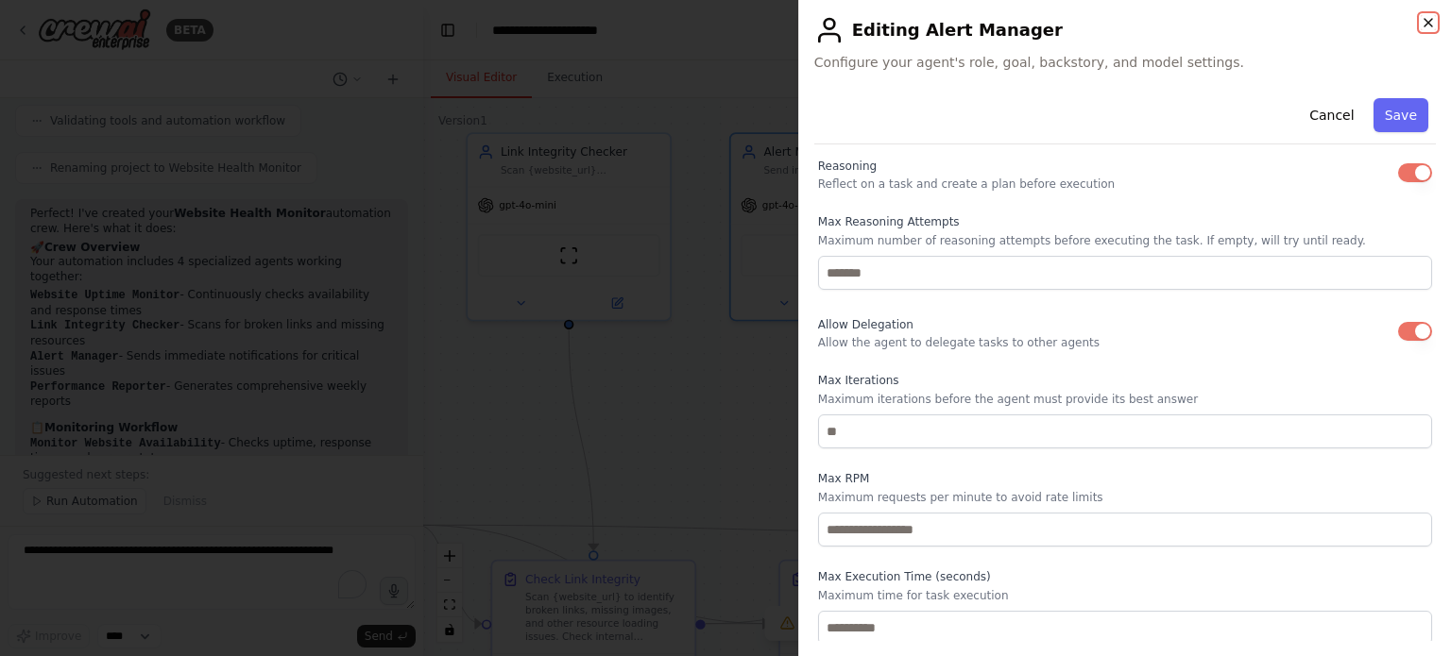
click at [1432, 22] on icon "button" at bounding box center [1427, 22] width 15 height 15
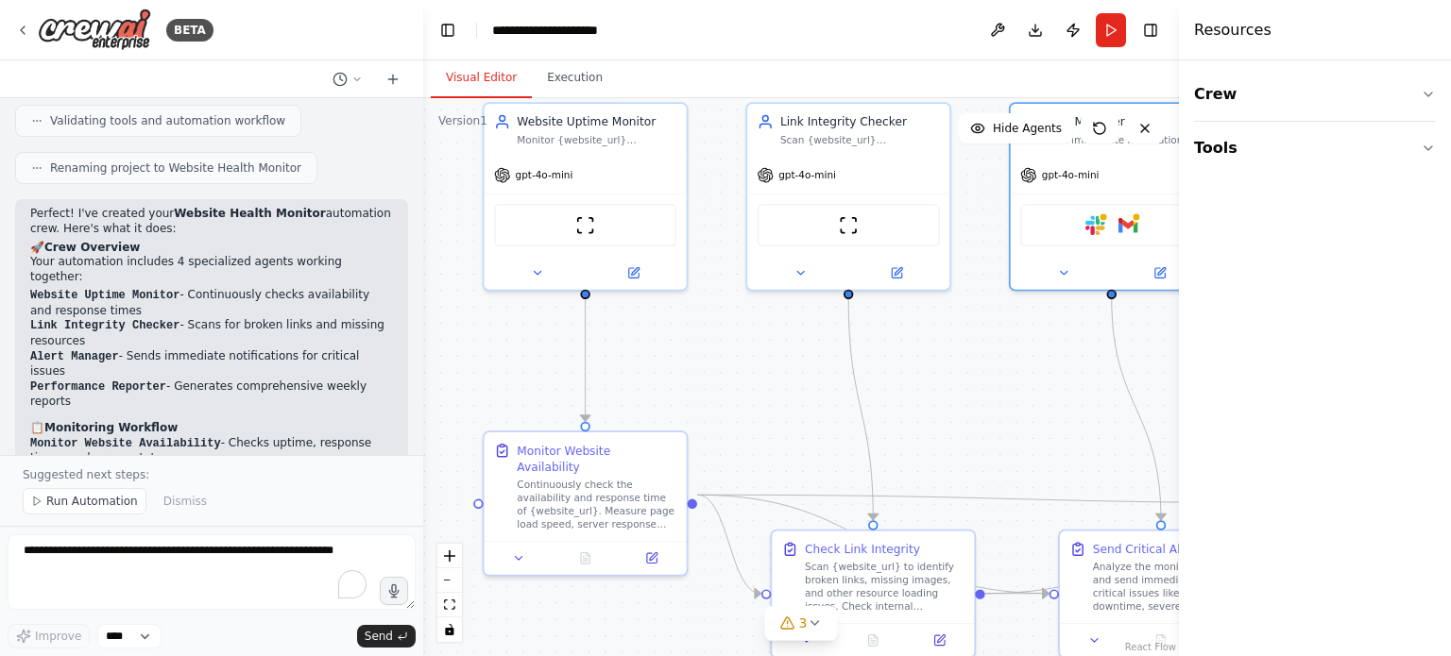
drag, startPoint x: 957, startPoint y: 385, endPoint x: 1235, endPoint y: 355, distance: 280.2
click at [1235, 355] on div "BETA Set up a crew that continuously monitors your website availability, checks…" at bounding box center [725, 328] width 1451 height 656
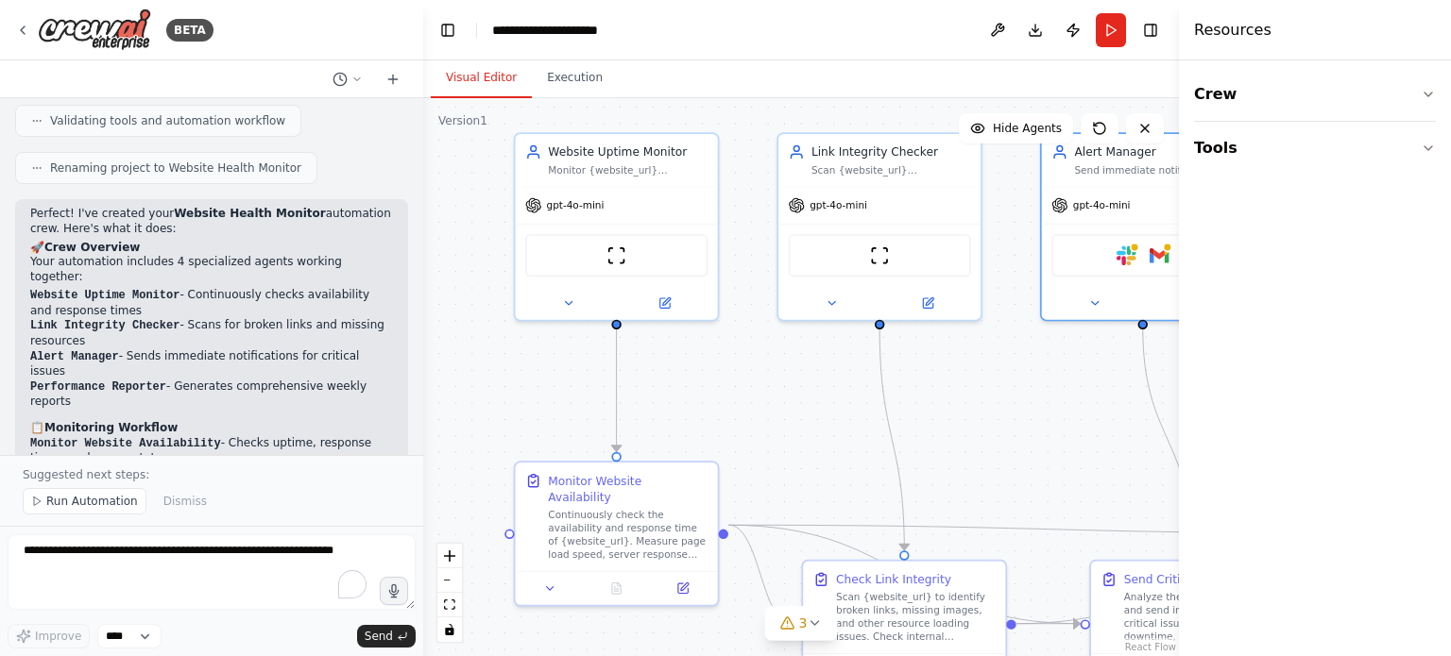
drag, startPoint x: 1028, startPoint y: 401, endPoint x: 1056, endPoint y: 431, distance: 40.1
click at [1062, 432] on div ".deletable-edge-delete-btn { width: 20px; height: 20px; border: 0px solid #ffff…" at bounding box center [801, 377] width 756 height 558
click at [935, 306] on button at bounding box center [929, 300] width 93 height 20
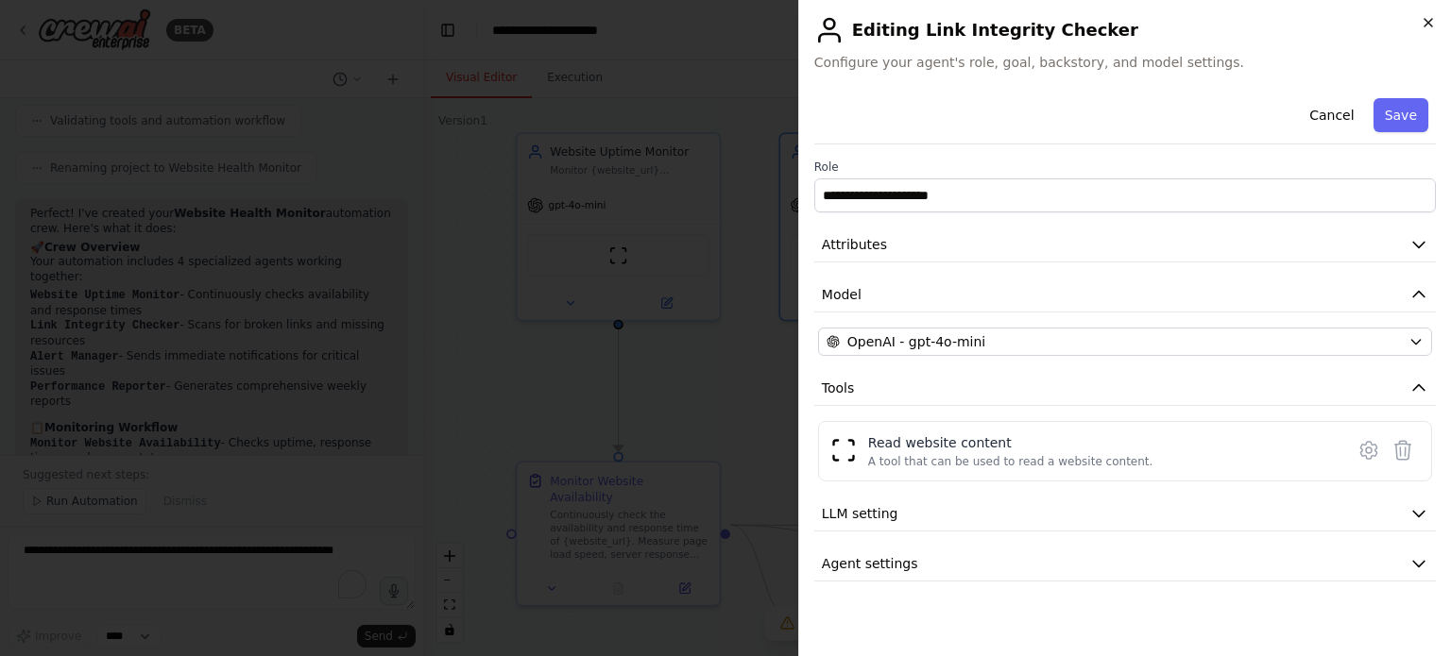
click at [1424, 24] on icon "button" at bounding box center [1427, 22] width 15 height 15
